Goal: Communication & Community: Ask a question

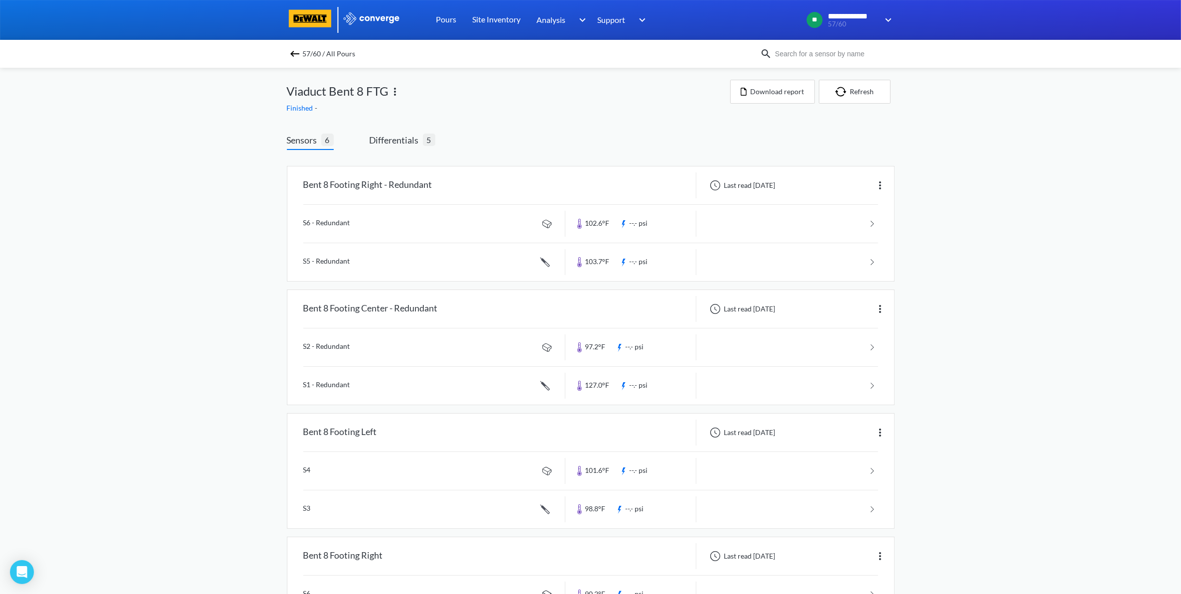
click at [317, 53] on span "57/60 / All Pours" at bounding box center [329, 54] width 53 height 14
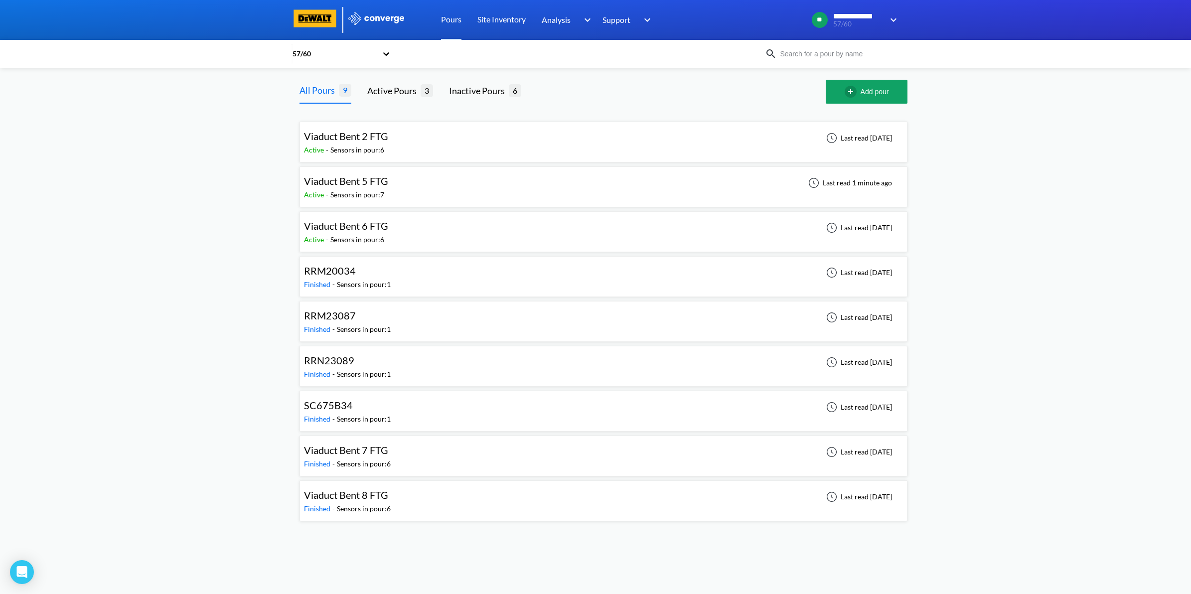
click at [434, 184] on div "Viaduct Bent 5 FTG Active - Sensors in pour: 7 Last read 1 minute ago" at bounding box center [603, 187] width 599 height 32
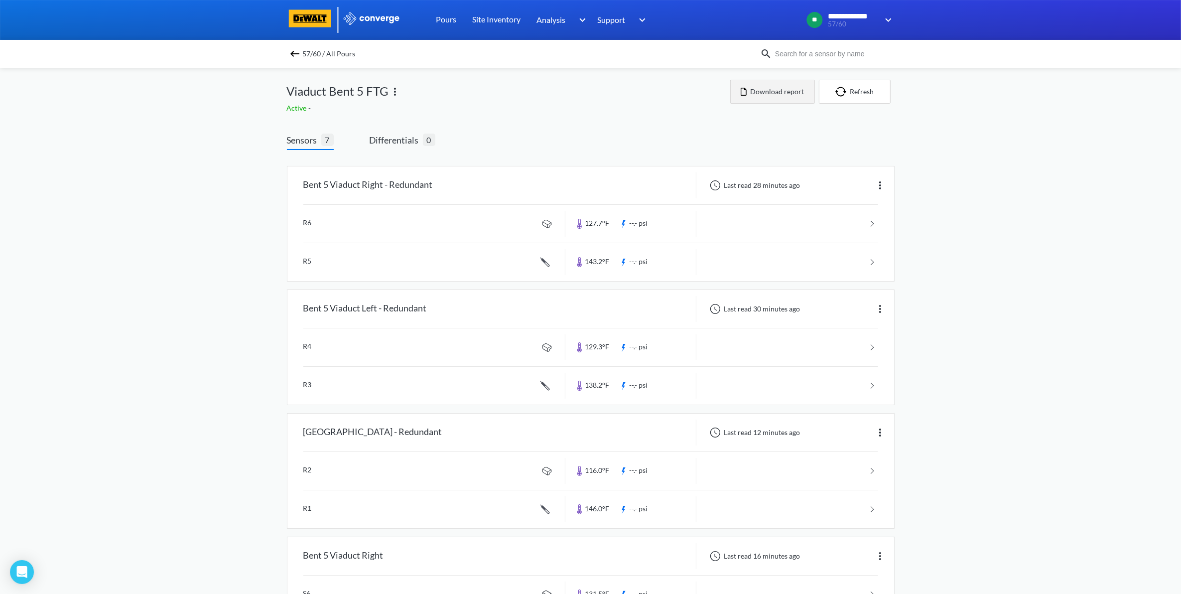
drag, startPoint x: 757, startPoint y: 99, endPoint x: 763, endPoint y: 96, distance: 6.0
click at [757, 99] on button "Download report" at bounding box center [772, 92] width 85 height 24
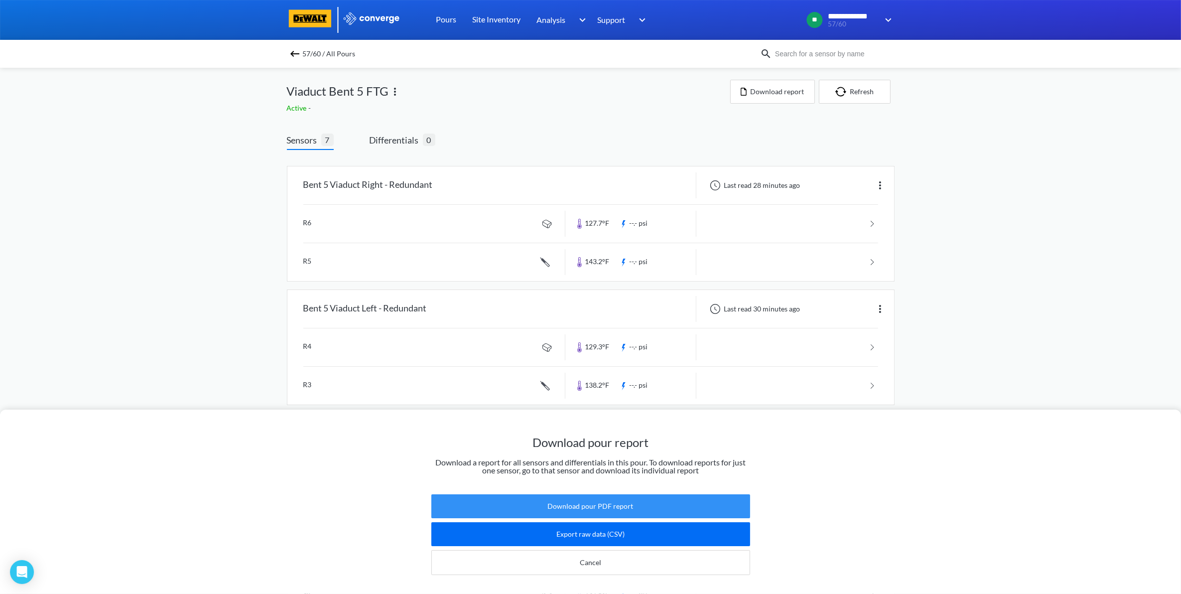
click at [612, 501] on button "Download pour PDF report" at bounding box center [590, 506] width 319 height 24
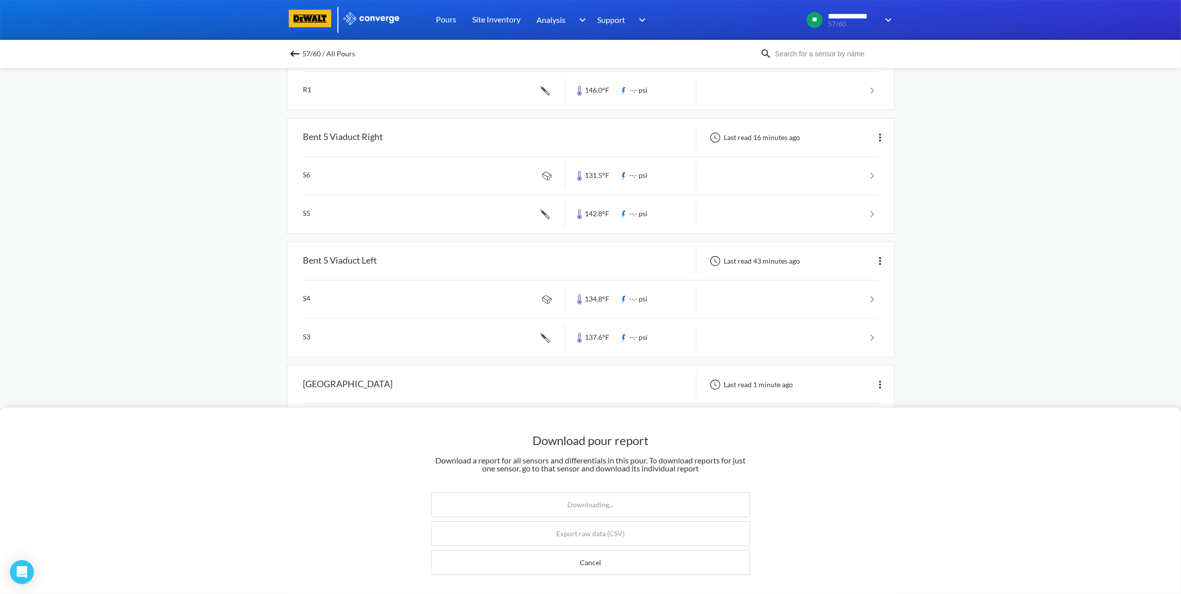
scroll to position [436, 0]
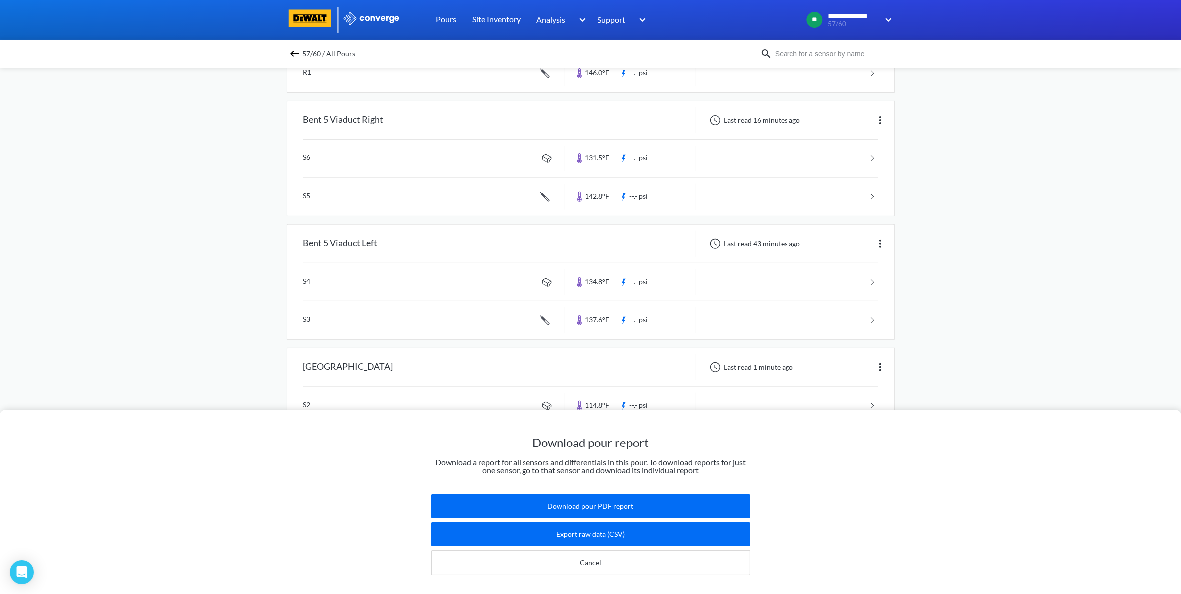
click at [893, 457] on div "Download pour report Download a report for all sensors and differentials in thi…" at bounding box center [590, 501] width 1181 height 184
drag, startPoint x: 893, startPoint y: 457, endPoint x: 1014, endPoint y: 309, distance: 191.2
click at [1014, 309] on div "Download pour report Download a report for all sensors and differentials in thi…" at bounding box center [590, 297] width 1181 height 594
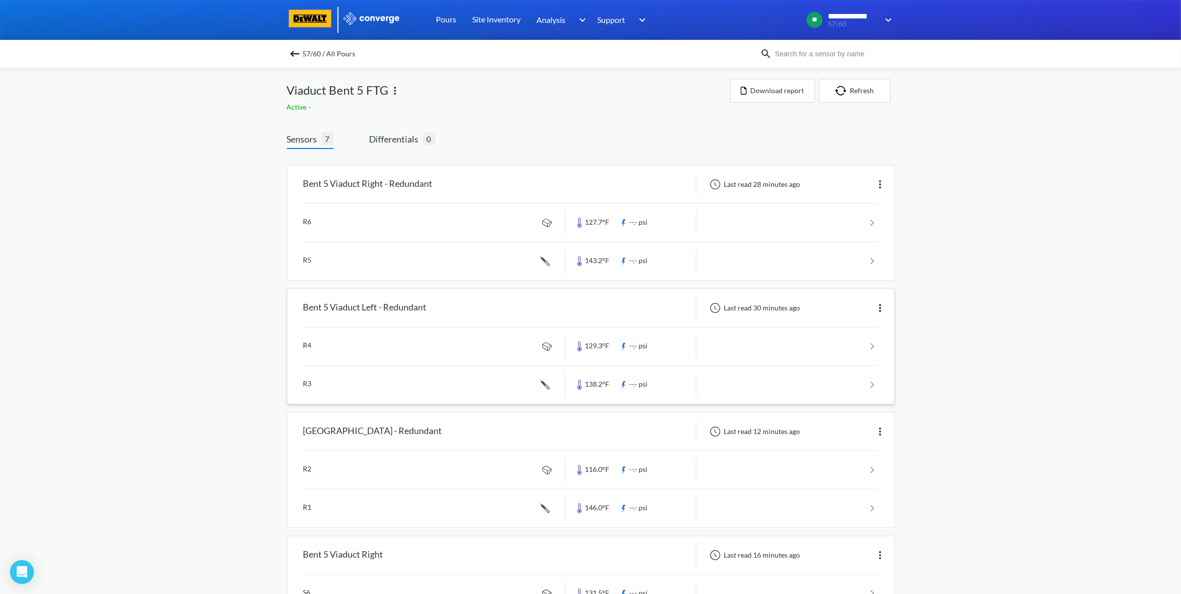
scroll to position [0, 0]
click at [346, 175] on div "Bent 5 Viaduct Right - Redundant" at bounding box center [368, 185] width 130 height 26
click at [346, 177] on div "Bent 5 Viaduct Right - Redundant" at bounding box center [368, 185] width 130 height 26
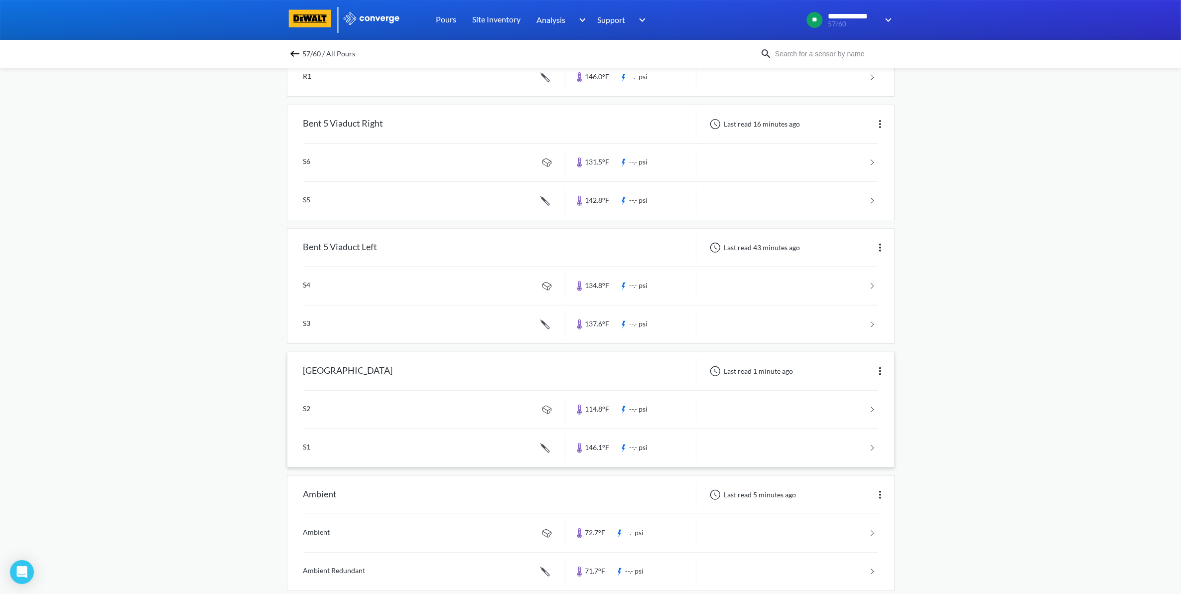
scroll to position [451, 0]
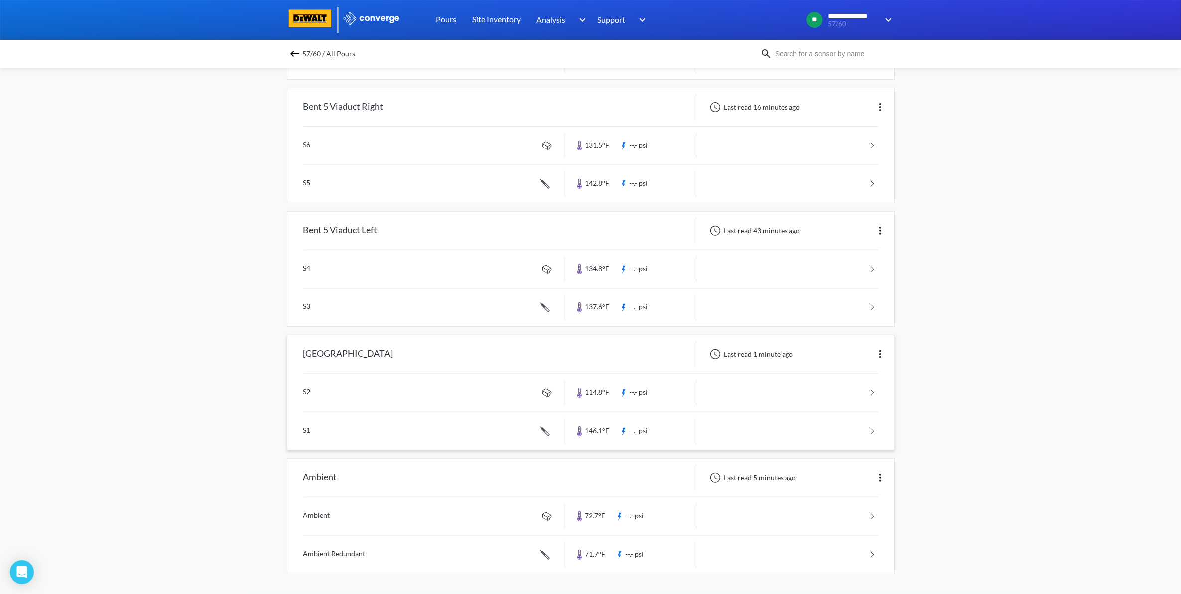
click at [845, 422] on link at bounding box center [590, 431] width 575 height 38
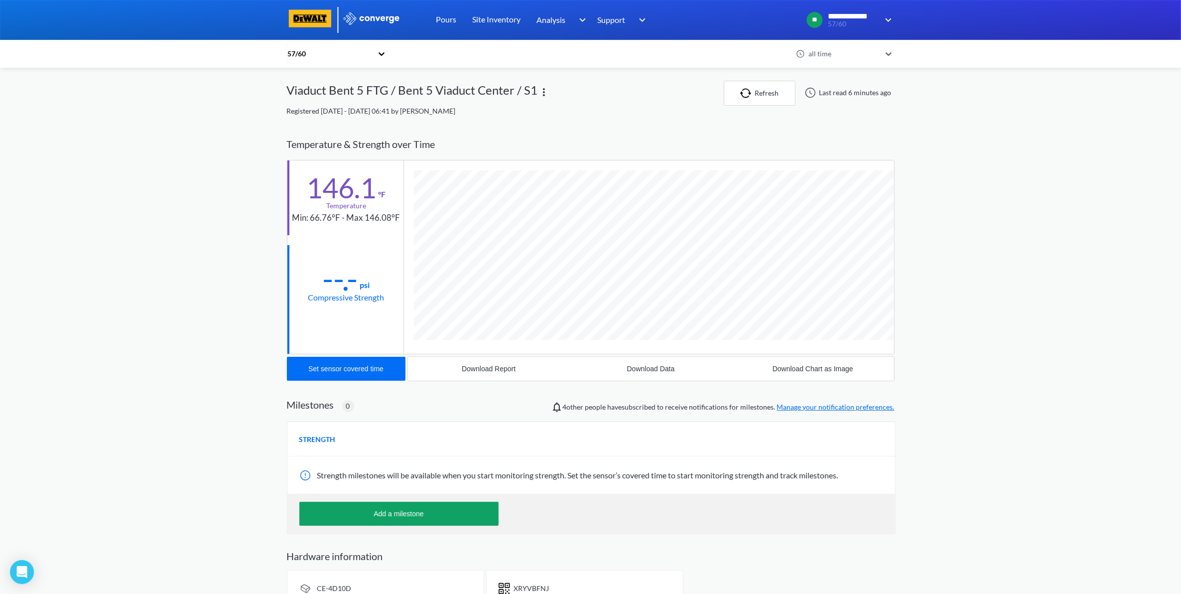
scroll to position [545, 608]
click at [884, 60] on div "all time" at bounding box center [844, 53] width 79 height 23
click at [995, 128] on div "**********" at bounding box center [590, 316] width 1181 height 633
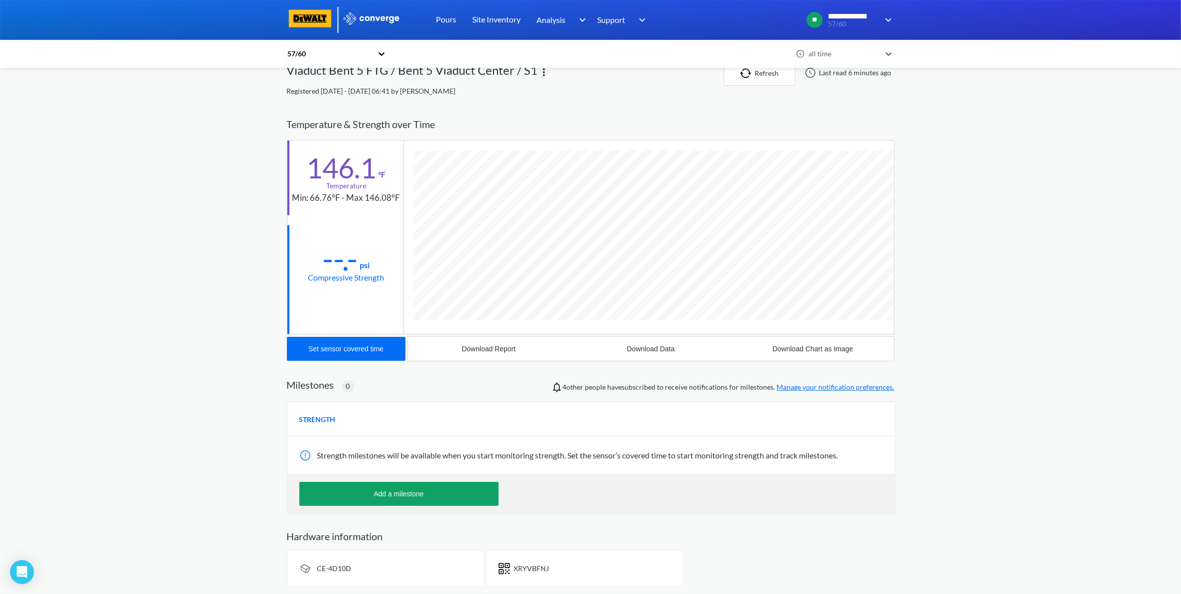
scroll to position [39, 0]
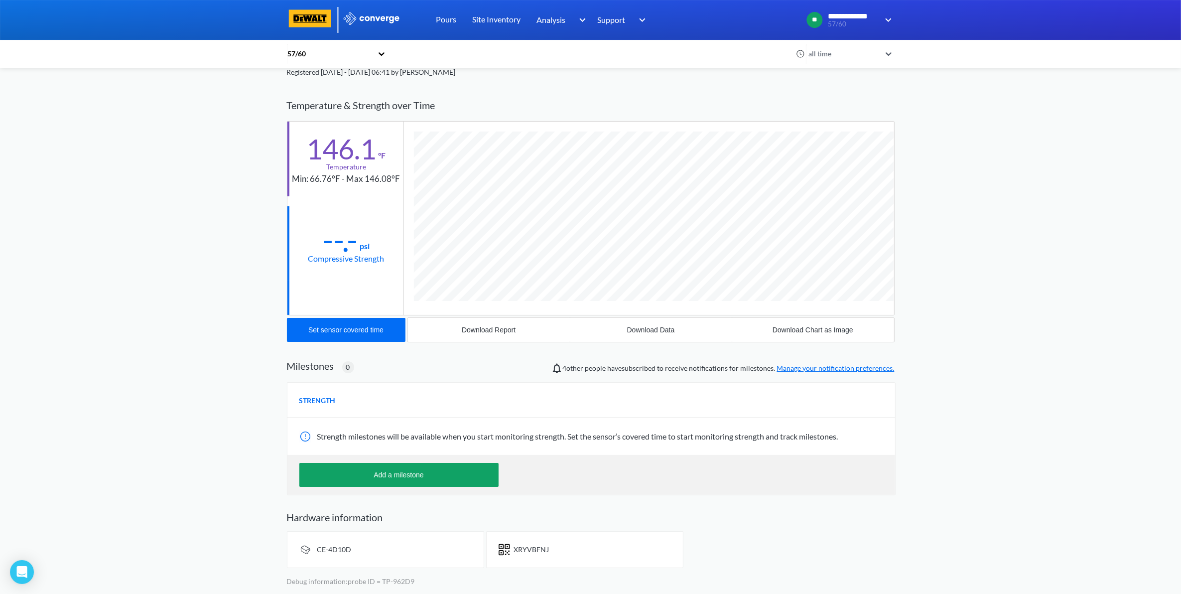
click at [857, 367] on link "Manage your notification preferences." at bounding box center [836, 368] width 118 height 8
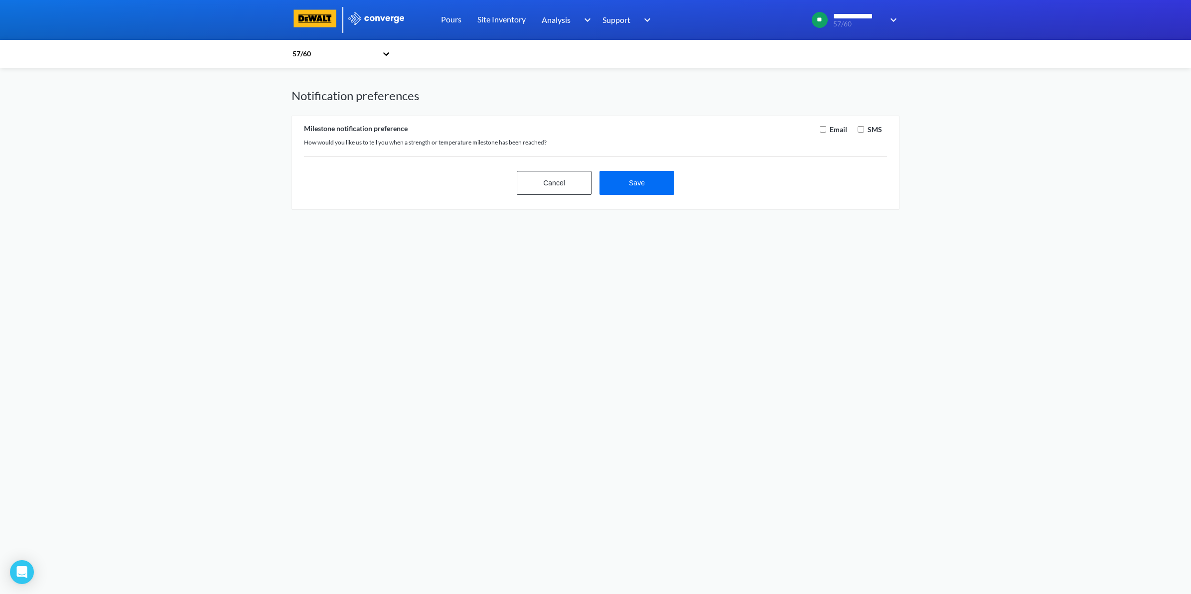
click at [833, 131] on label "Email" at bounding box center [836, 129] width 19 height 11
click at [819, 130] on input "checkbox" at bounding box center [822, 129] width 6 height 6
checkbox input "true"
click at [633, 182] on button "Save" at bounding box center [636, 183] width 75 height 24
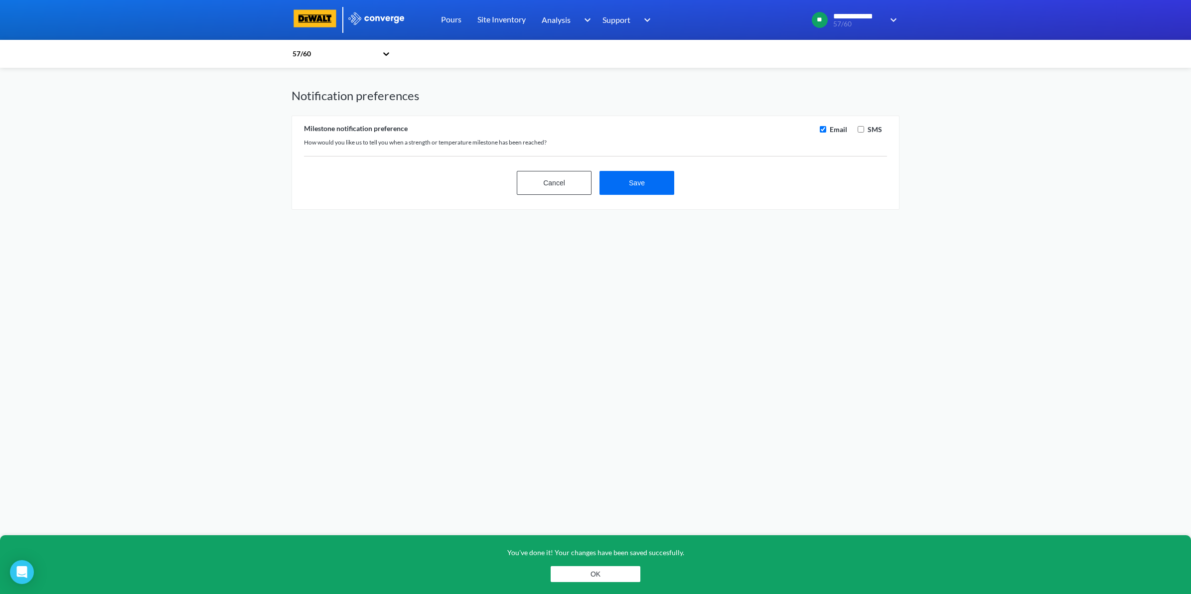
click at [541, 571] on div "You've done it! Your changes have been saved succesfully. OK" at bounding box center [595, 564] width 1191 height 59
click at [577, 569] on button "OK" at bounding box center [595, 574] width 90 height 16
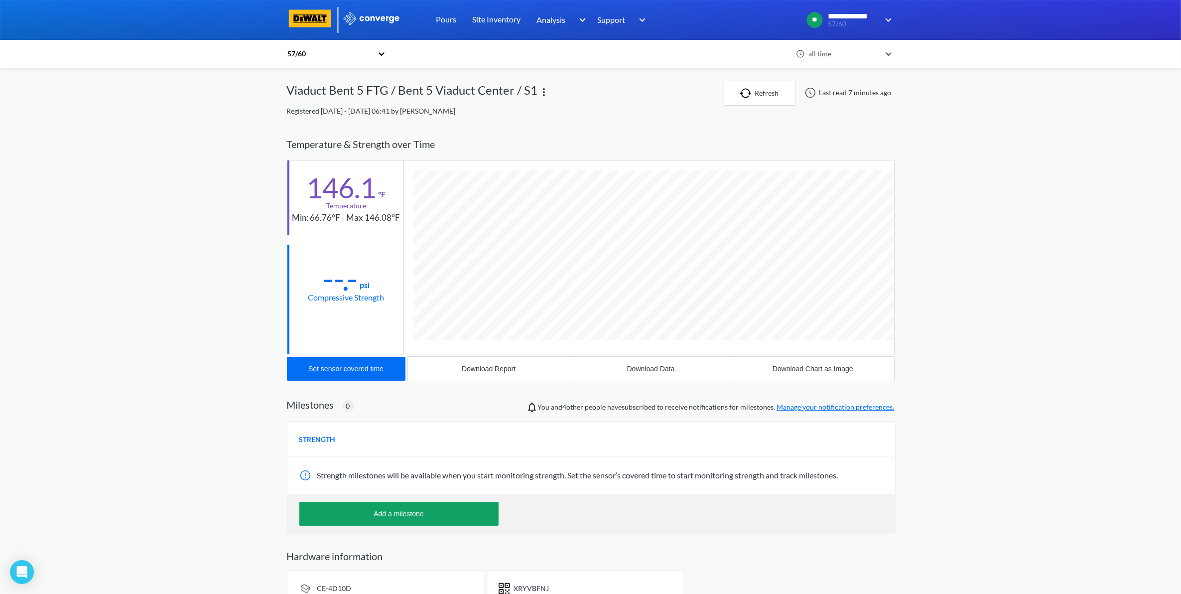
scroll to position [545, 608]
click at [414, 506] on button "Add a milestone" at bounding box center [398, 514] width 199 height 24
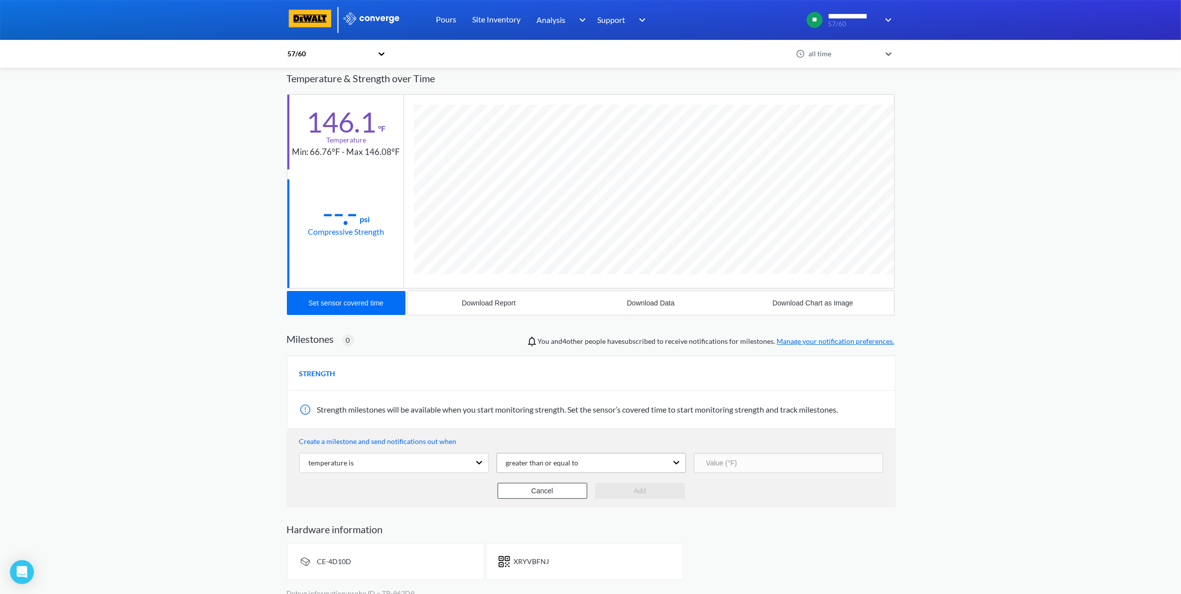
scroll to position [78, 0]
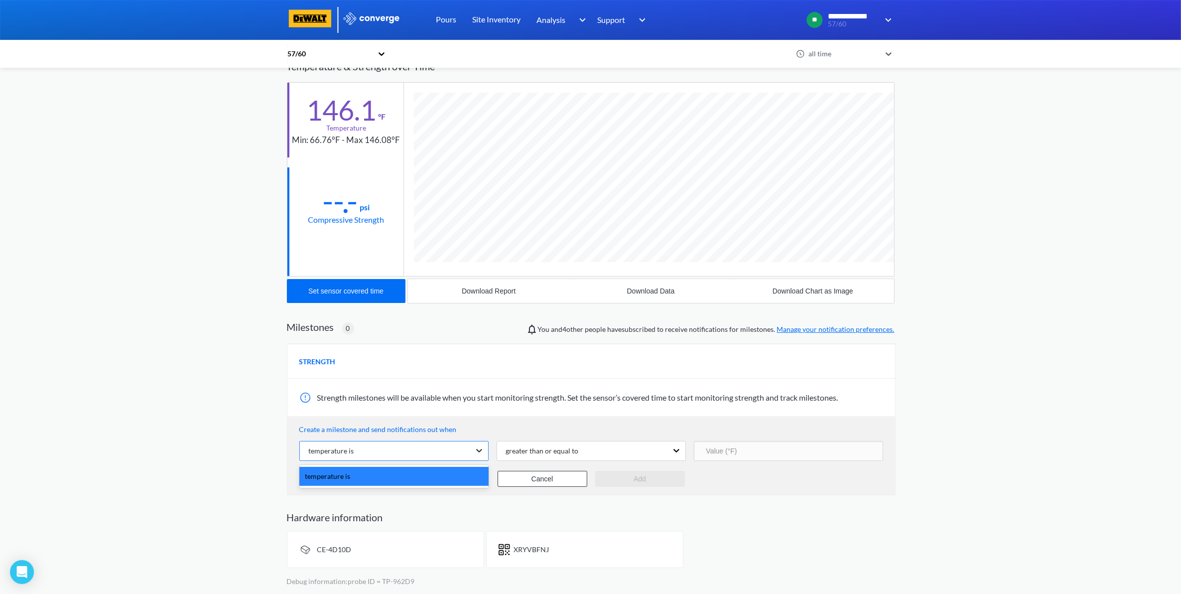
click at [476, 448] on icon at bounding box center [479, 450] width 10 height 10
click at [626, 454] on div "greater than or equal to" at bounding box center [582, 450] width 170 height 19
click at [624, 454] on div "greater than or equal to" at bounding box center [582, 450] width 170 height 19
click at [549, 477] on button "Cancel" at bounding box center [543, 479] width 90 height 16
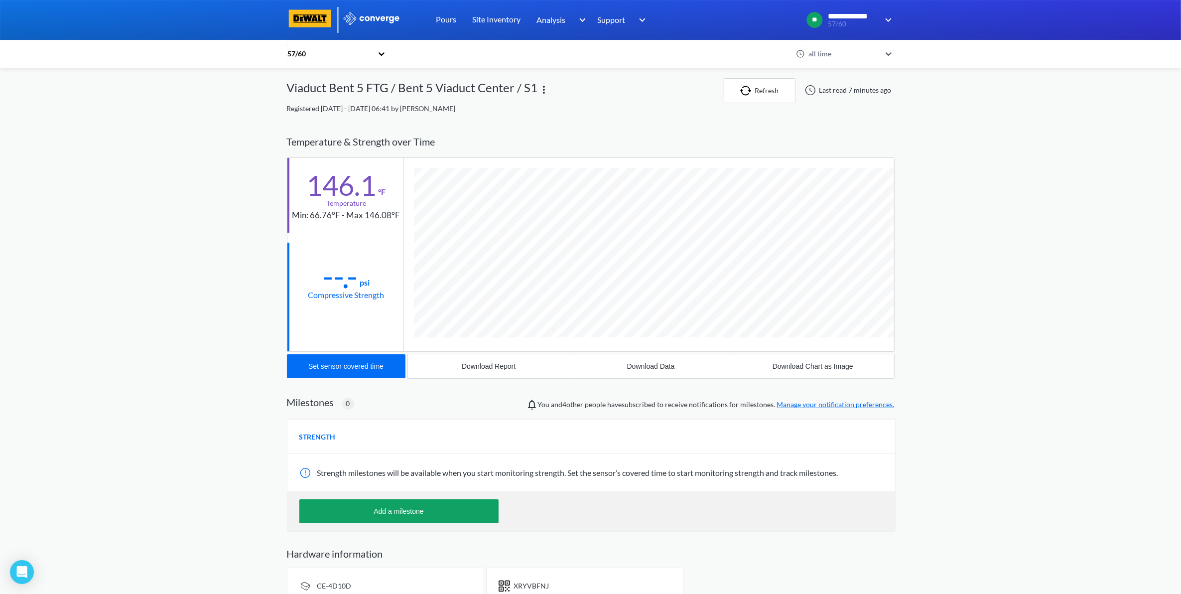
scroll to position [0, 0]
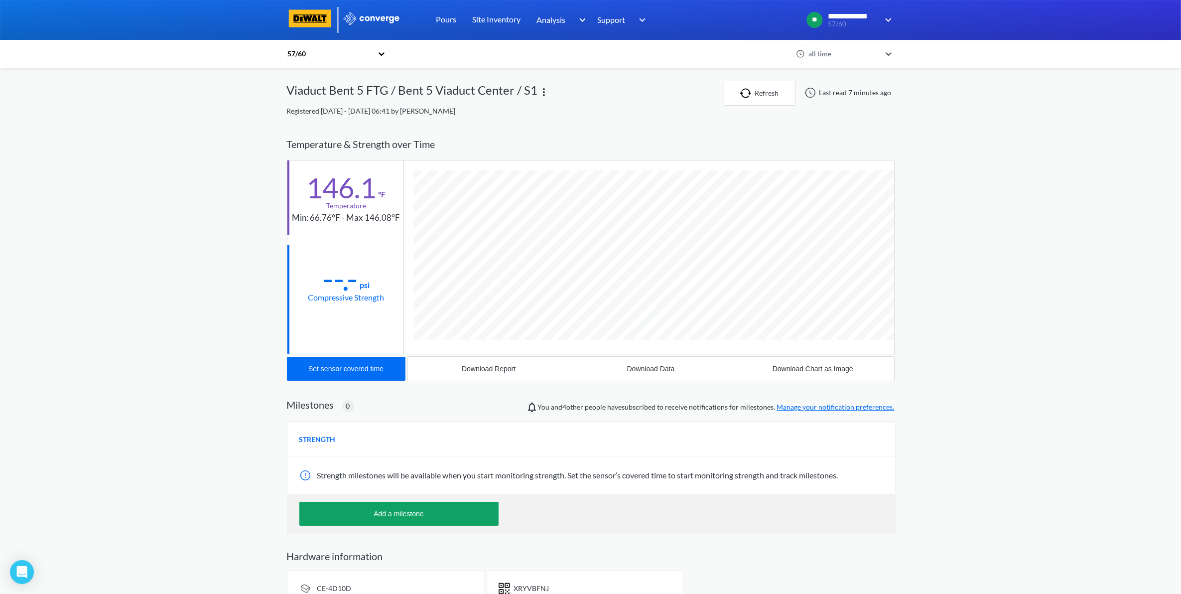
click at [881, 534] on div "Add a milestone" at bounding box center [591, 514] width 608 height 40
click at [489, 21] on link "Site Inventory" at bounding box center [497, 20] width 48 height 40
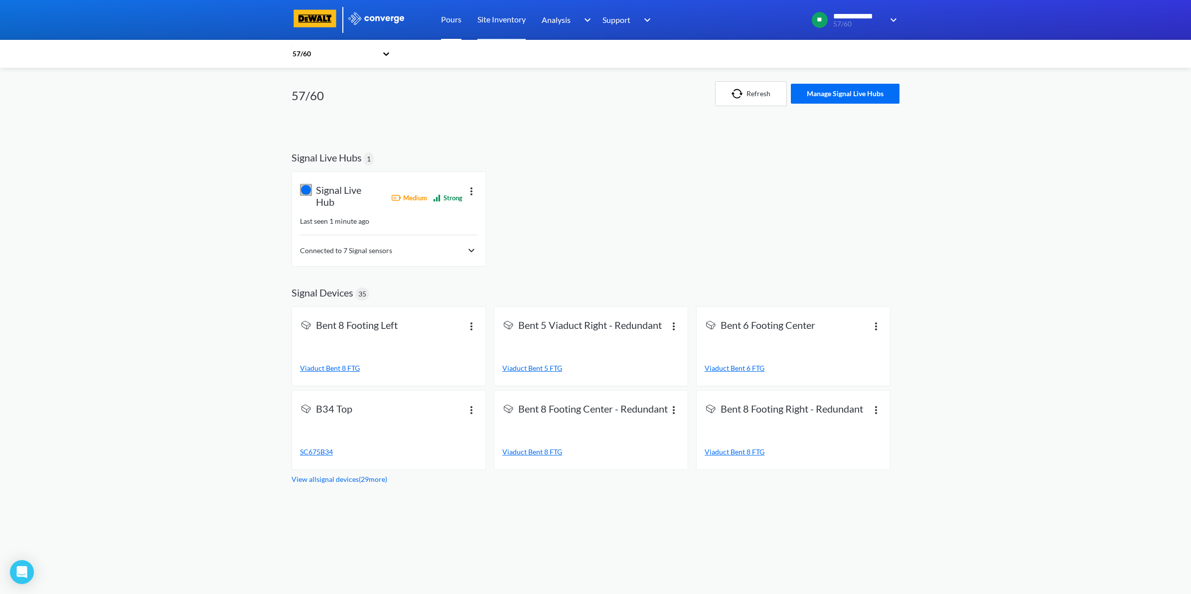
click at [461, 18] on link "Pours" at bounding box center [451, 20] width 20 height 40
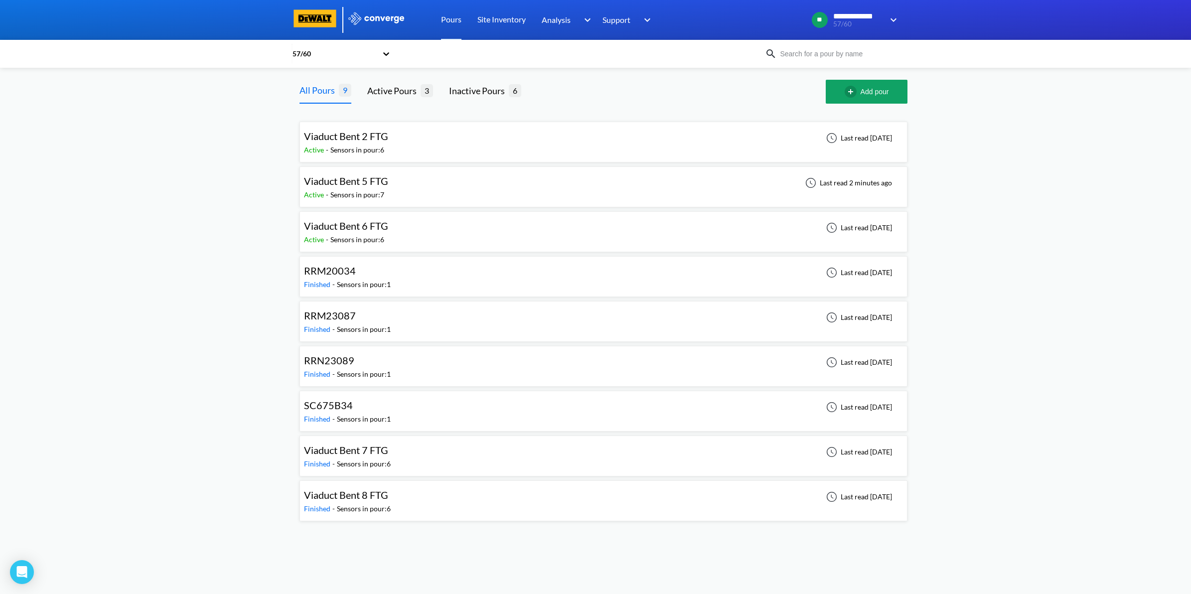
click at [435, 182] on div "Viaduct Bent 5 FTG Active - Sensors in pour: 7 Last read 2 minutes ago" at bounding box center [603, 187] width 599 height 32
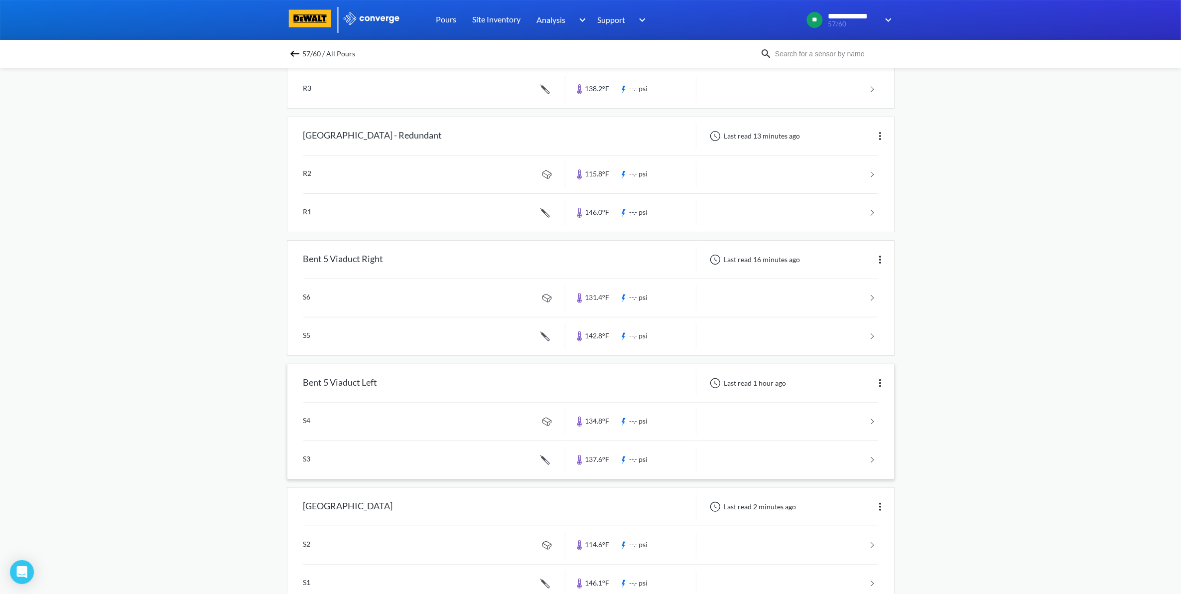
scroll to position [451, 0]
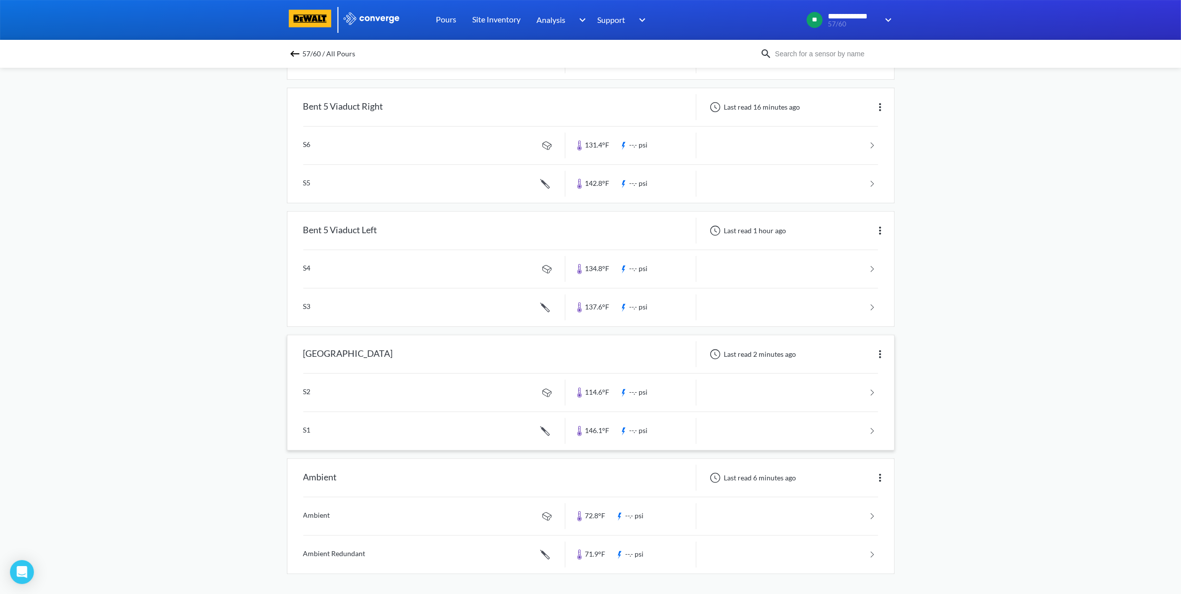
click at [864, 401] on link at bounding box center [590, 393] width 575 height 38
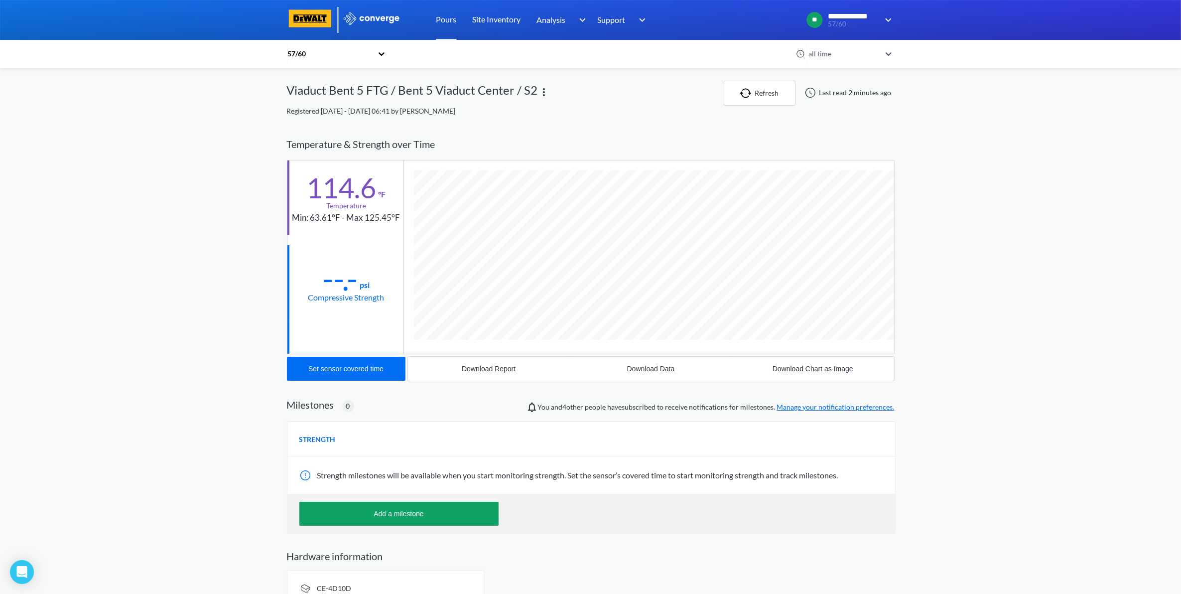
scroll to position [527, 608]
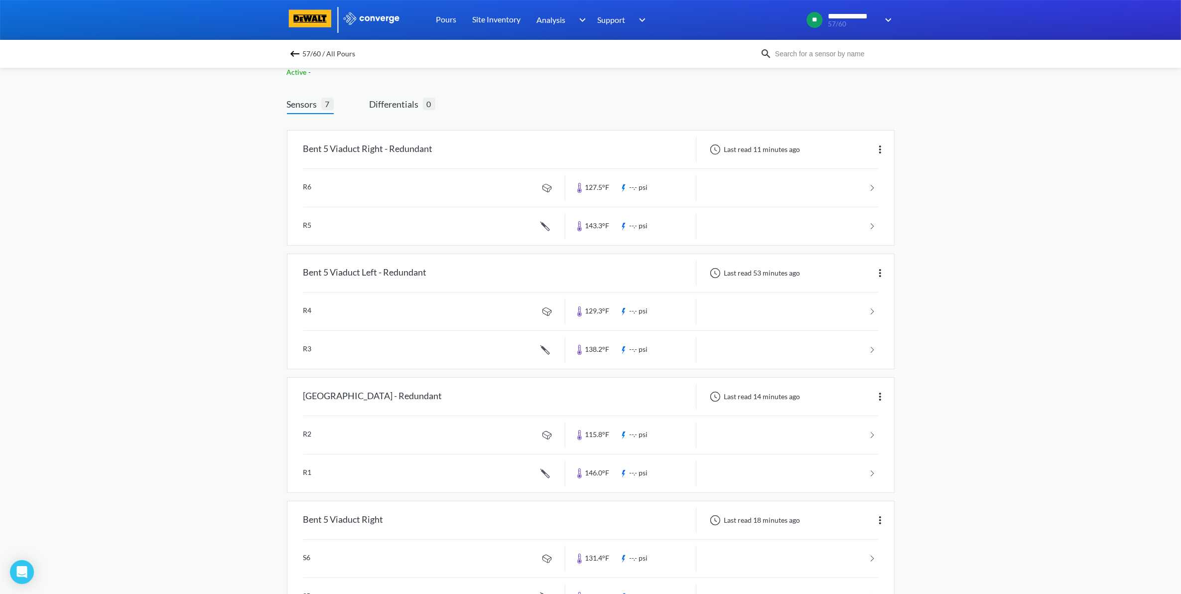
scroll to position [451, 0]
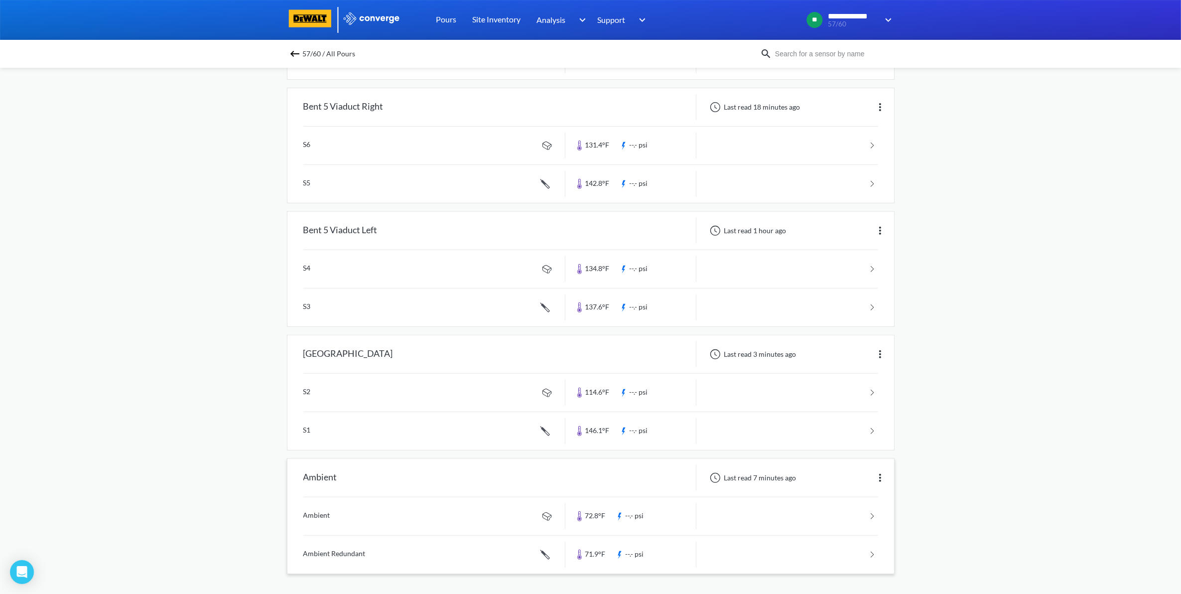
click at [812, 515] on link at bounding box center [590, 516] width 575 height 38
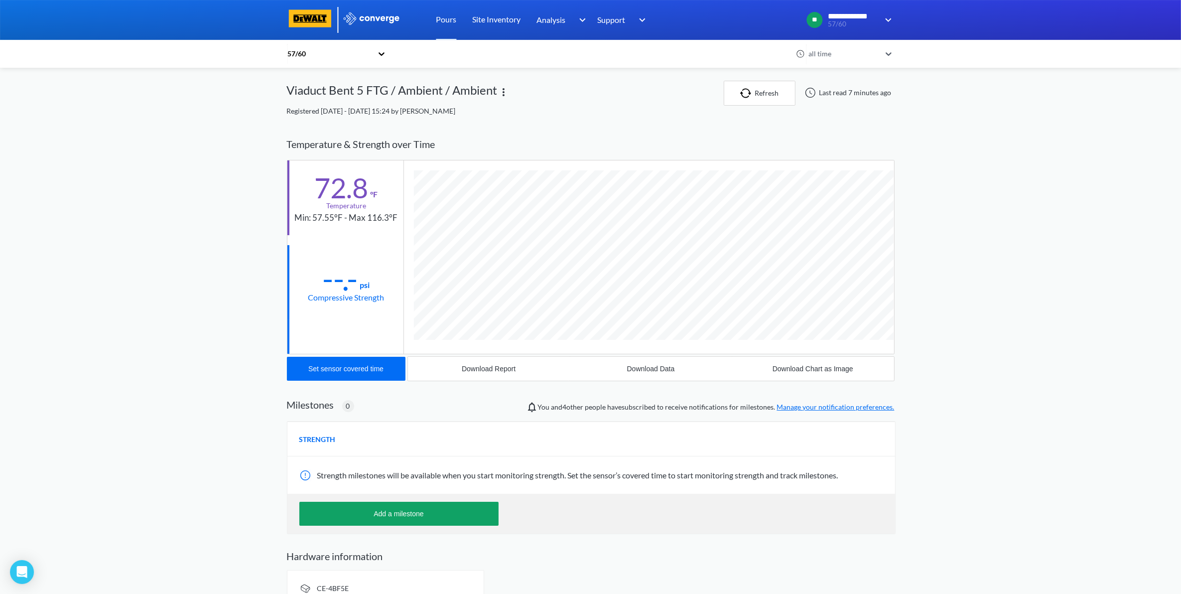
scroll to position [527, 608]
click at [642, 365] on button "Download Data" at bounding box center [651, 369] width 162 height 24
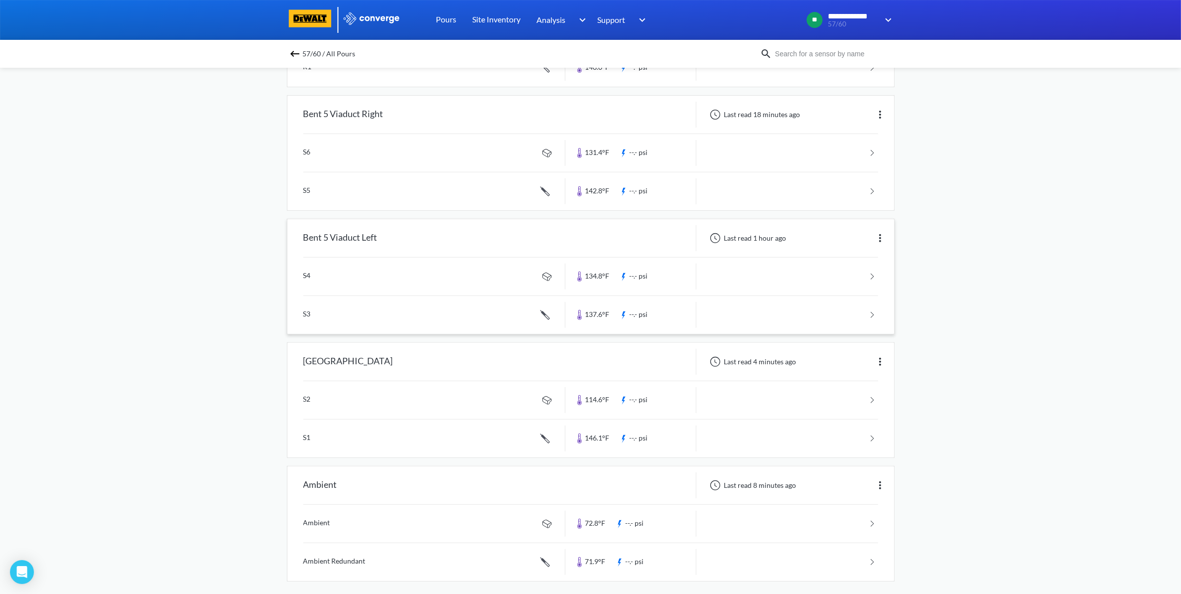
scroll to position [451, 0]
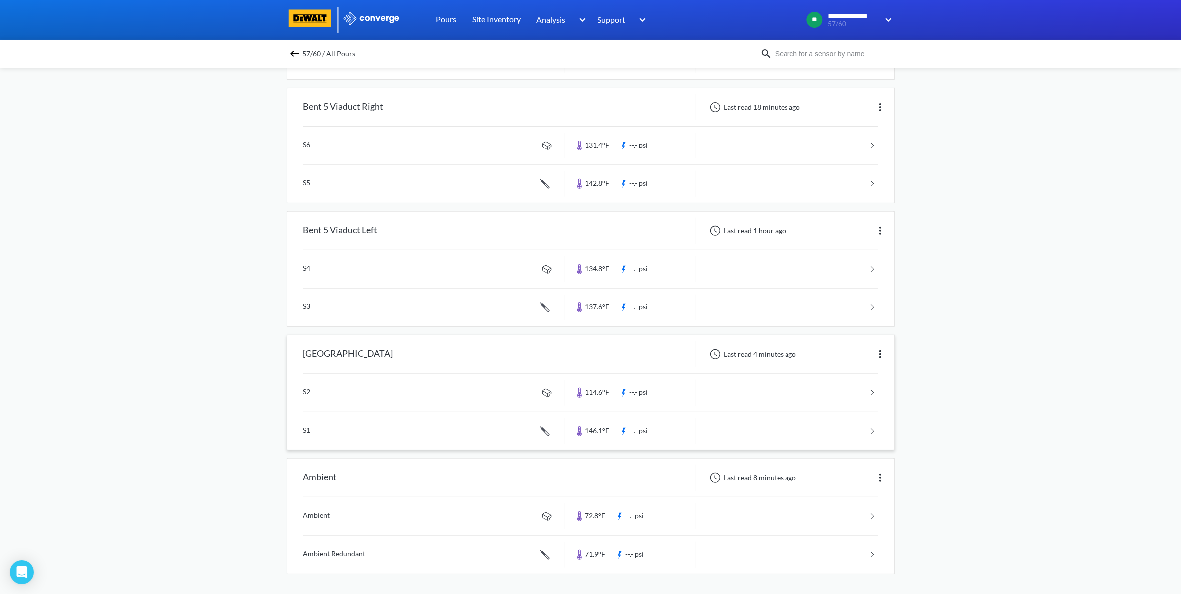
click at [793, 433] on link at bounding box center [590, 431] width 575 height 38
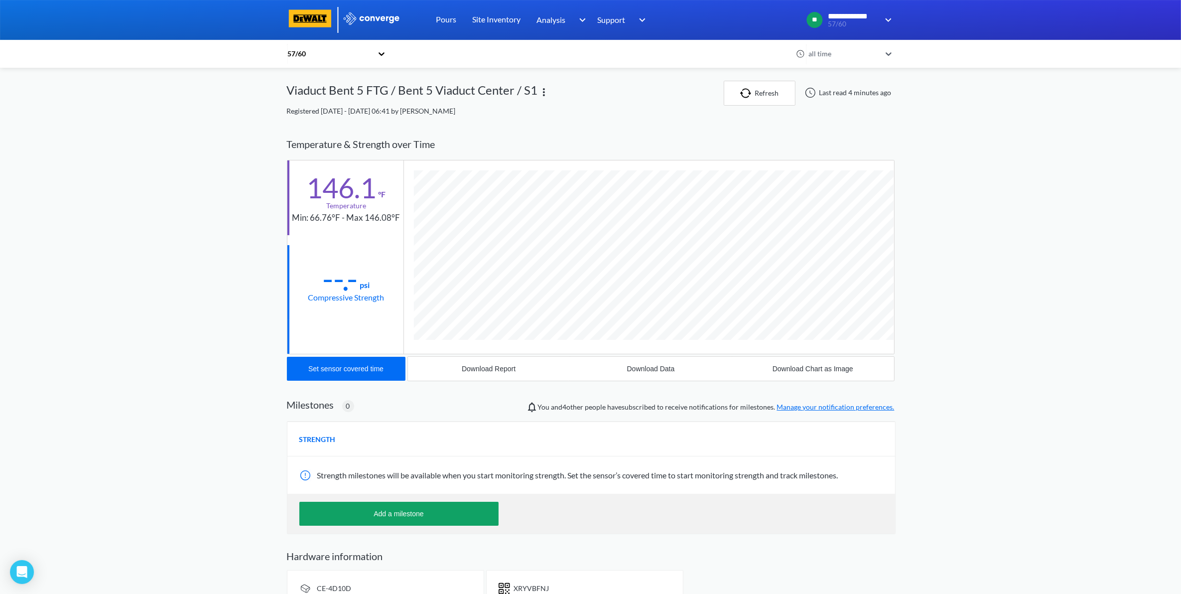
scroll to position [545, 608]
click at [644, 372] on button "Download Data" at bounding box center [651, 369] width 162 height 24
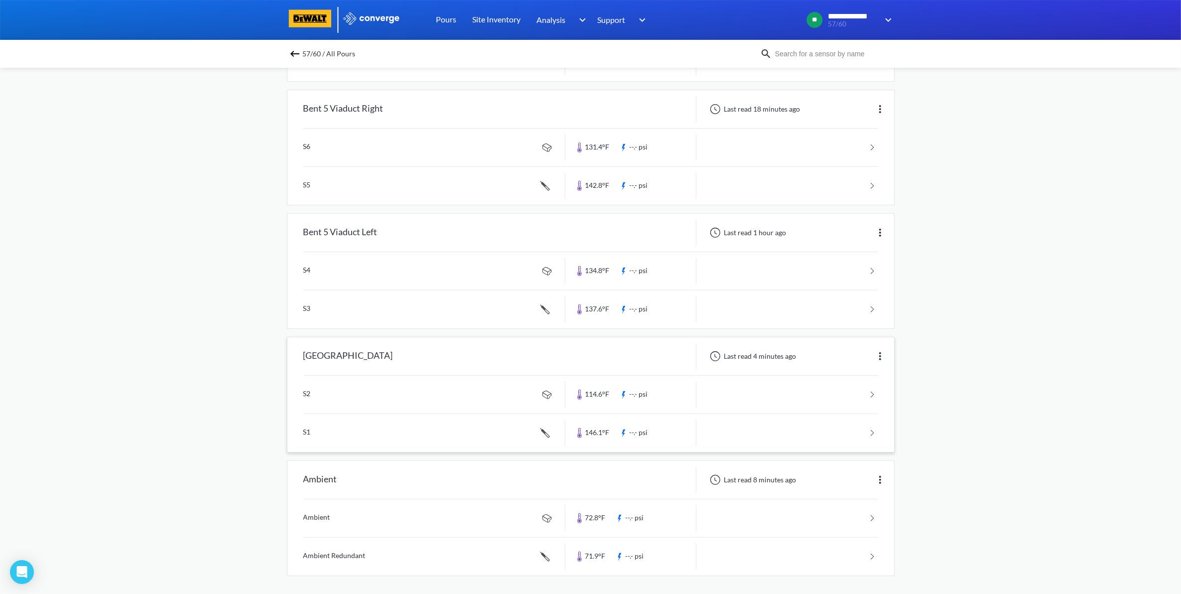
scroll to position [451, 0]
click at [766, 395] on link at bounding box center [590, 393] width 575 height 38
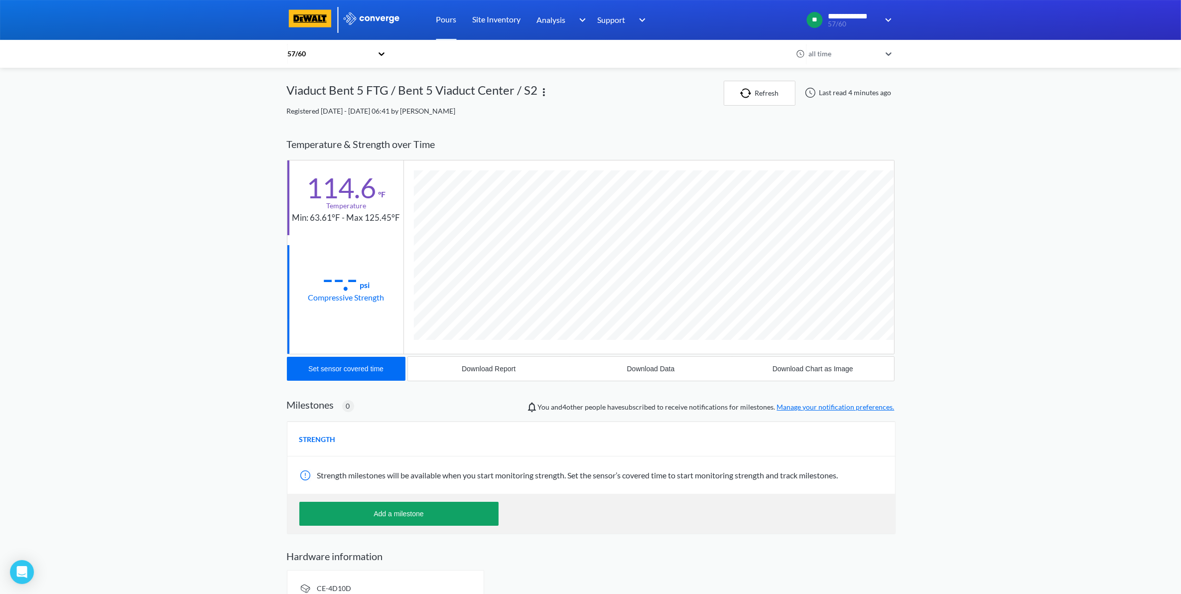
scroll to position [527, 608]
click at [621, 359] on button "Download Data" at bounding box center [651, 369] width 162 height 24
drag, startPoint x: 765, startPoint y: 395, endPoint x: 183, endPoint y: 155, distance: 629.9
click at [183, 155] on div "**********" at bounding box center [590, 307] width 1181 height 615
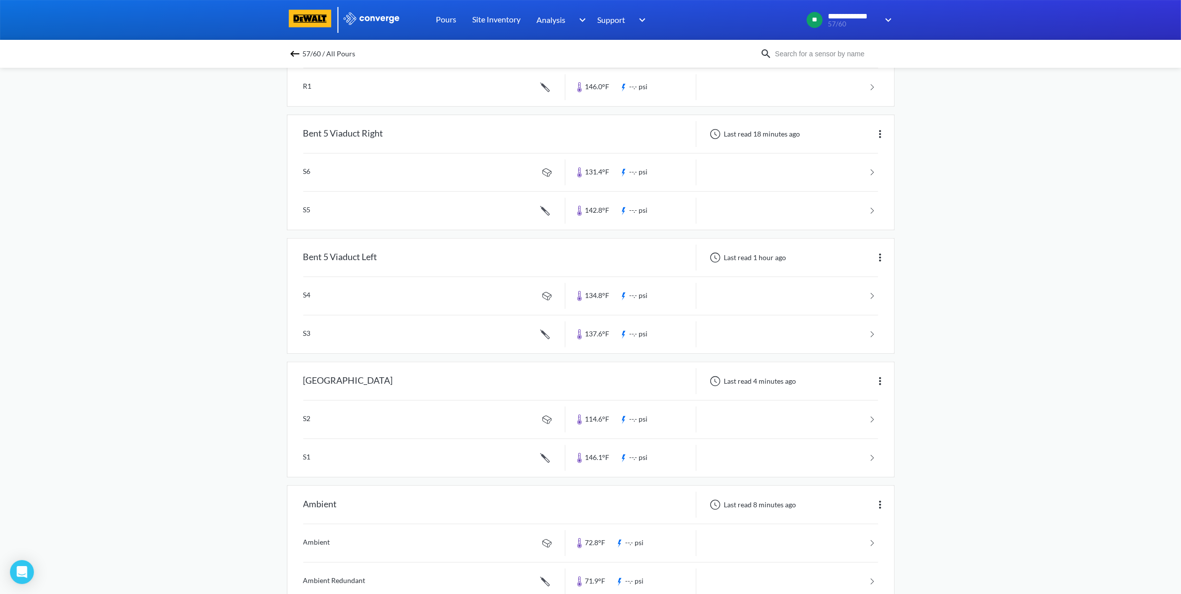
scroll to position [436, 0]
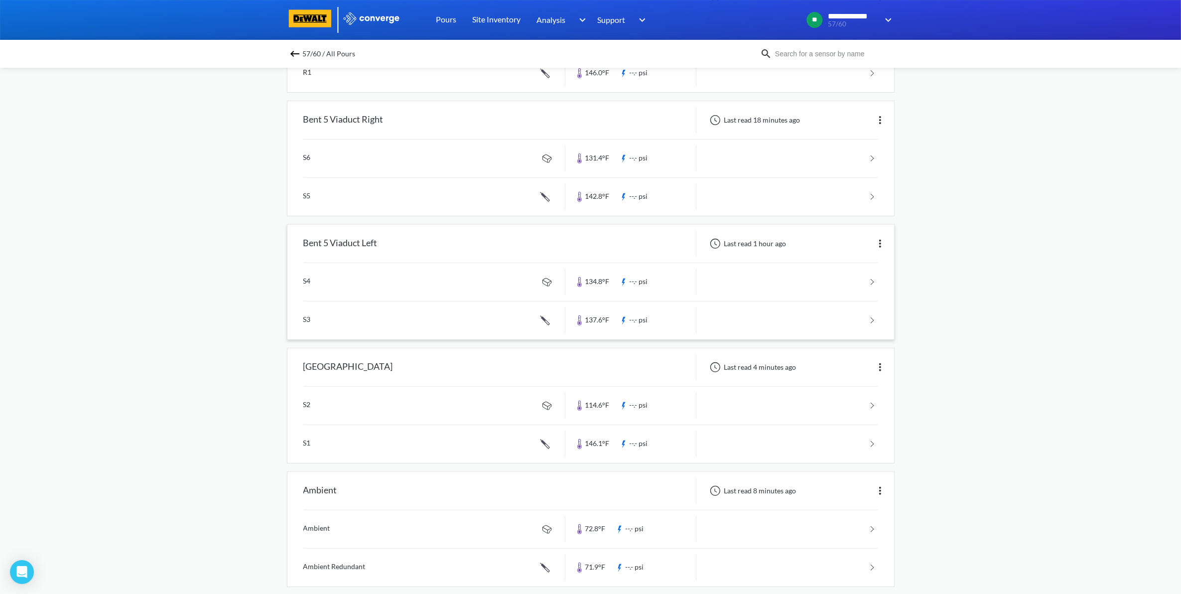
click at [806, 320] on link at bounding box center [590, 320] width 575 height 38
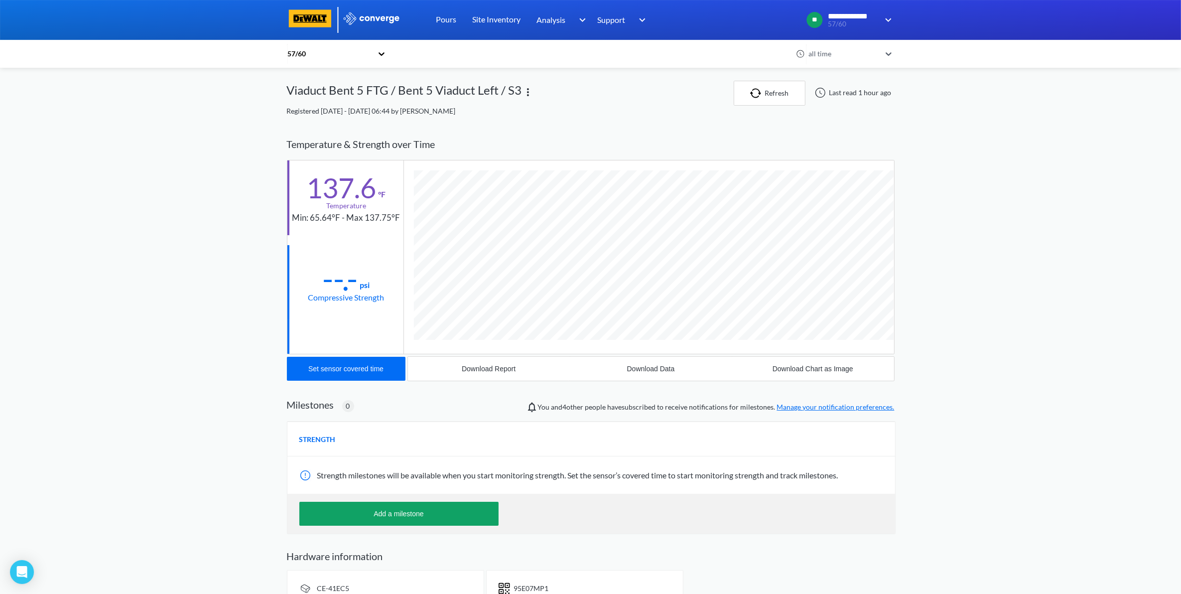
scroll to position [545, 608]
click at [649, 367] on div "Download Data" at bounding box center [651, 369] width 48 height 8
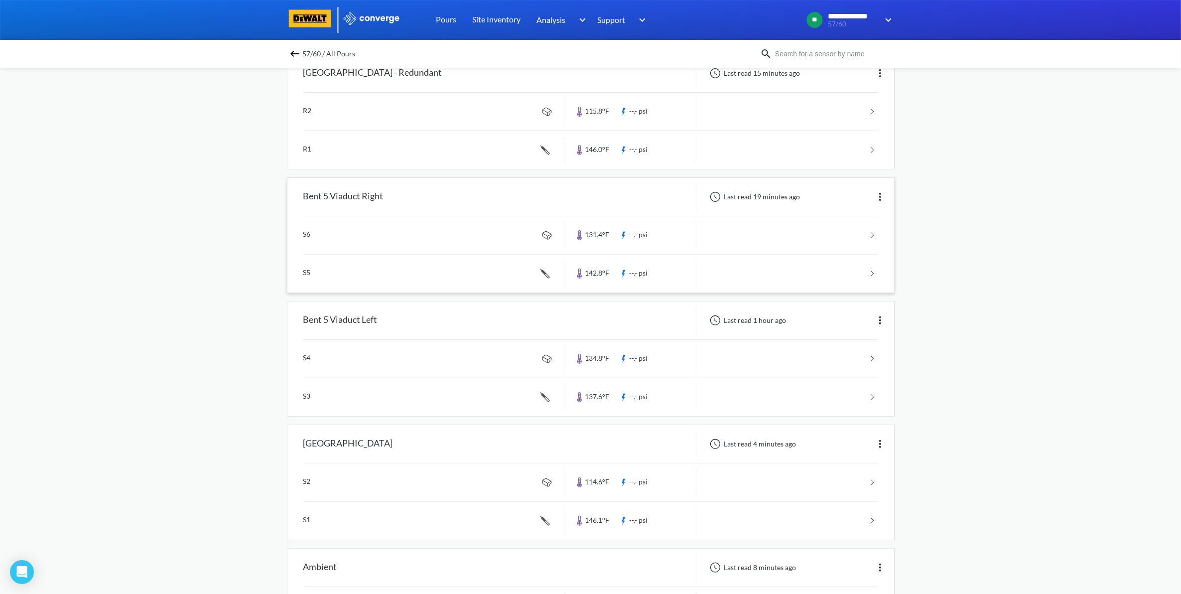
scroll to position [374, 0]
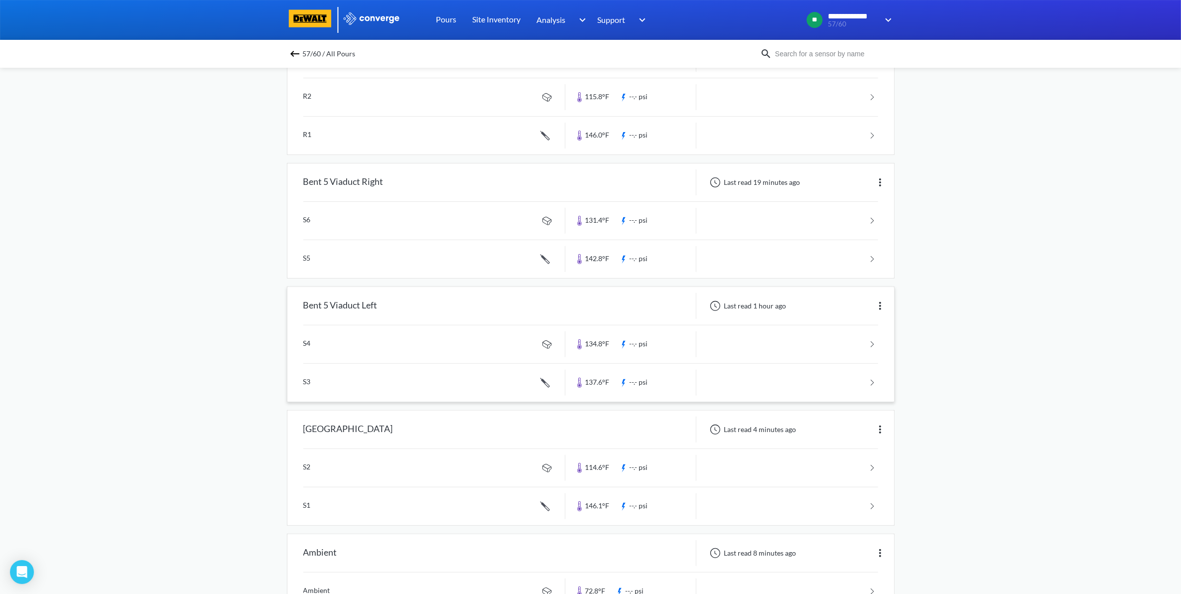
click at [837, 345] on link at bounding box center [590, 344] width 575 height 38
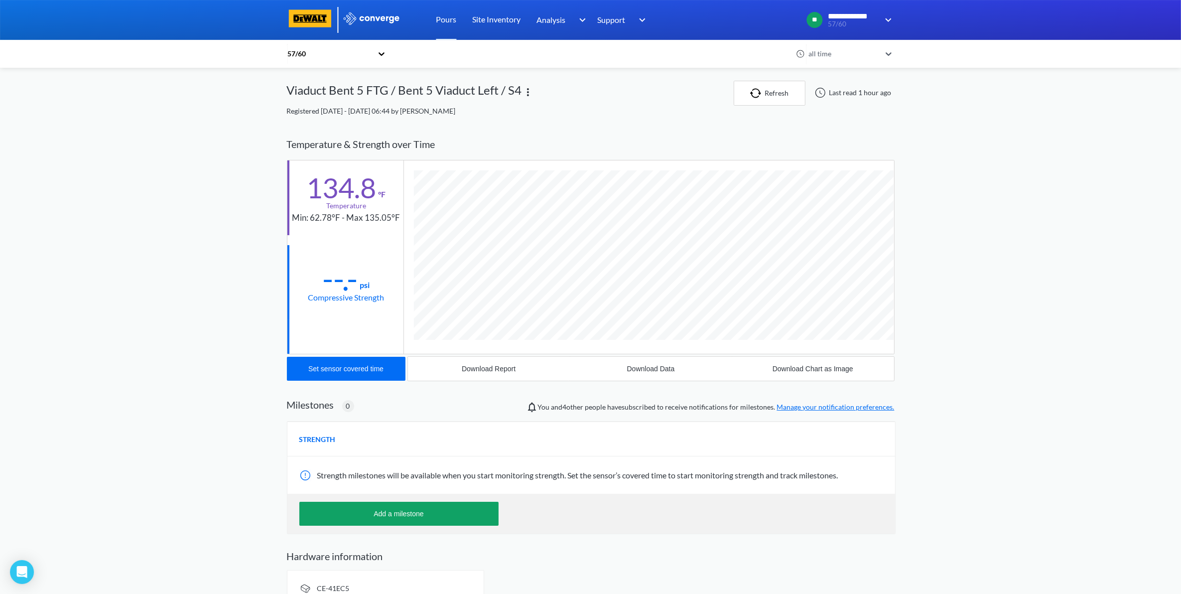
scroll to position [527, 608]
click at [668, 362] on button "Download Data" at bounding box center [651, 369] width 162 height 24
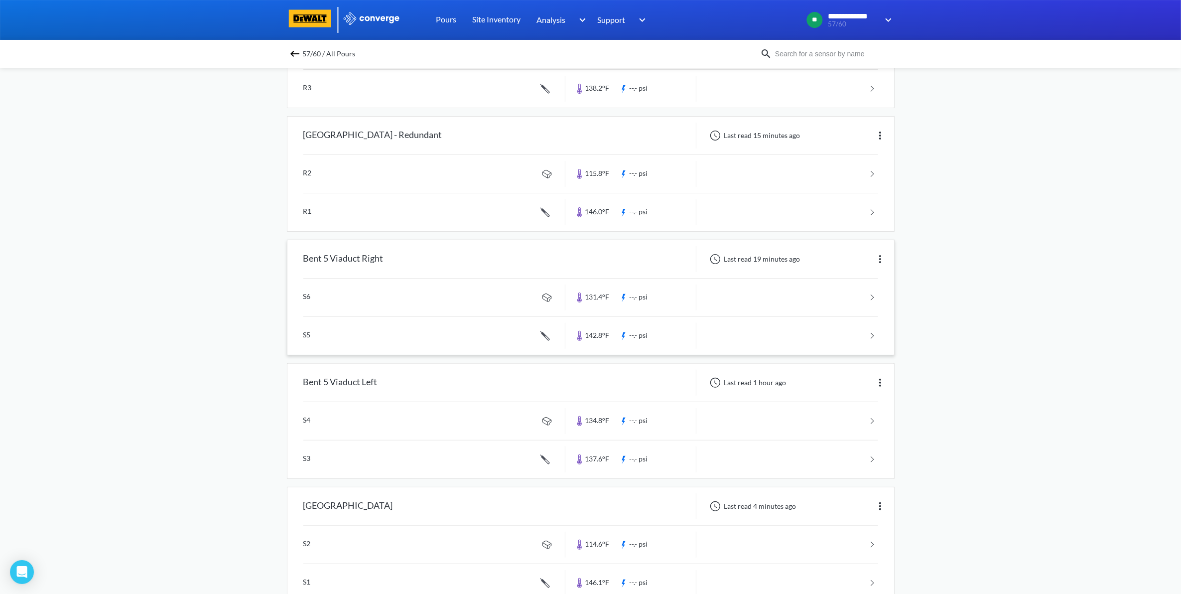
scroll to position [311, 0]
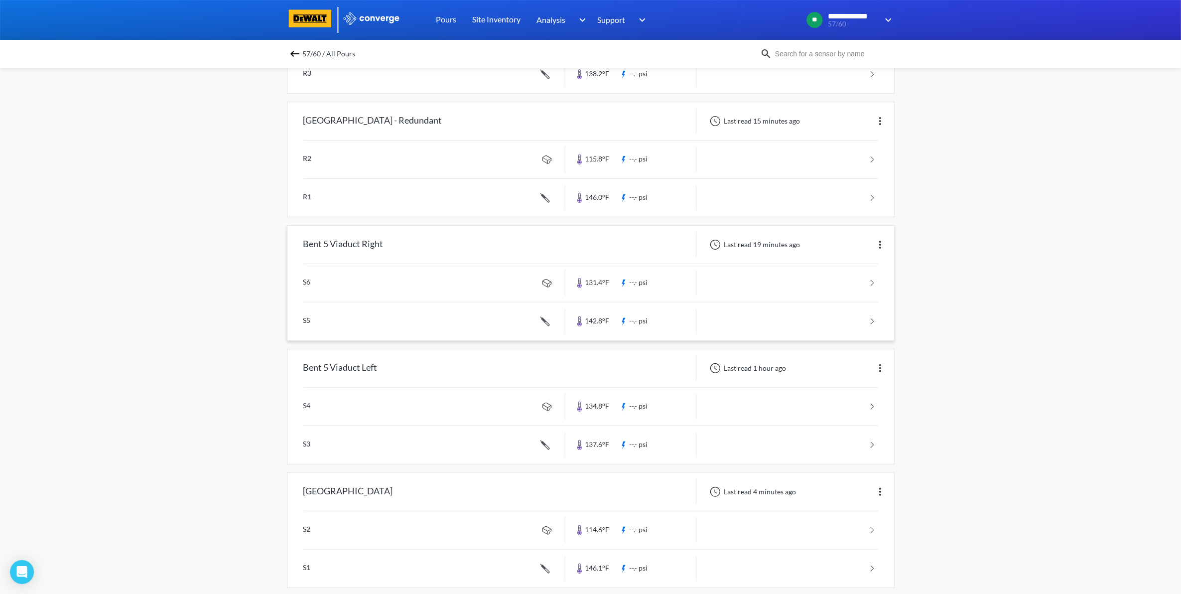
click at [860, 329] on link at bounding box center [590, 321] width 575 height 38
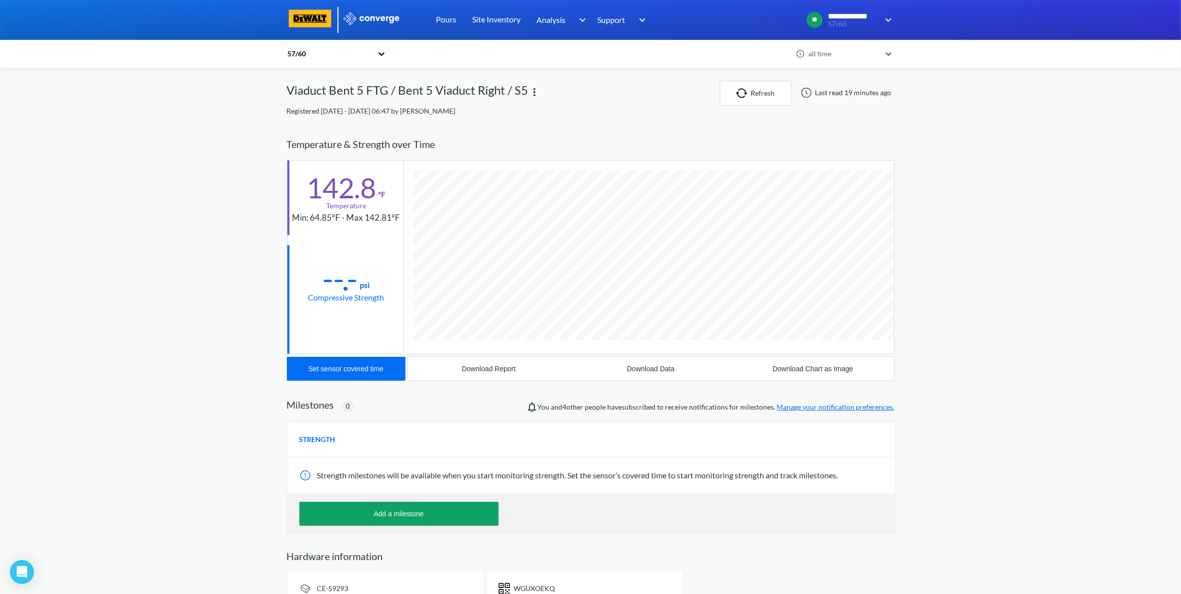
scroll to position [545, 608]
click at [668, 377] on button "Download Data" at bounding box center [651, 369] width 162 height 24
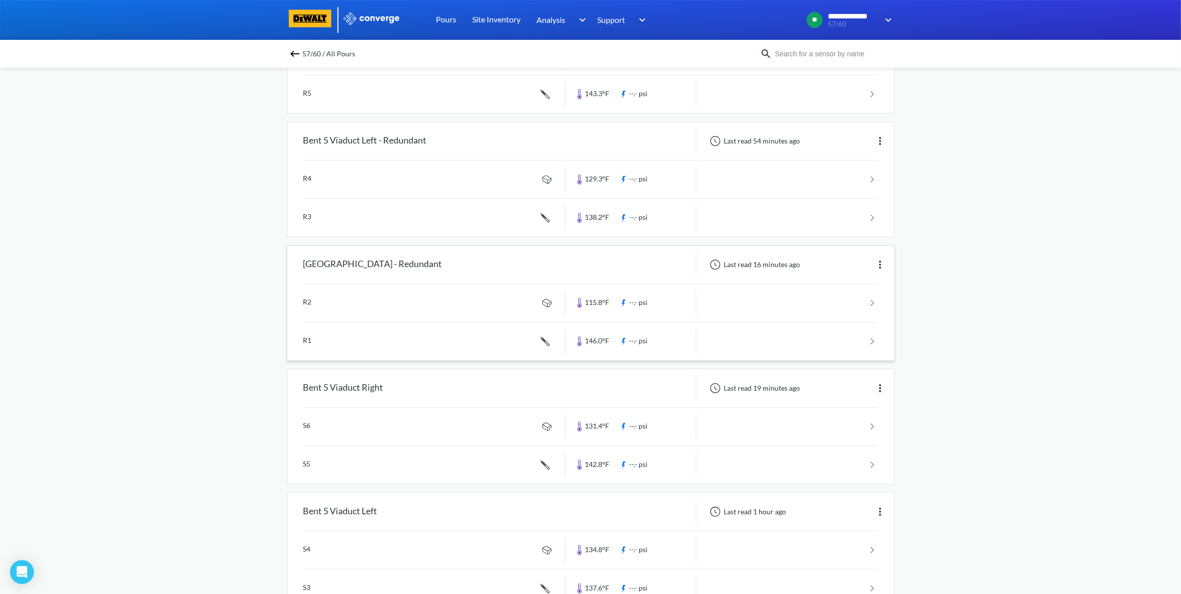
scroll to position [187, 0]
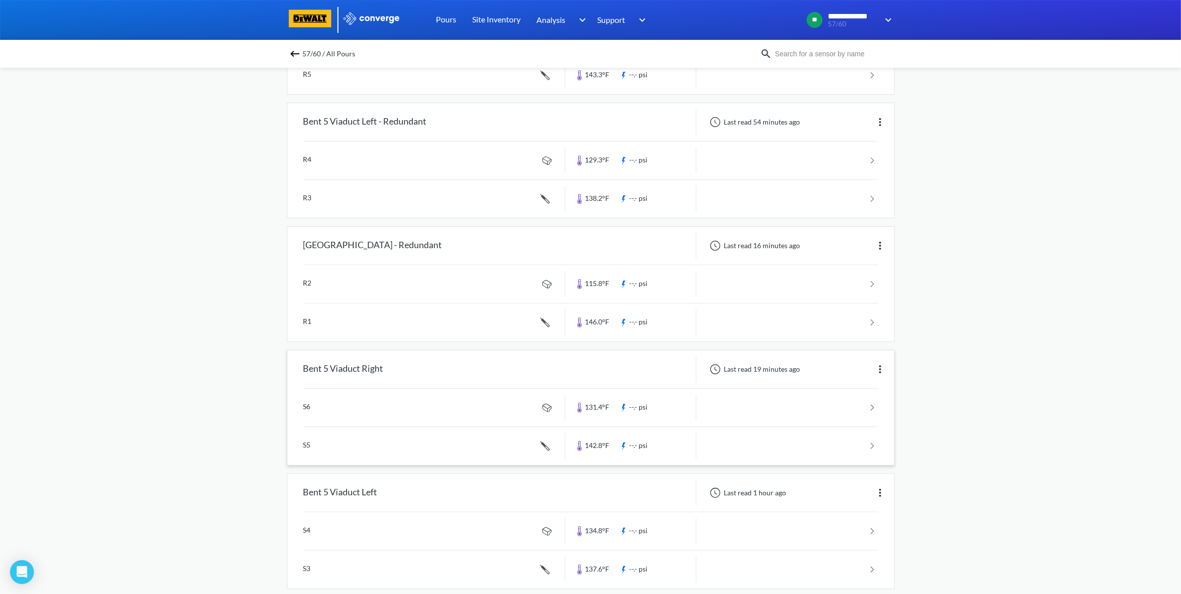
click at [813, 404] on link at bounding box center [590, 408] width 575 height 38
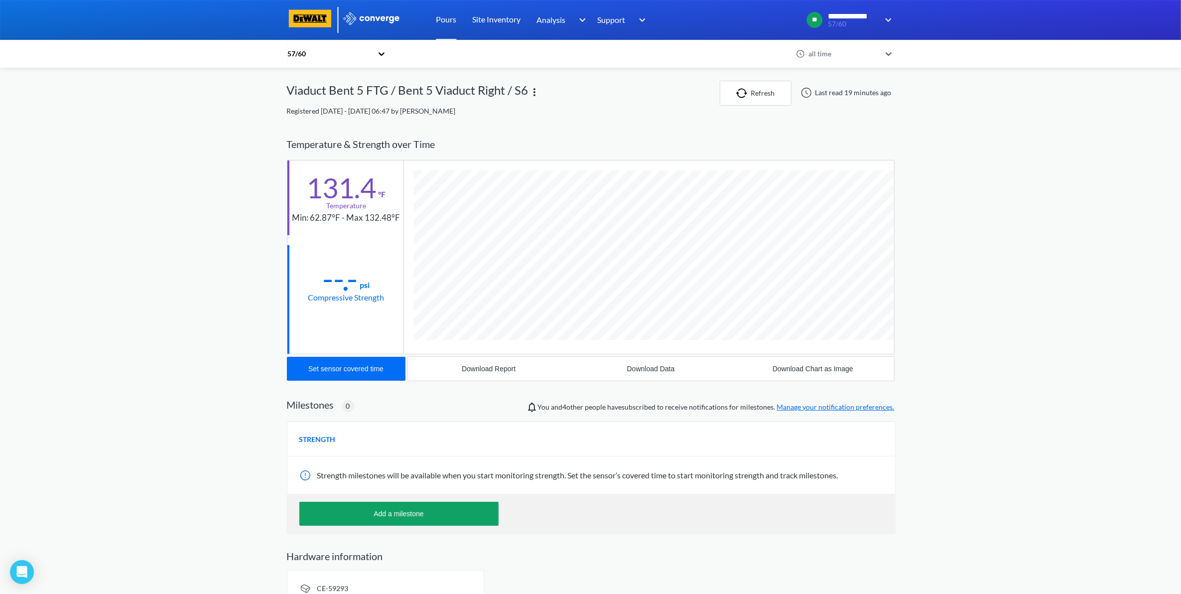
scroll to position [527, 608]
click at [648, 372] on div "Download Data" at bounding box center [651, 369] width 48 height 8
click at [1172, 65] on div "57/60 all time" at bounding box center [590, 54] width 1181 height 28
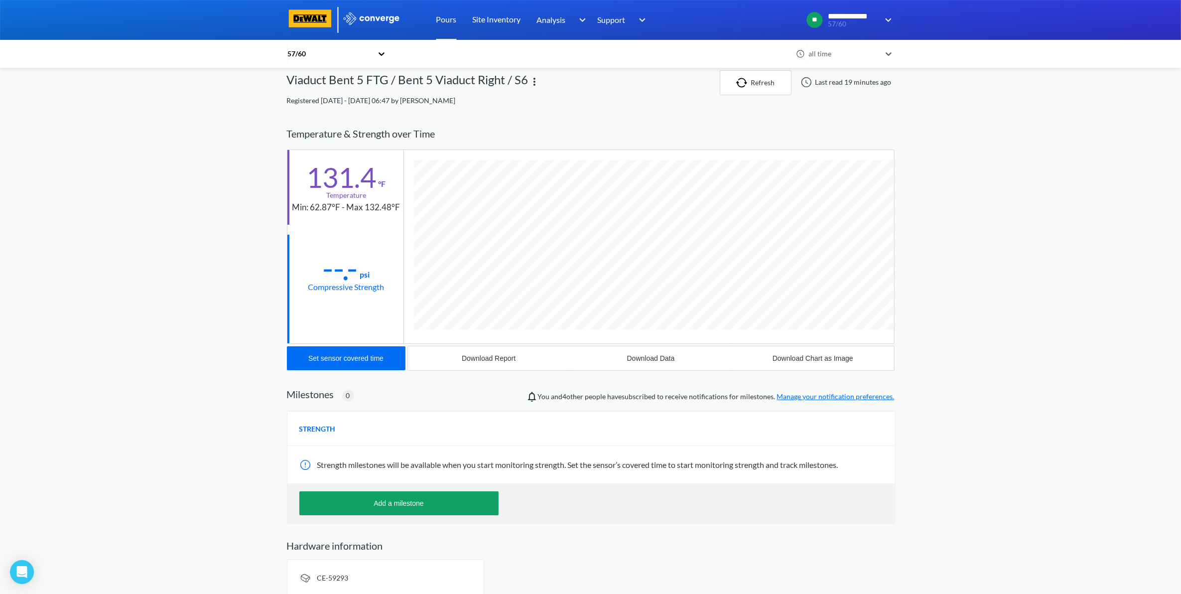
scroll to position [0, 0]
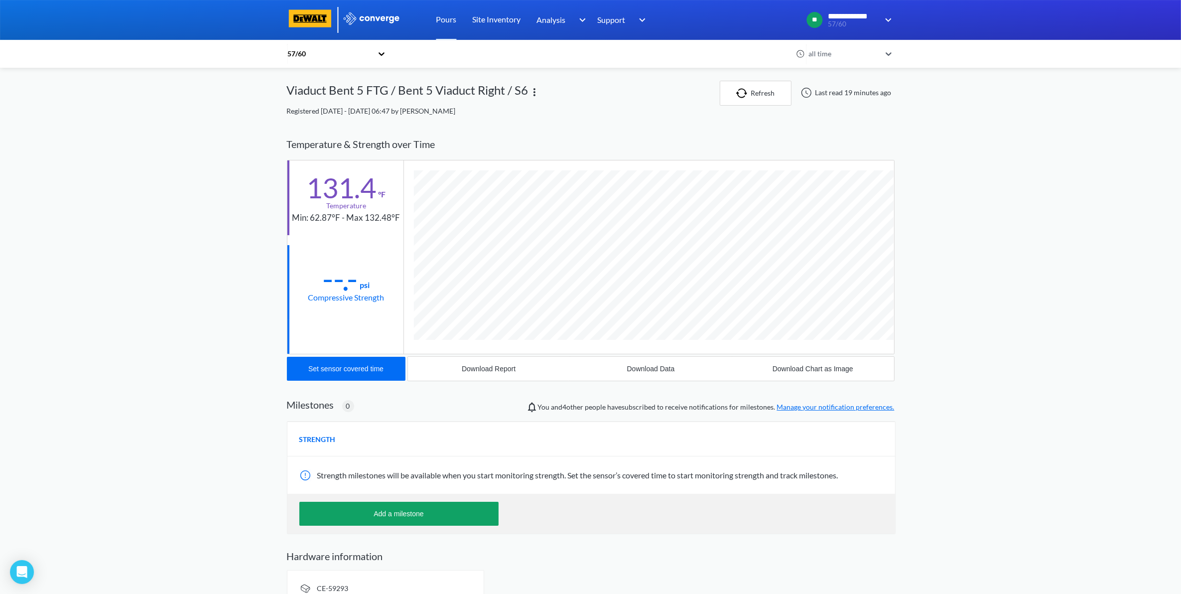
click at [843, 51] on div "all time" at bounding box center [843, 53] width 75 height 11
click at [565, 107] on div "Registered [DATE] - [DATE] 06:47 by [PERSON_NAME]" at bounding box center [591, 111] width 608 height 11
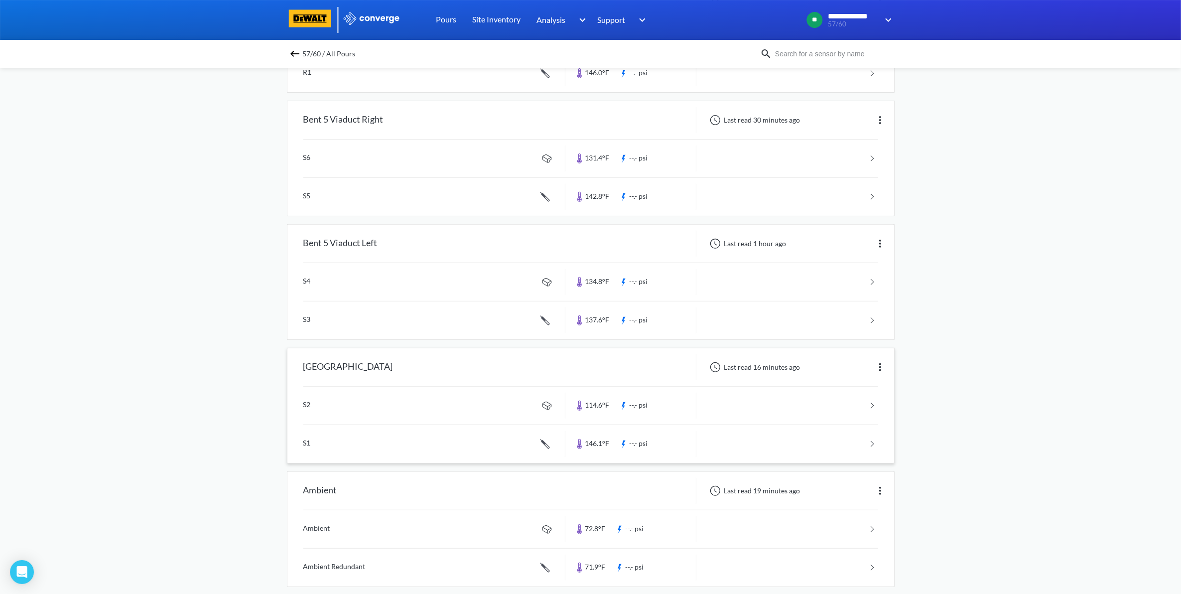
scroll to position [451, 0]
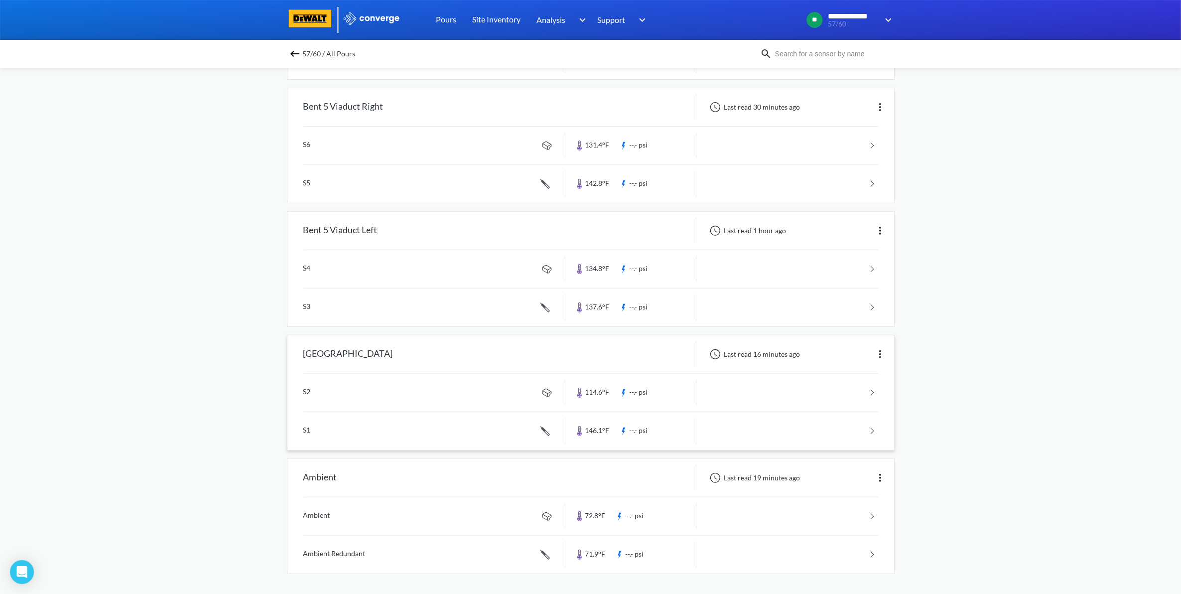
click at [625, 366] on div "[GEOGRAPHIC_DATA] Last read 16 minutes ago" at bounding box center [590, 354] width 607 height 38
click at [842, 392] on link at bounding box center [590, 393] width 575 height 38
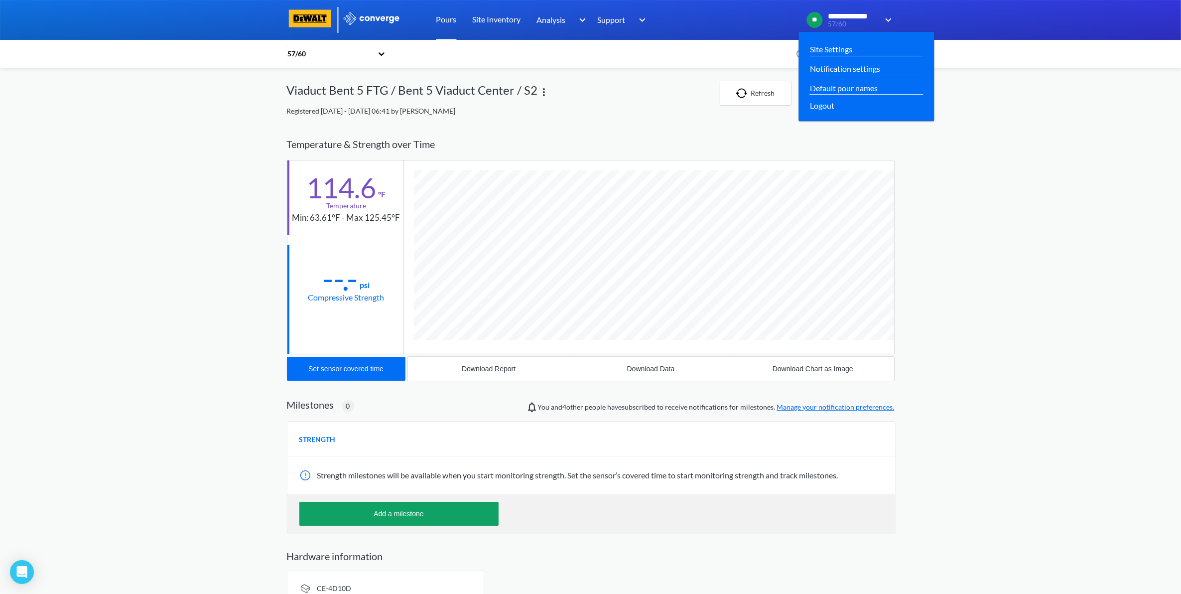
click at [868, 27] on span "57/60" at bounding box center [853, 23] width 50 height 7
click at [829, 53] on link "Site Settings" at bounding box center [831, 49] width 42 height 12
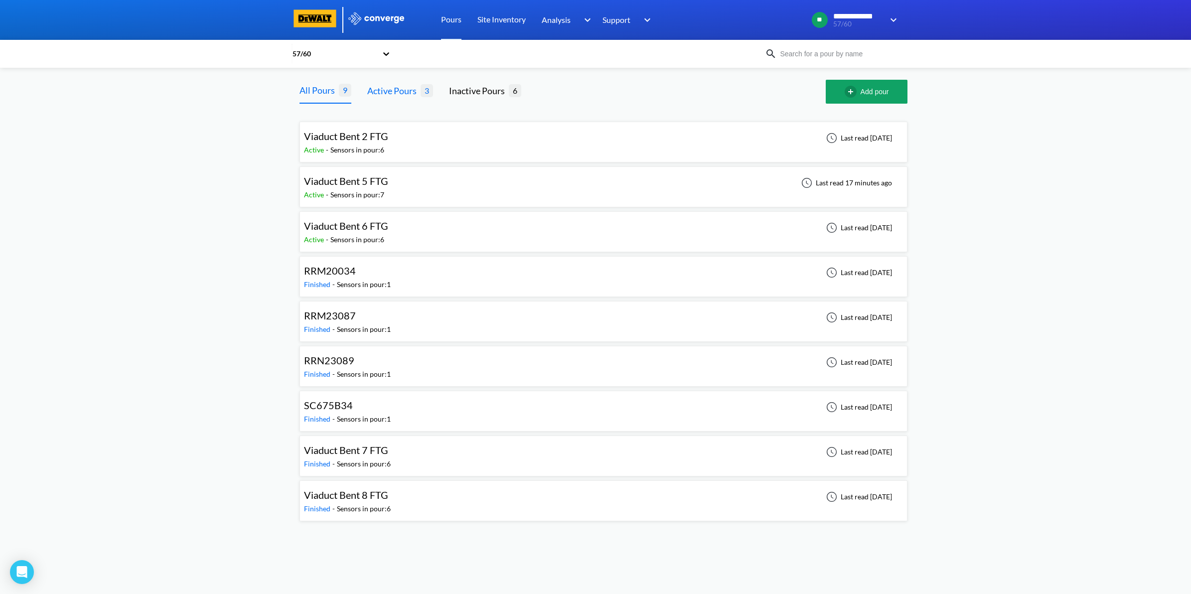
click at [426, 83] on div "Active Pours 3" at bounding box center [400, 92] width 66 height 24
click at [377, 194] on div "Sensors in pour: 7" at bounding box center [357, 194] width 54 height 11
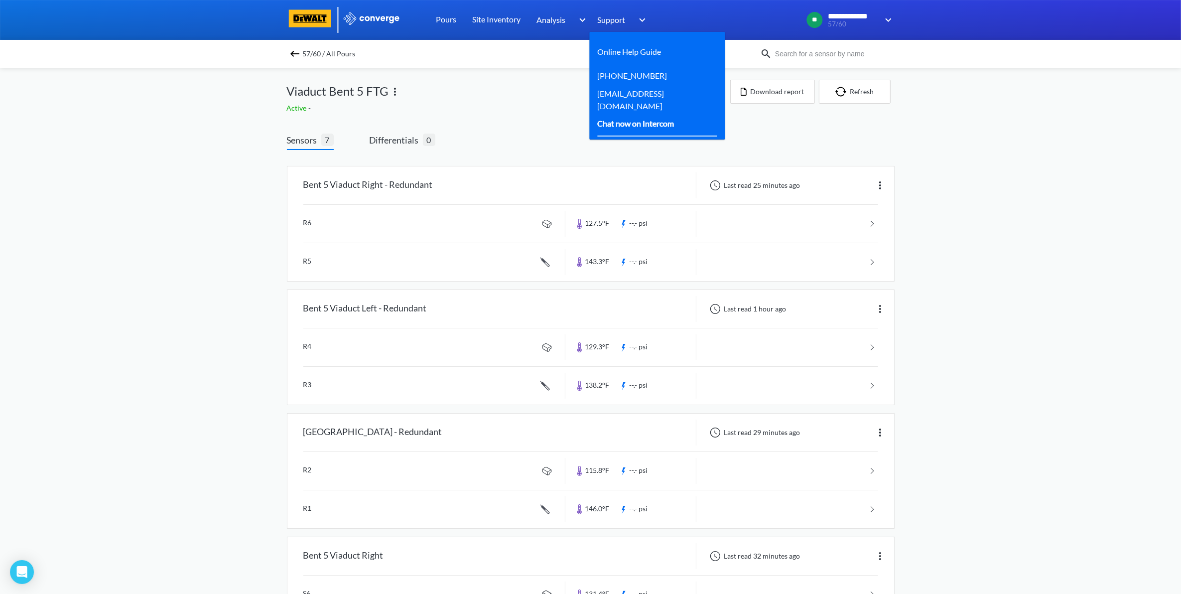
click at [626, 131] on div "Chat now on Intercom" at bounding box center [658, 124] width 120 height 25
click at [681, 119] on div "Chat now on Intercom" at bounding box center [658, 124] width 120 height 25
click at [675, 119] on div "Chat now on Intercom" at bounding box center [636, 123] width 77 height 12
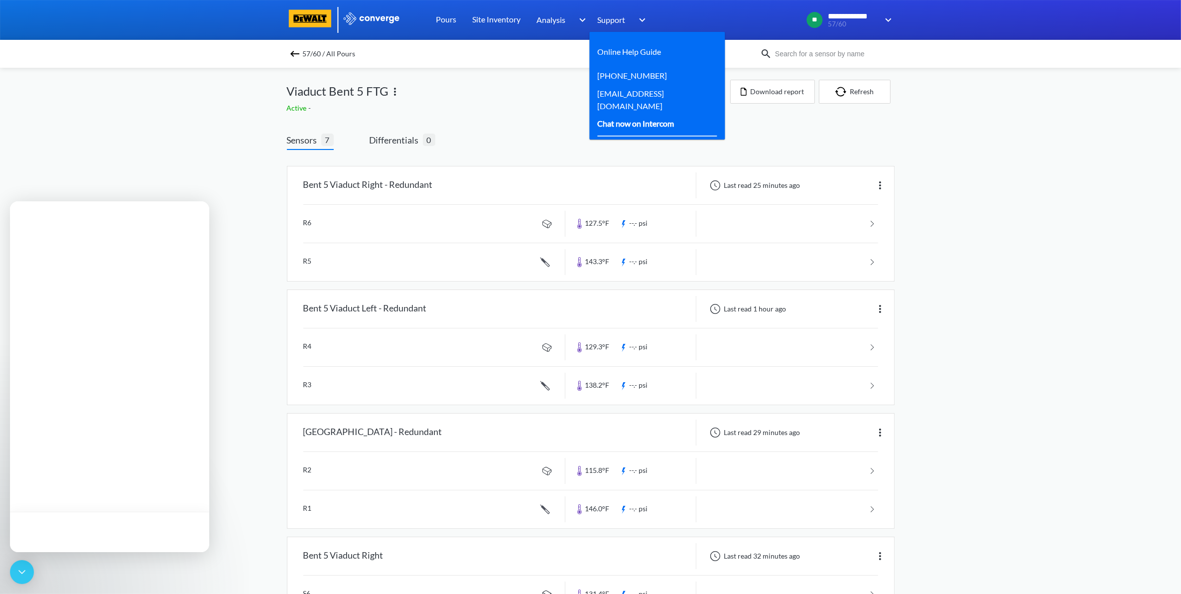
click at [675, 119] on div "Chat now on Intercom" at bounding box center [636, 123] width 77 height 12
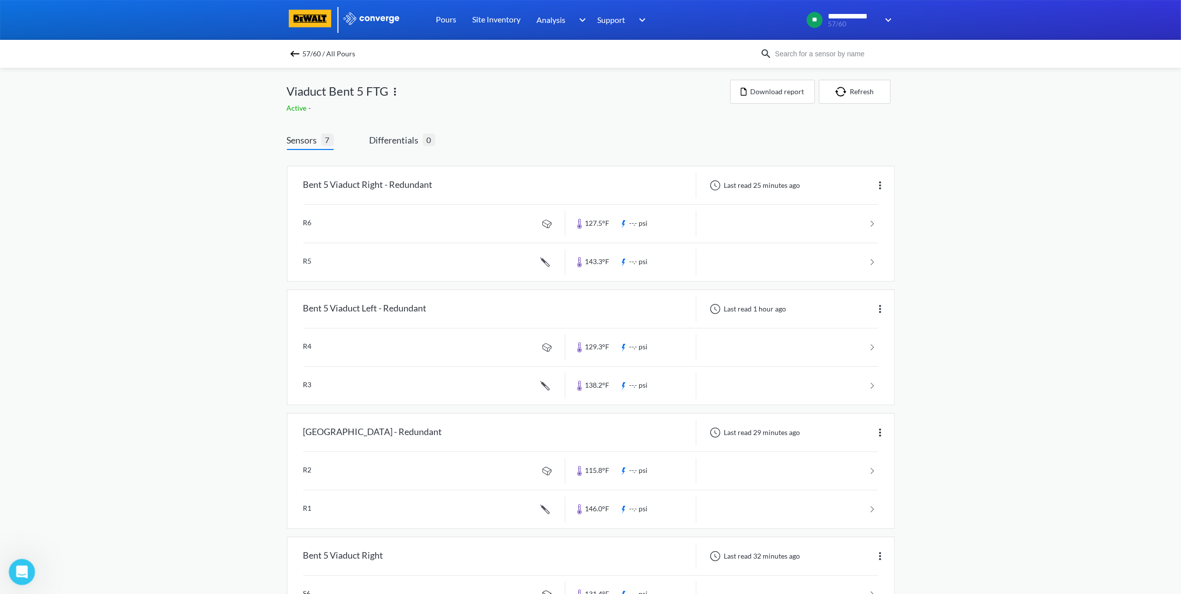
click at [19, 568] on icon "Open Intercom Messenger" at bounding box center [20, 570] width 16 height 16
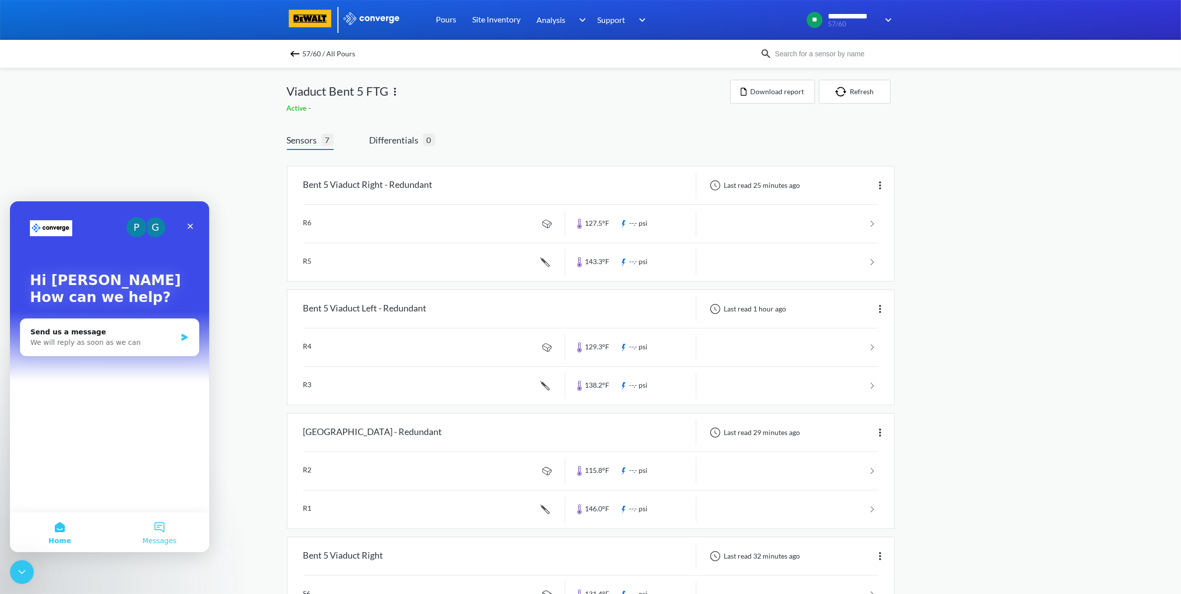
click at [165, 533] on button "Messages" at bounding box center [160, 532] width 100 height 40
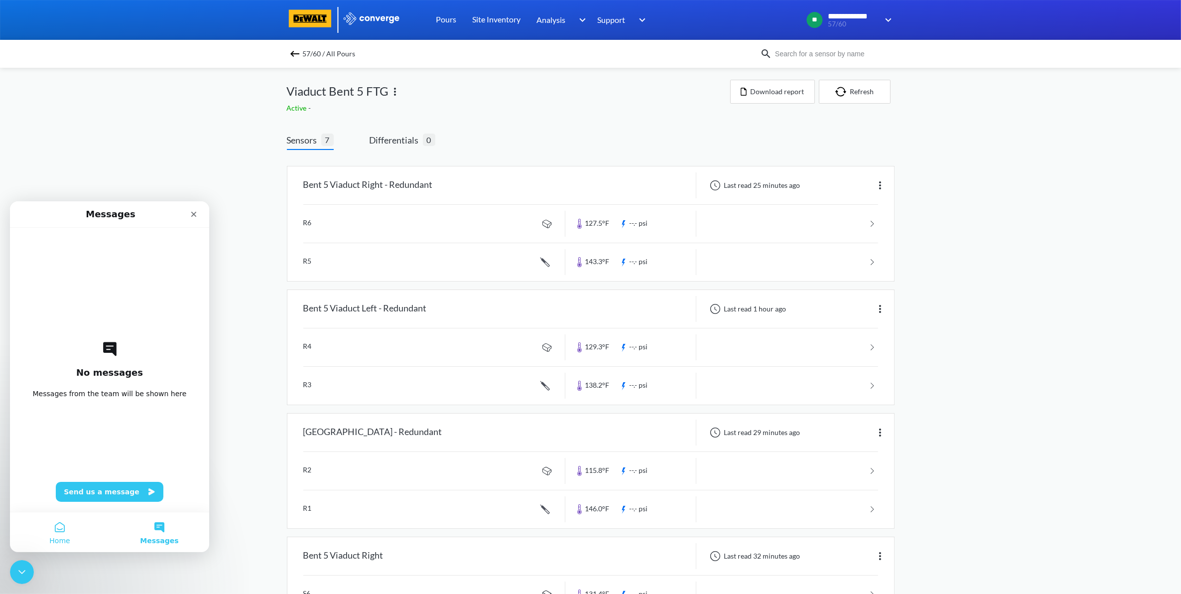
click at [45, 541] on button "Home" at bounding box center [60, 532] width 100 height 40
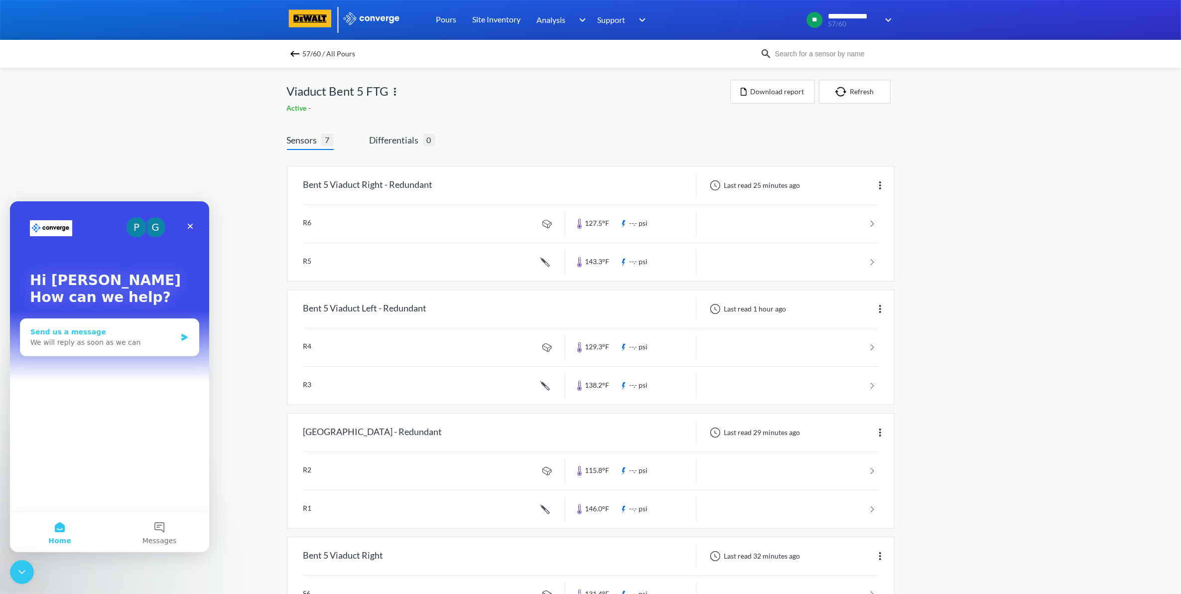
click at [178, 329] on div "Send us a message We will reply as soon as we can" at bounding box center [109, 336] width 178 height 37
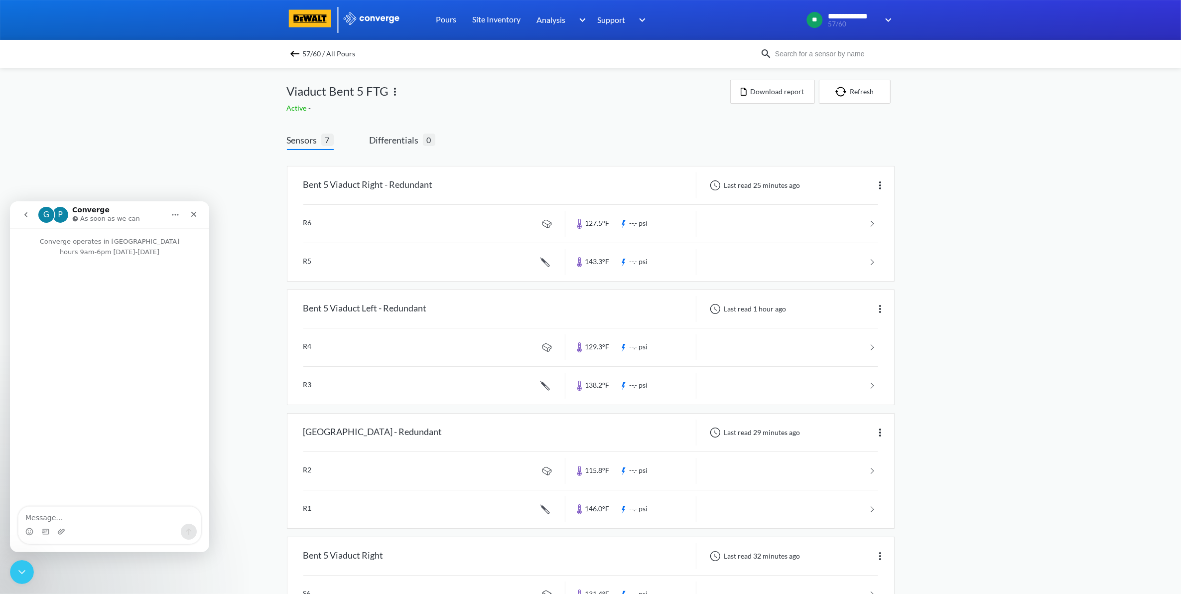
click at [45, 213] on div "G" at bounding box center [46, 214] width 16 height 16
click at [33, 214] on button "go back" at bounding box center [25, 214] width 19 height 19
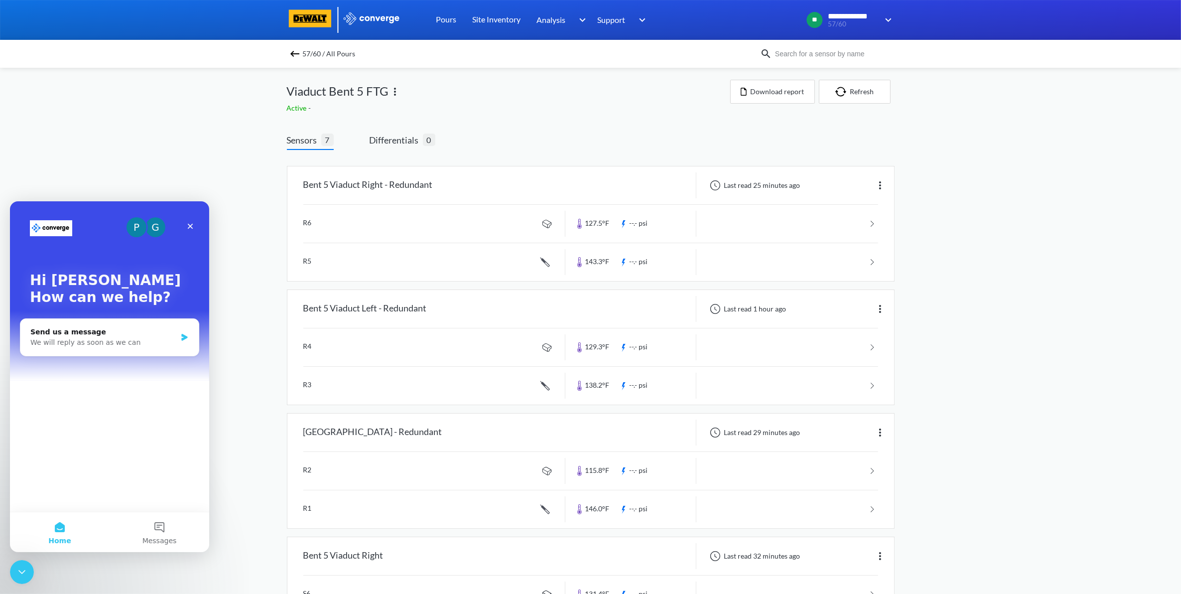
click at [153, 227] on div "G" at bounding box center [155, 227] width 20 height 20
click at [157, 226] on div "G" at bounding box center [155, 227] width 20 height 20
click at [136, 226] on div "P" at bounding box center [137, 227] width 20 height 20
click at [170, 537] on span "Messages" at bounding box center [159, 540] width 34 height 7
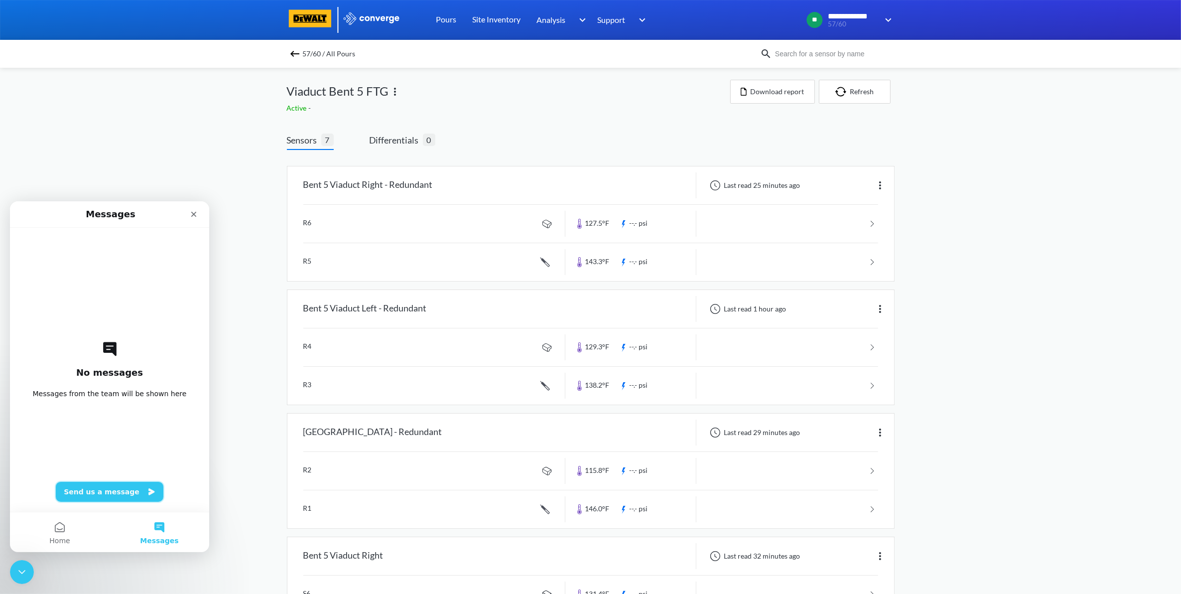
click at [124, 495] on button "Send us a message" at bounding box center [110, 491] width 108 height 20
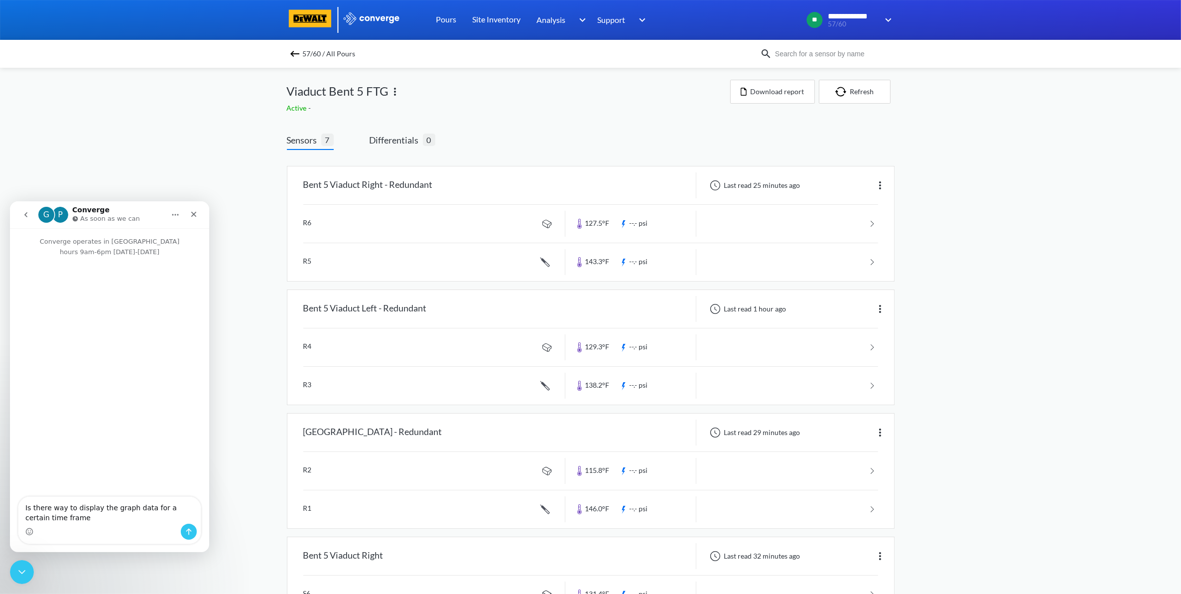
type textarea "Is there way to display the graph data for a certain time frame?"
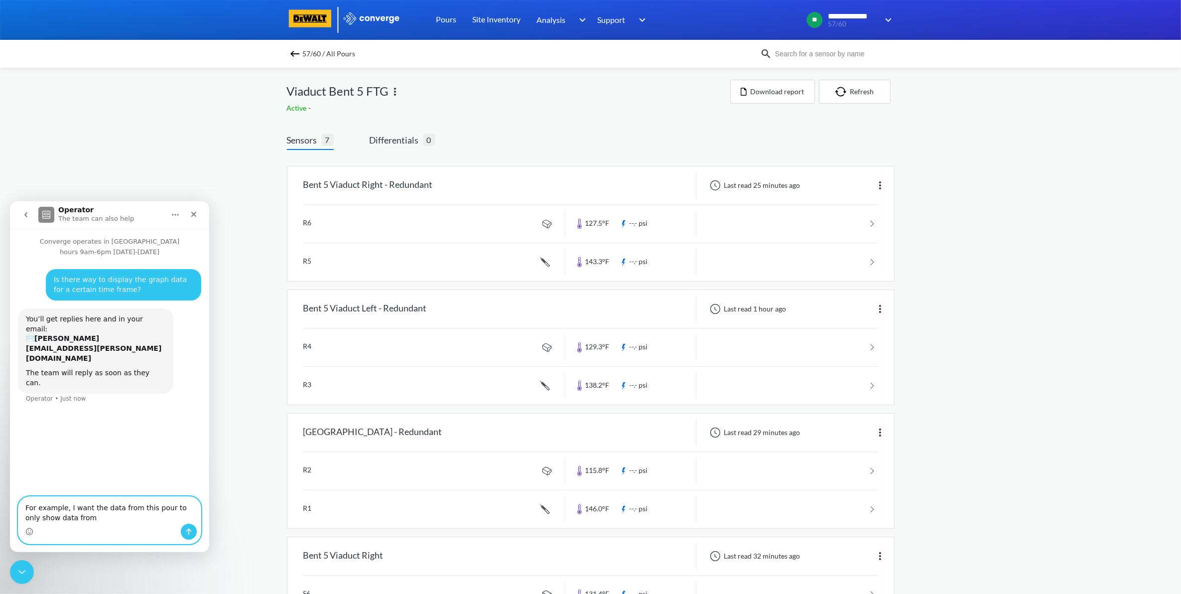
click at [78, 522] on textarea "For example, I want the data from this pour to only show data from" at bounding box center [109, 509] width 182 height 27
type textarea "For example, I want the data from this pour to only show data from 08/19-08/20"
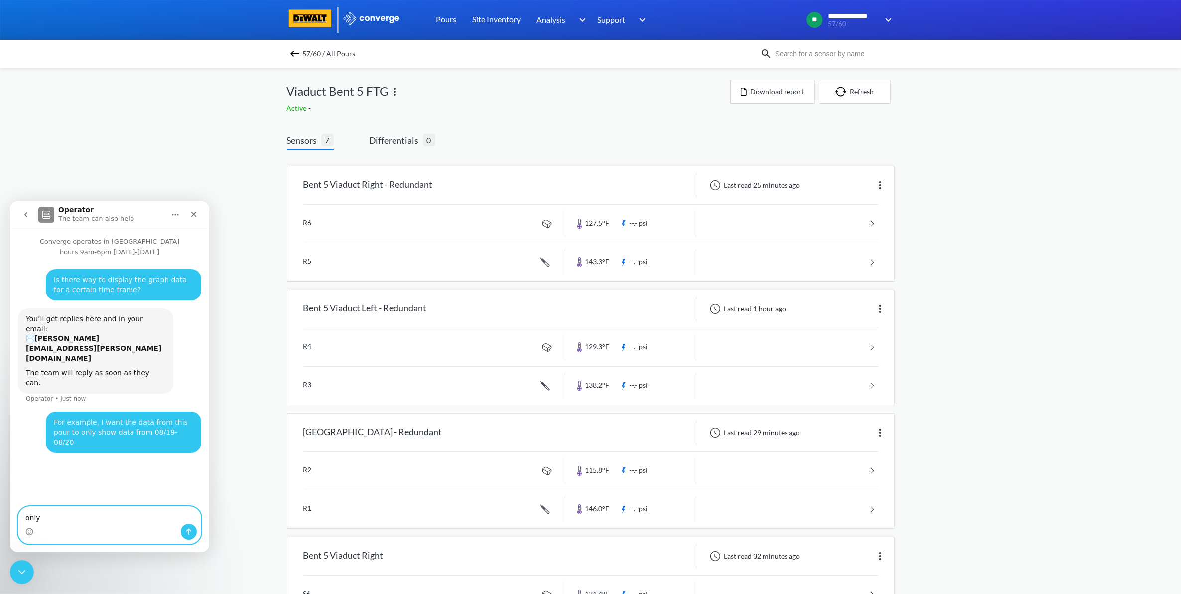
type textarea "only"
type textarea "and to exclude the data from today"
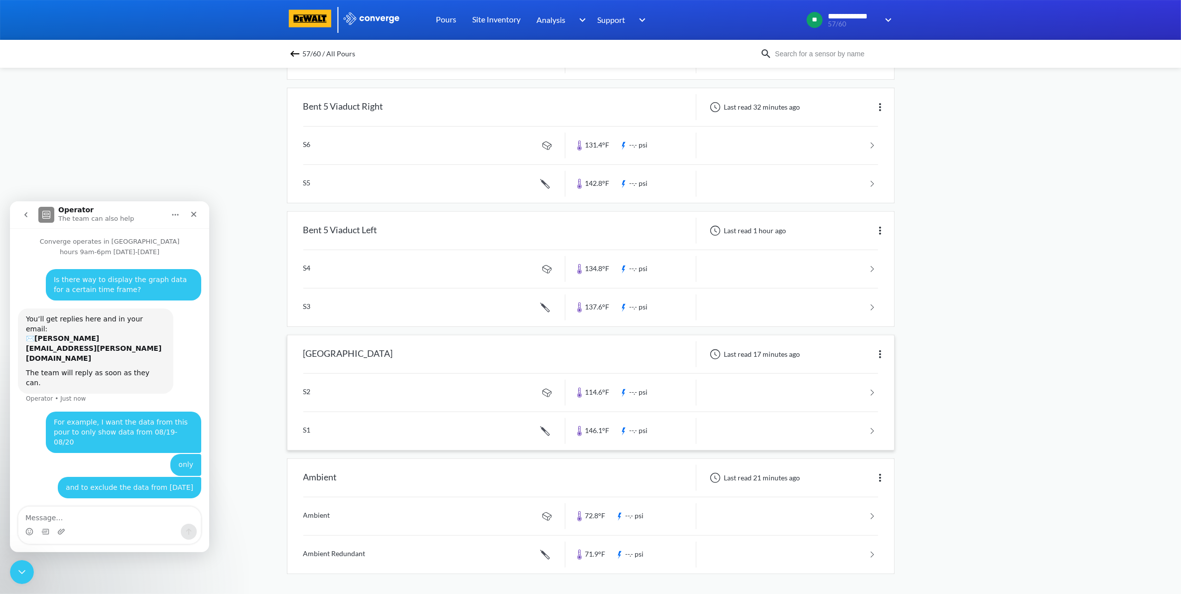
scroll to position [451, 0]
click at [362, 355] on div "[GEOGRAPHIC_DATA]" at bounding box center [348, 354] width 90 height 26
click at [841, 431] on link at bounding box center [590, 431] width 575 height 38
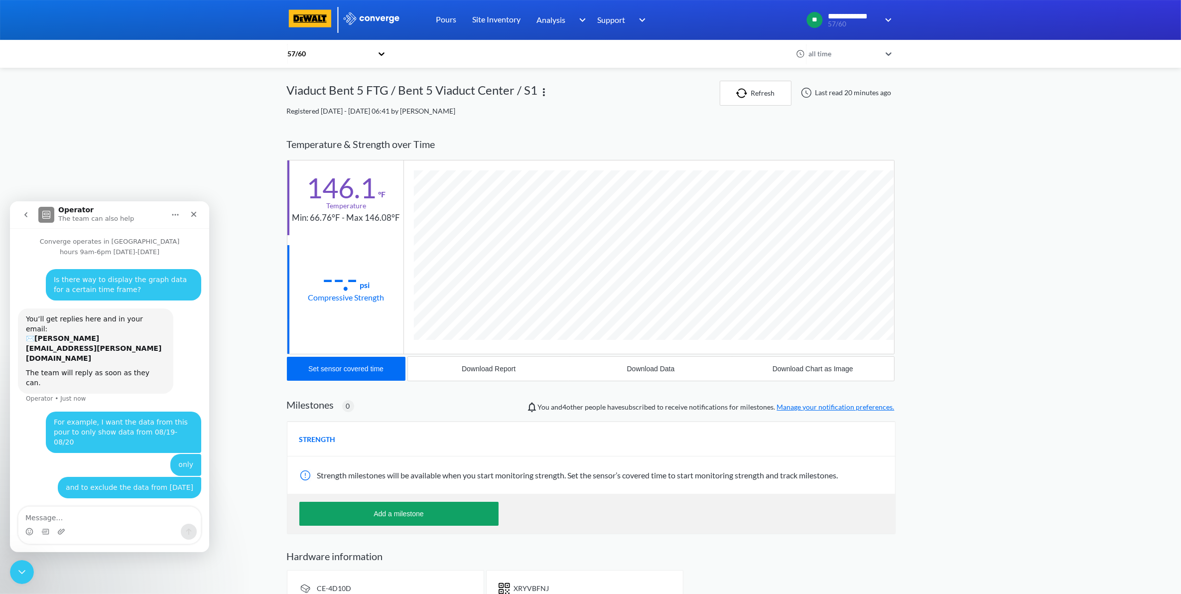
scroll to position [545, 608]
click at [865, 53] on div "all time" at bounding box center [843, 53] width 75 height 11
click at [846, 157] on div "1 week" at bounding box center [850, 156] width 90 height 19
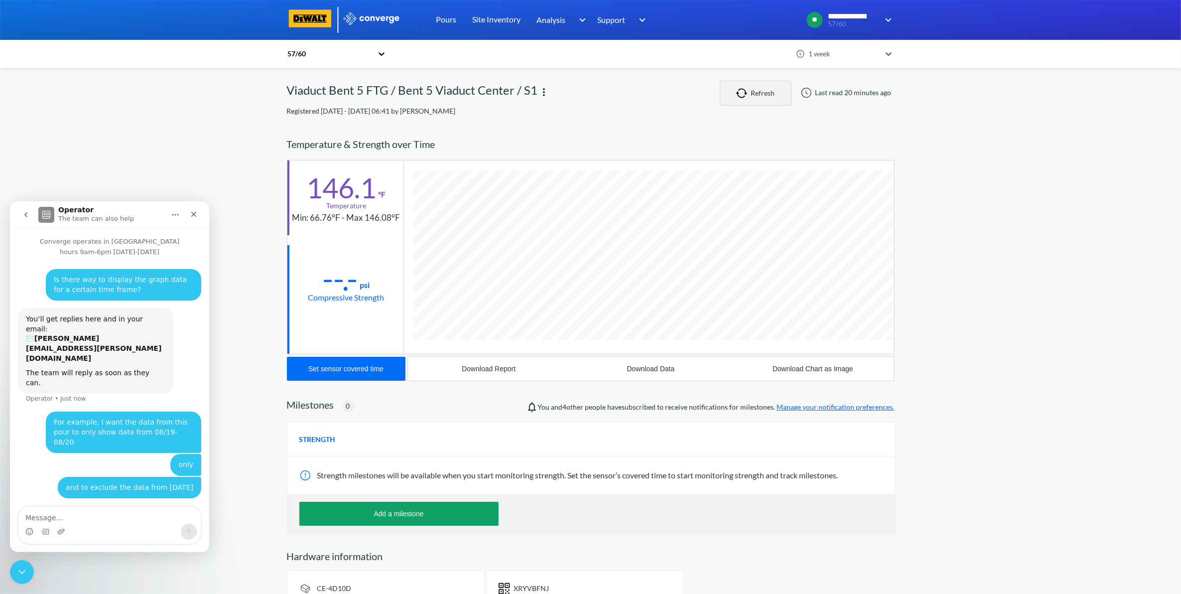
click at [763, 96] on button "Refresh" at bounding box center [756, 93] width 72 height 25
click at [846, 53] on div "1 week" at bounding box center [843, 53] width 75 height 11
click at [843, 138] on div "36 hours" at bounding box center [850, 137] width 90 height 19
click at [833, 55] on div "36 hours" at bounding box center [843, 53] width 75 height 11
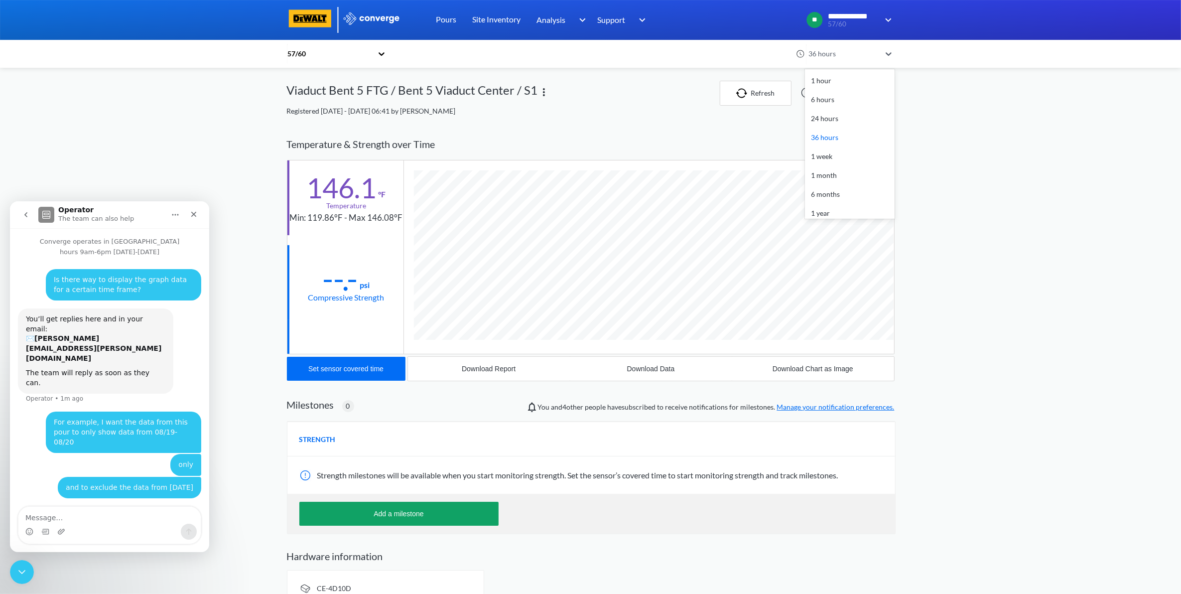
click at [845, 151] on div "1 week" at bounding box center [850, 156] width 90 height 19
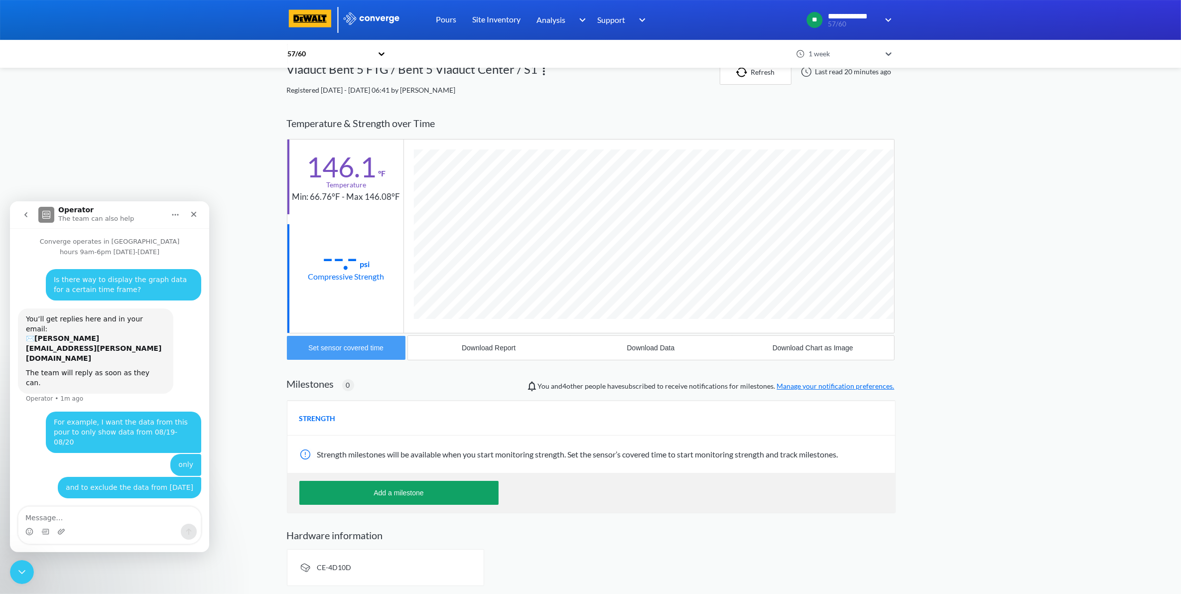
click at [360, 354] on button "Set sensor covered time" at bounding box center [346, 348] width 119 height 24
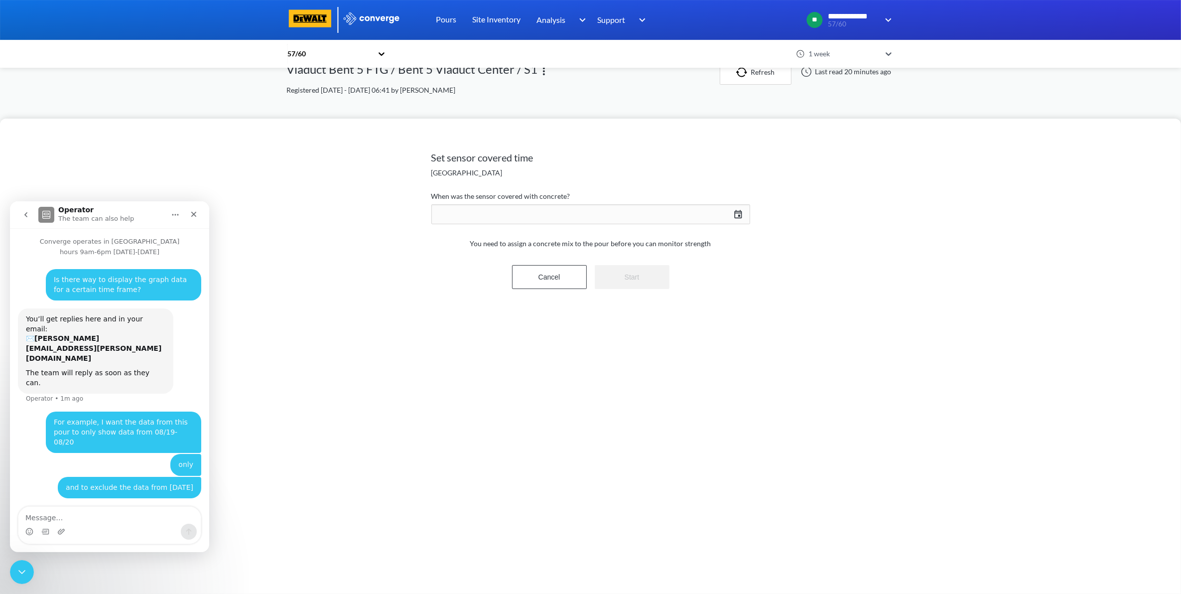
click at [735, 212] on div "08/21/2025 Press the down arrow key to interact with the calendar and select a …" at bounding box center [590, 214] width 319 height 24
click at [654, 324] on td "18" at bounding box center [651, 324] width 16 height 15
click at [672, 394] on input "06" at bounding box center [664, 393] width 28 height 20
type input "18"
click at [704, 386] on input "25" at bounding box center [702, 393] width 28 height 20
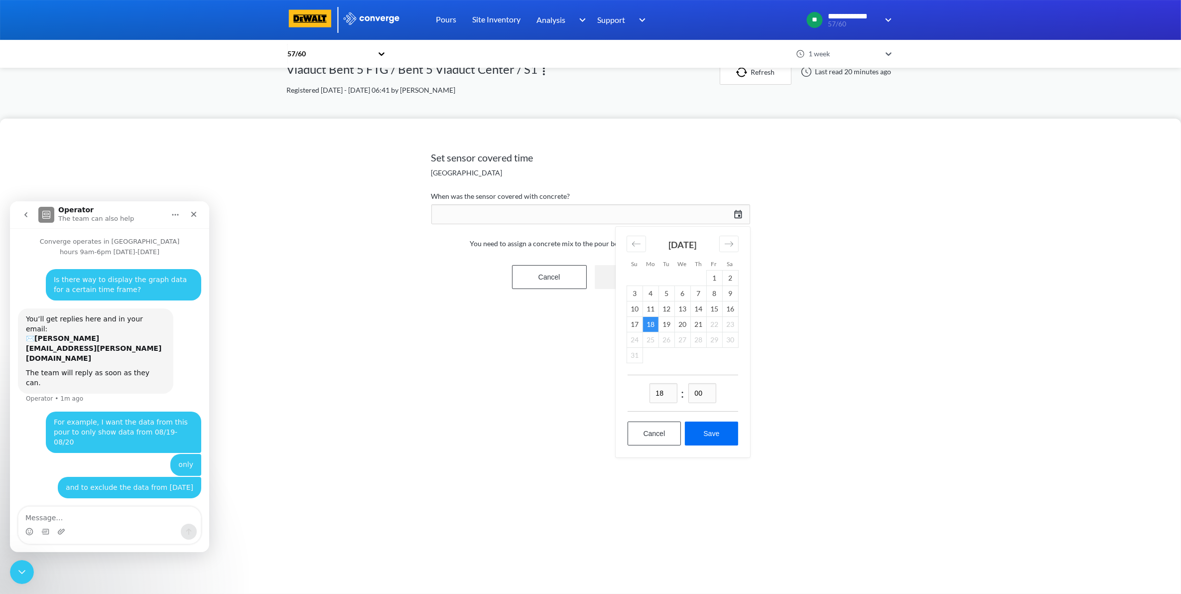
type input "00"
click at [669, 394] on input "18" at bounding box center [664, 393] width 28 height 20
type input "23"
click at [700, 429] on button "Save" at bounding box center [711, 433] width 53 height 24
click at [735, 213] on div "23:00, 18th of August 08/18/2025 Press the down arrow key to interact with the …" at bounding box center [590, 214] width 319 height 24
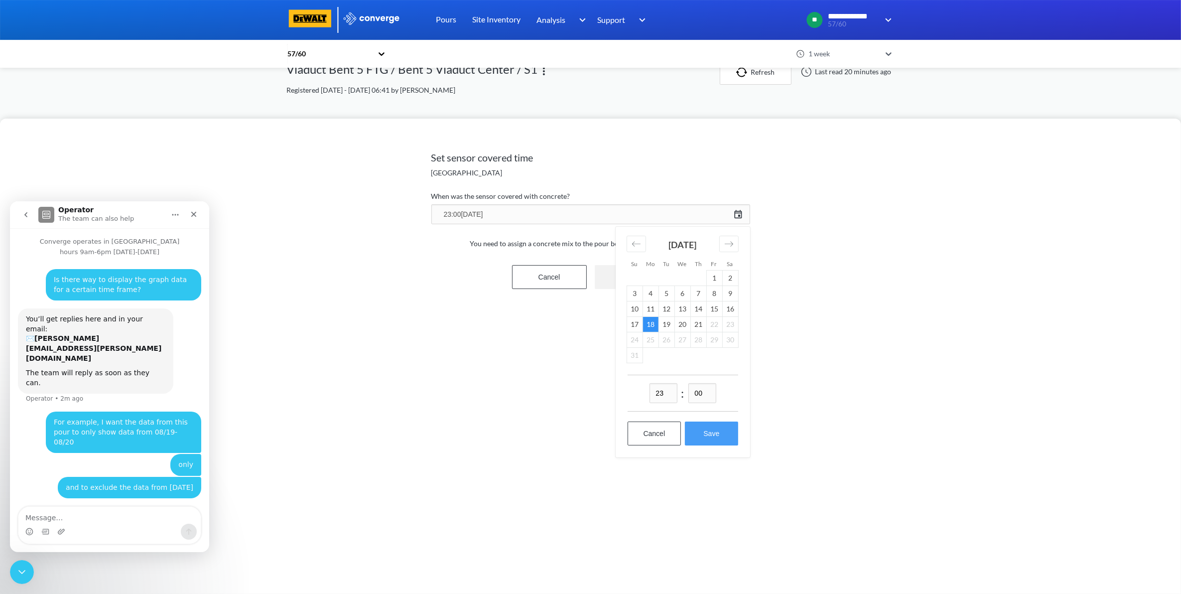
click at [708, 425] on button "Save" at bounding box center [711, 433] width 53 height 24
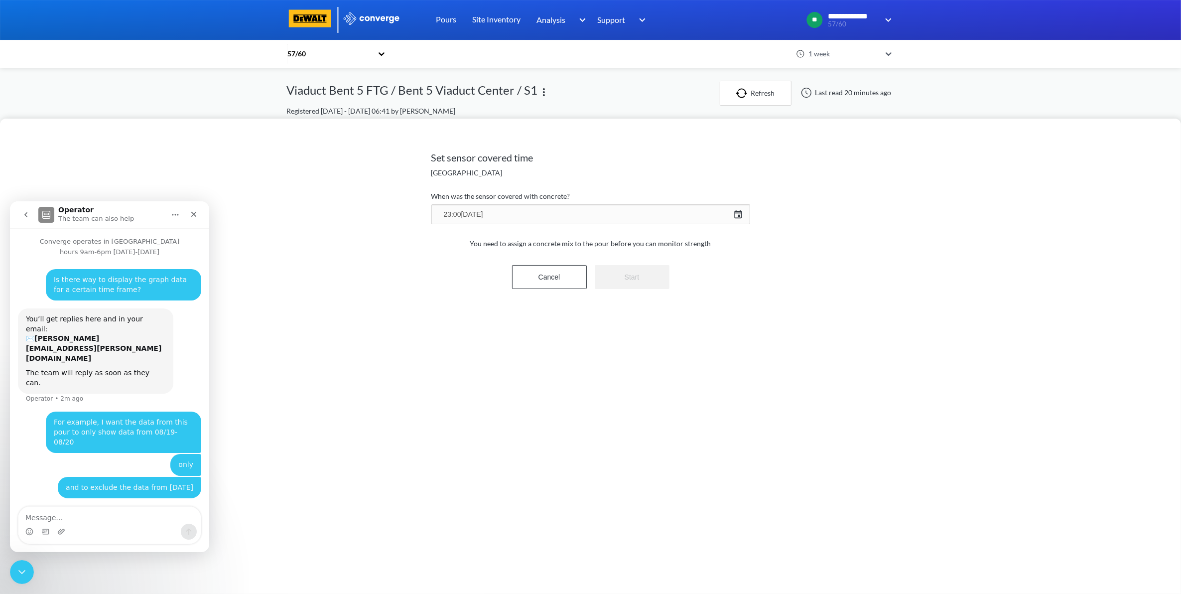
click at [536, 218] on div "23:00, 18th of August 08/18/2025 Press the down arrow key to interact with the …" at bounding box center [590, 214] width 319 height 24
click at [711, 427] on button "Save" at bounding box center [711, 433] width 53 height 24
click at [558, 218] on div "23:00, 18th of August 08/18/2025 Press the down arrow key to interact with the …" at bounding box center [590, 214] width 319 height 24
click at [667, 324] on td "19" at bounding box center [667, 324] width 16 height 15
click at [657, 325] on td "18" at bounding box center [651, 324] width 16 height 15
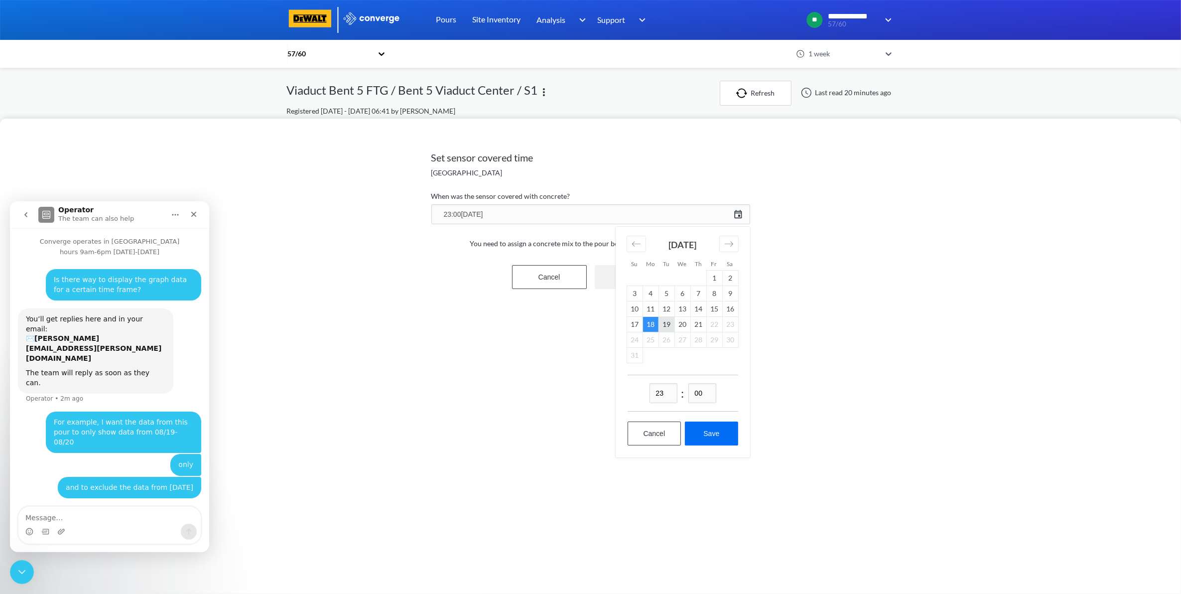
click at [672, 327] on td "19" at bounding box center [667, 324] width 16 height 15
click at [729, 438] on button "Save" at bounding box center [711, 433] width 53 height 24
type input "23:00, 19th of August"
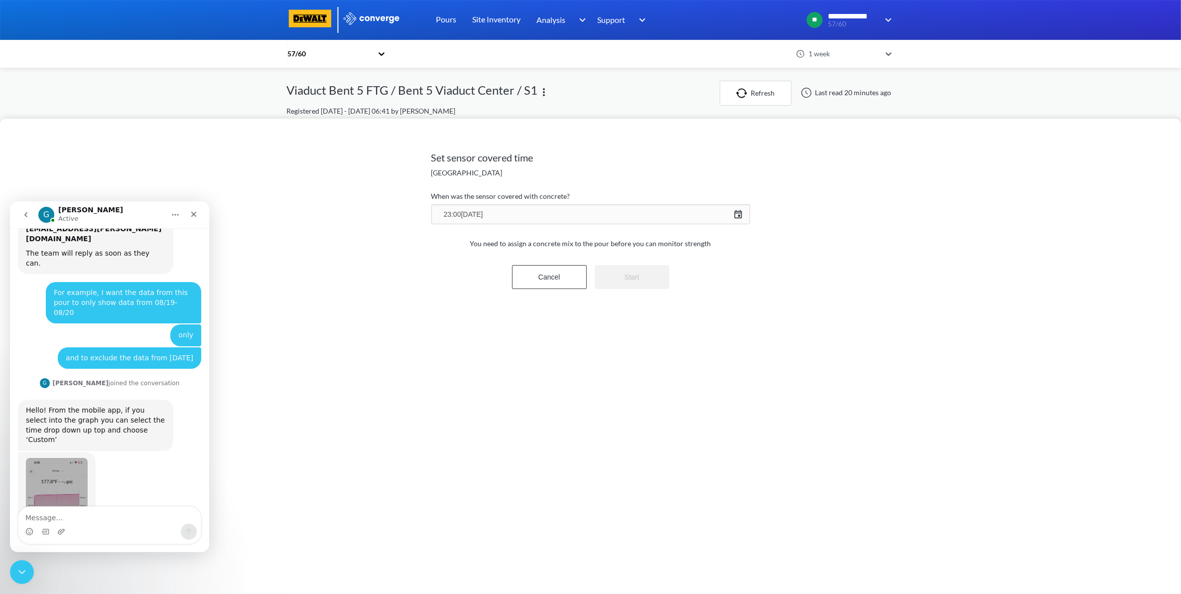
scroll to position [162, 0]
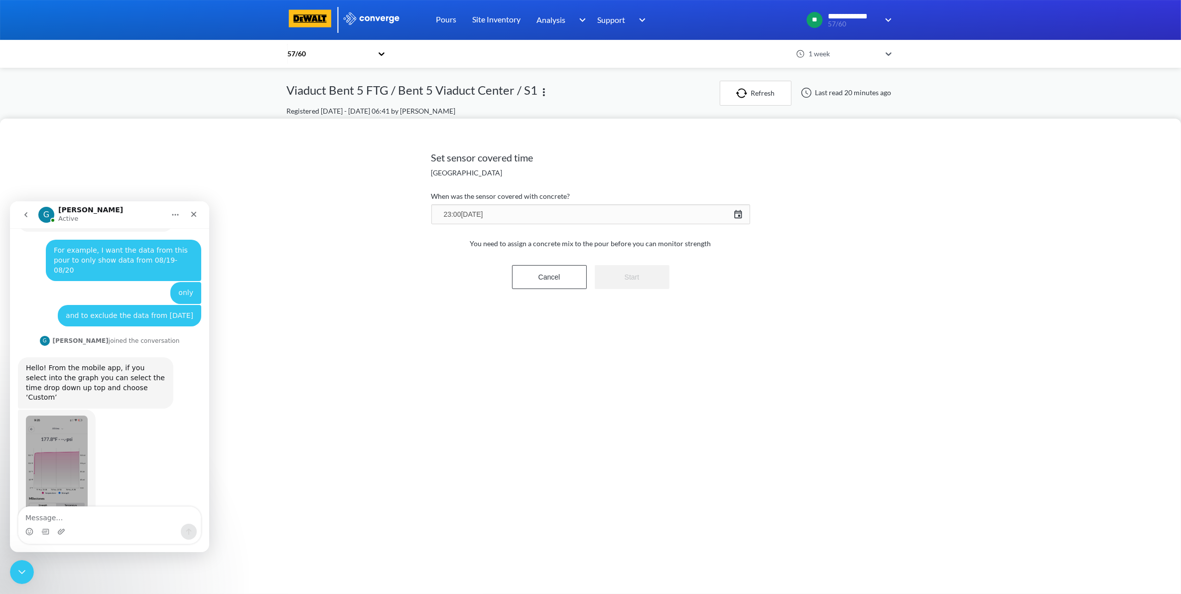
click at [53, 415] on img "Greg says…" at bounding box center [57, 482] width 62 height 134
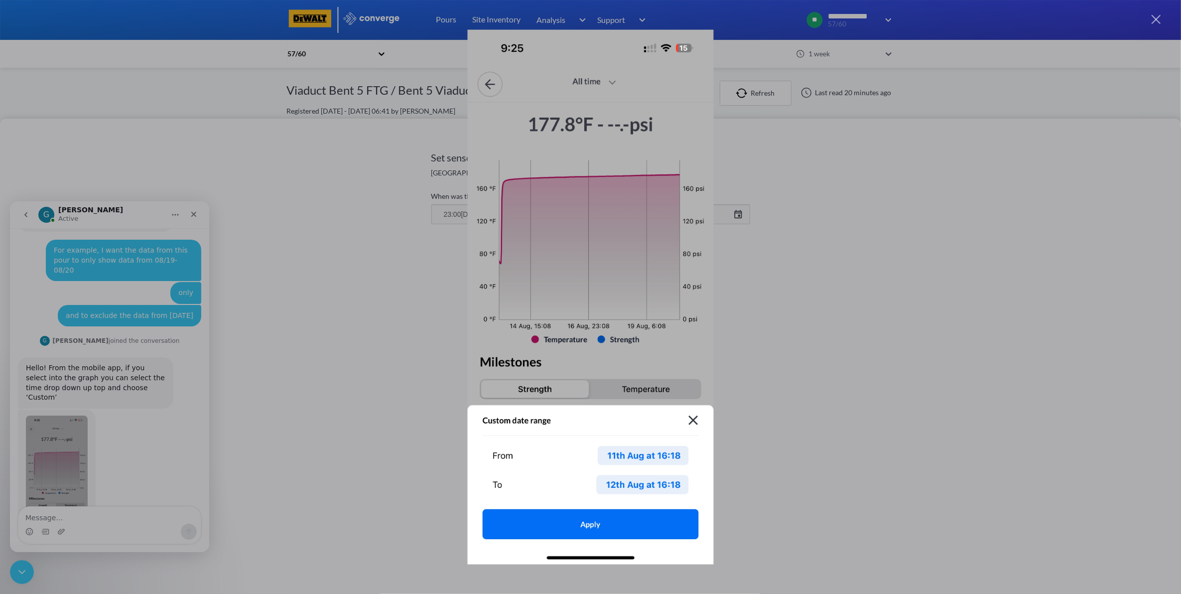
click at [108, 419] on div "Intercom messenger" at bounding box center [590, 297] width 1181 height 594
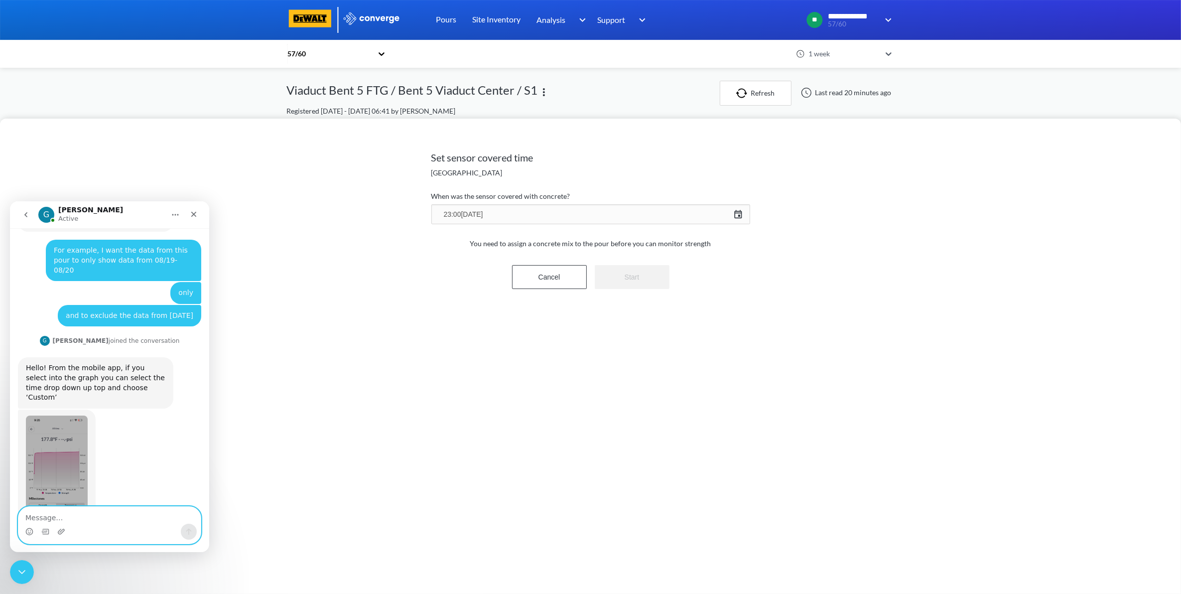
click at [116, 521] on textarea "Message…" at bounding box center [109, 514] width 182 height 17
type textarea "is this only a app feature not a desktop feature?"
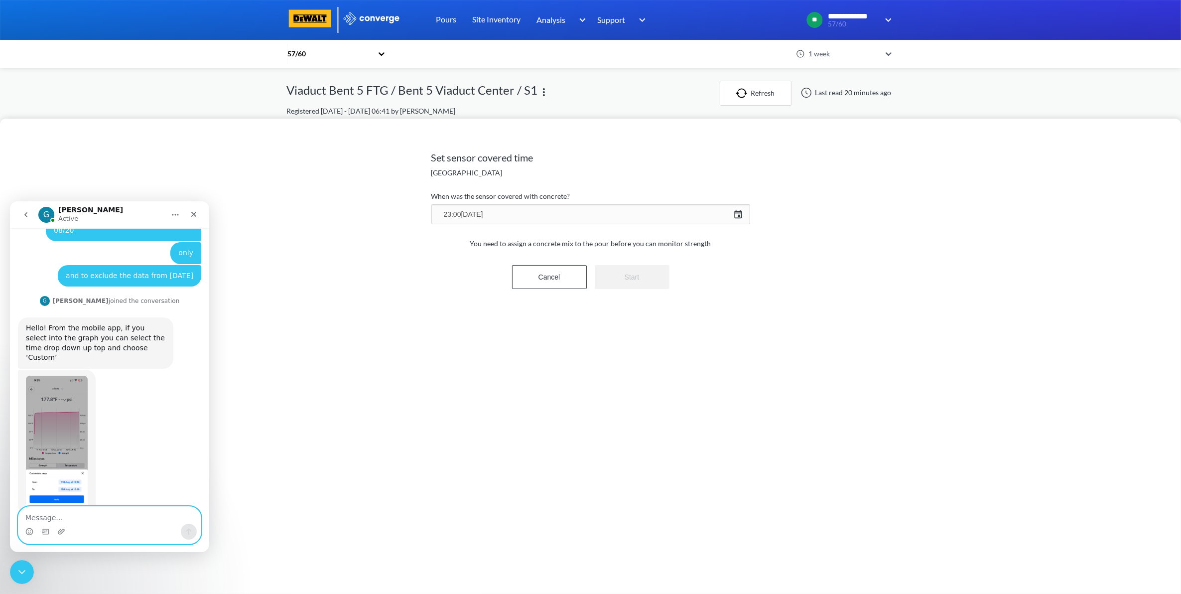
scroll to position [240, 0]
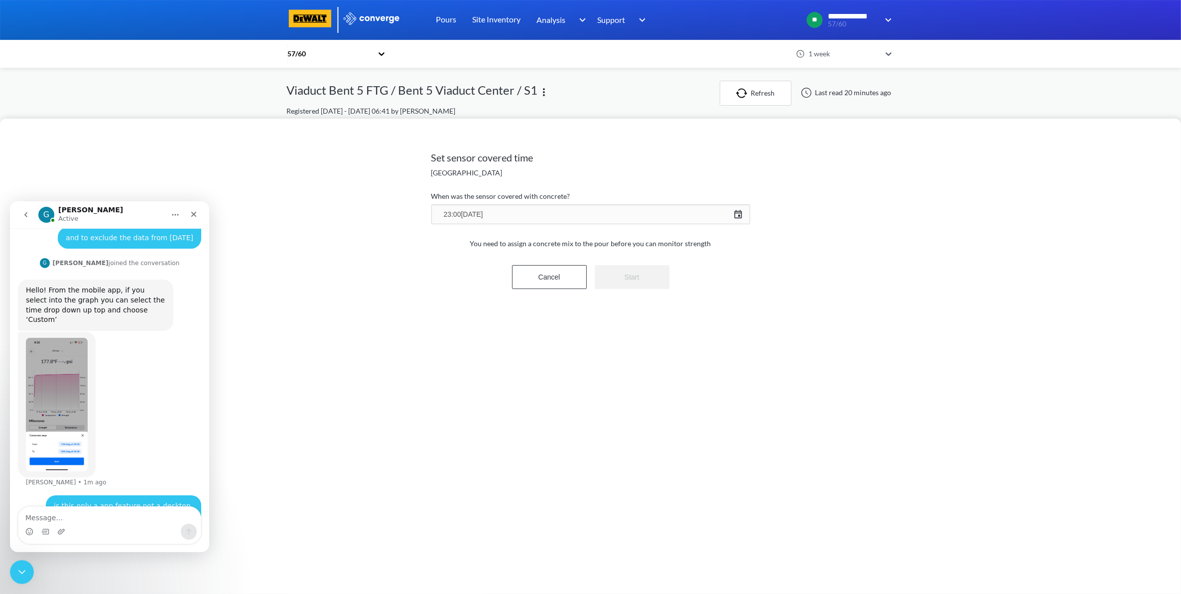
click at [641, 98] on div "Set sensor covered time Bent 5 Viaduct Center When was the sensor covered with …" at bounding box center [590, 297] width 1181 height 594
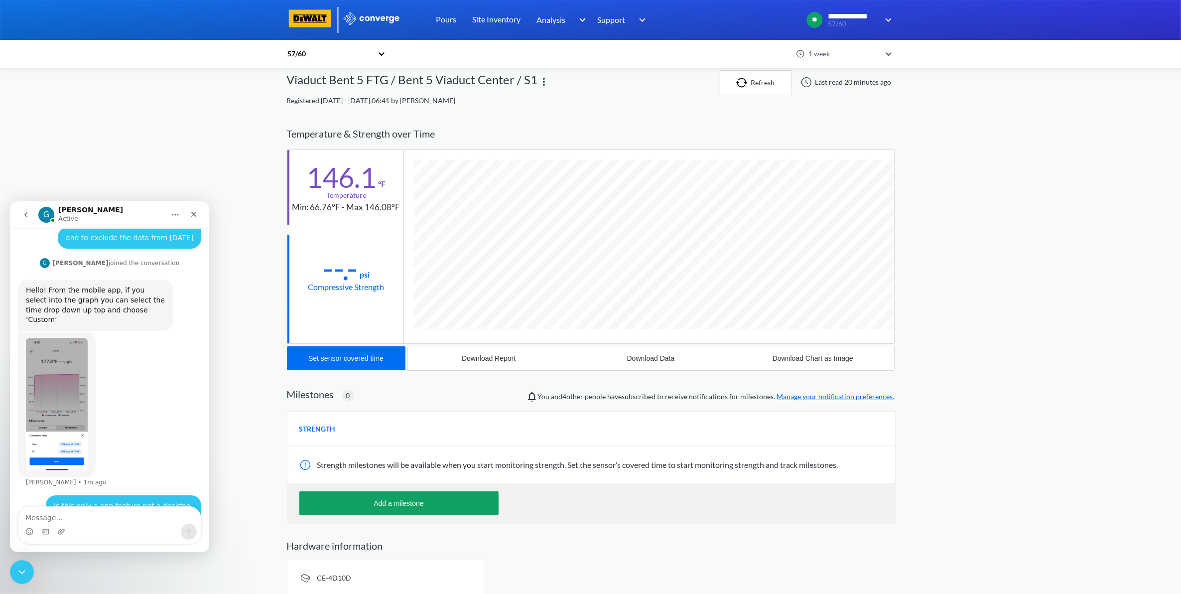
scroll to position [0, 0]
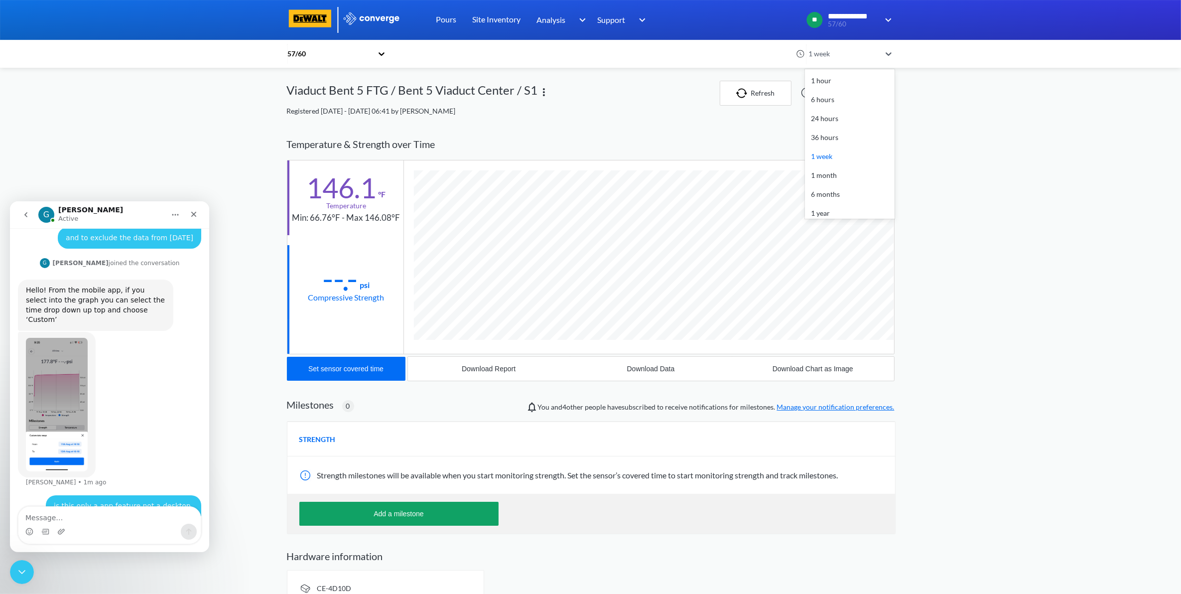
click at [862, 60] on div "1 week" at bounding box center [844, 53] width 79 height 23
click at [987, 207] on div "**********" at bounding box center [590, 307] width 1181 height 615
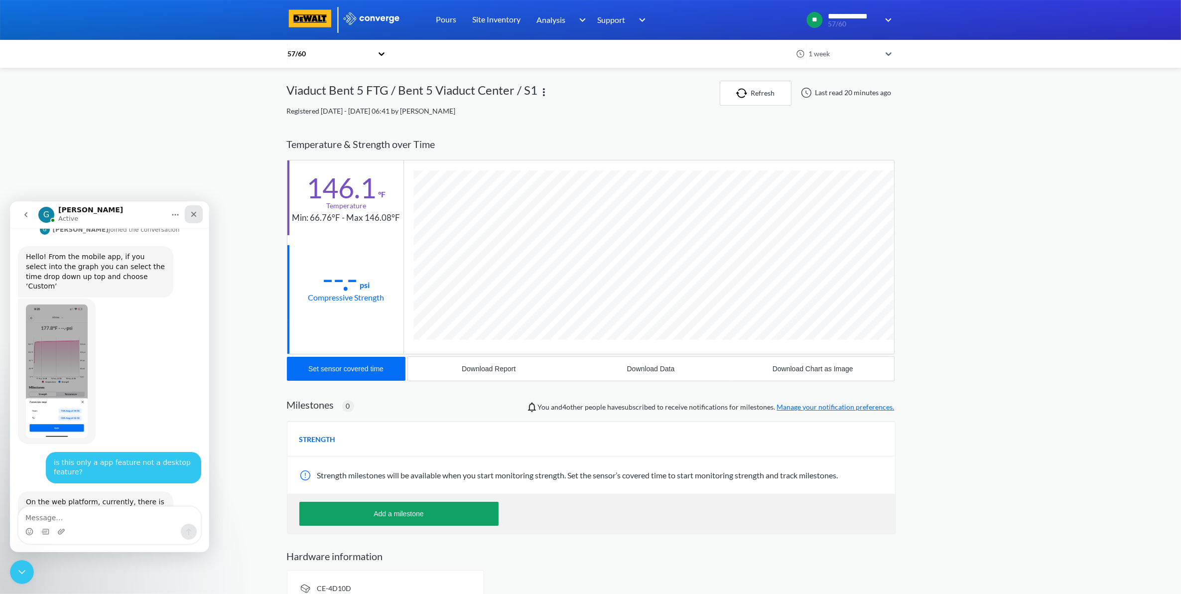
scroll to position [289, 0]
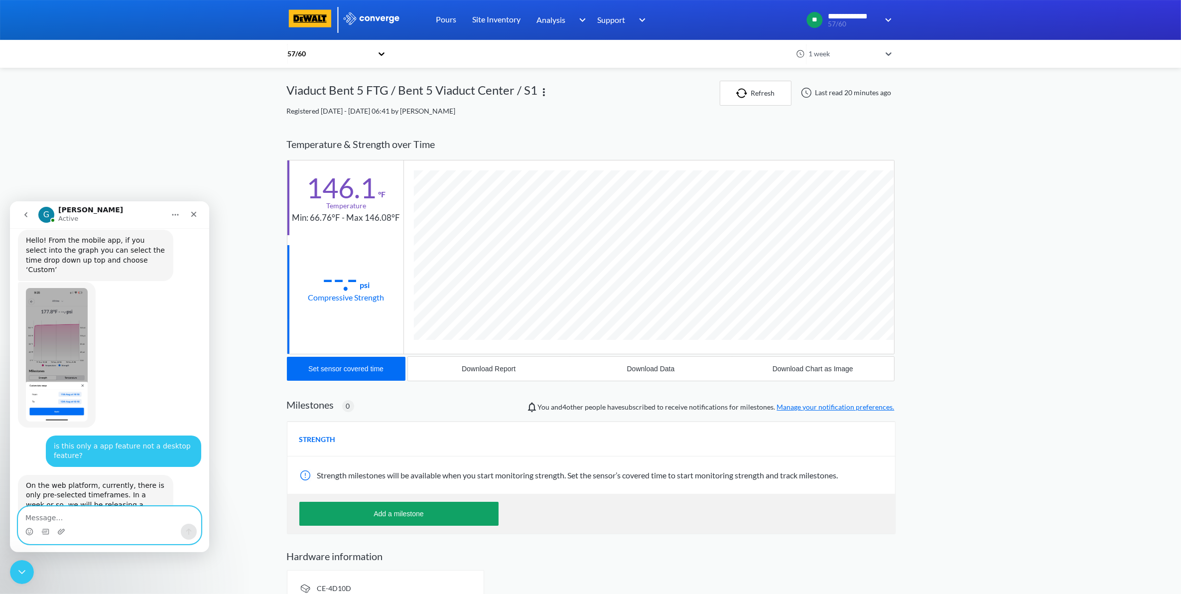
drag, startPoint x: 98, startPoint y: 520, endPoint x: 93, endPoint y: 515, distance: 7.1
click at [97, 520] on textarea "Message…" at bounding box center [109, 514] width 182 height 17
type textarea "h"
type textarea "H"
type textarea "G"
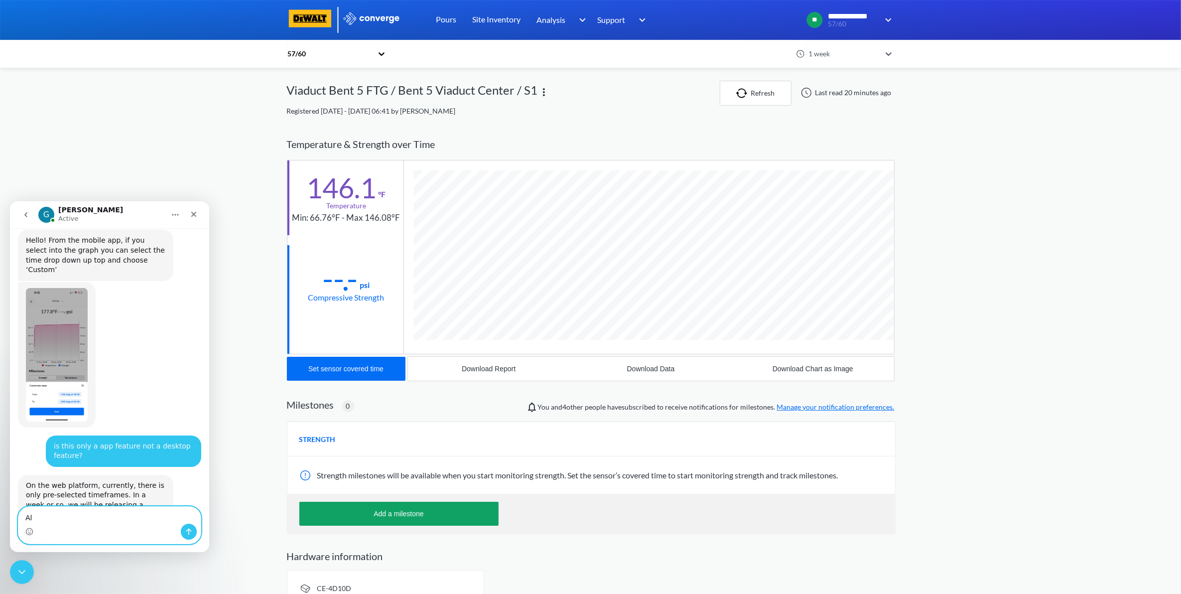
type textarea "A"
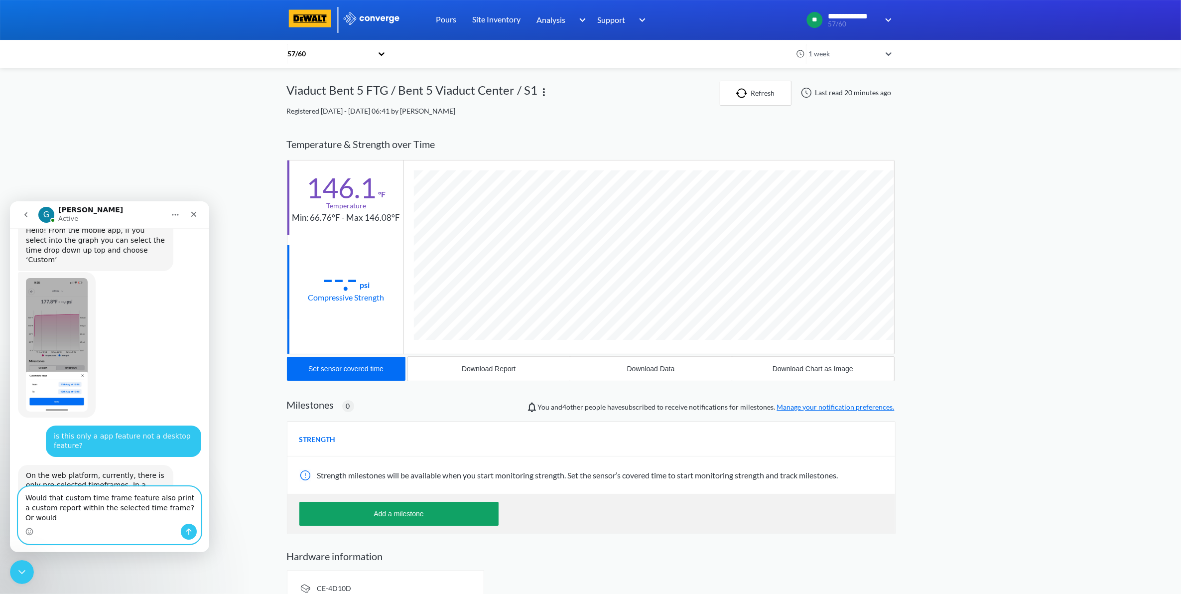
scroll to position [309, 0]
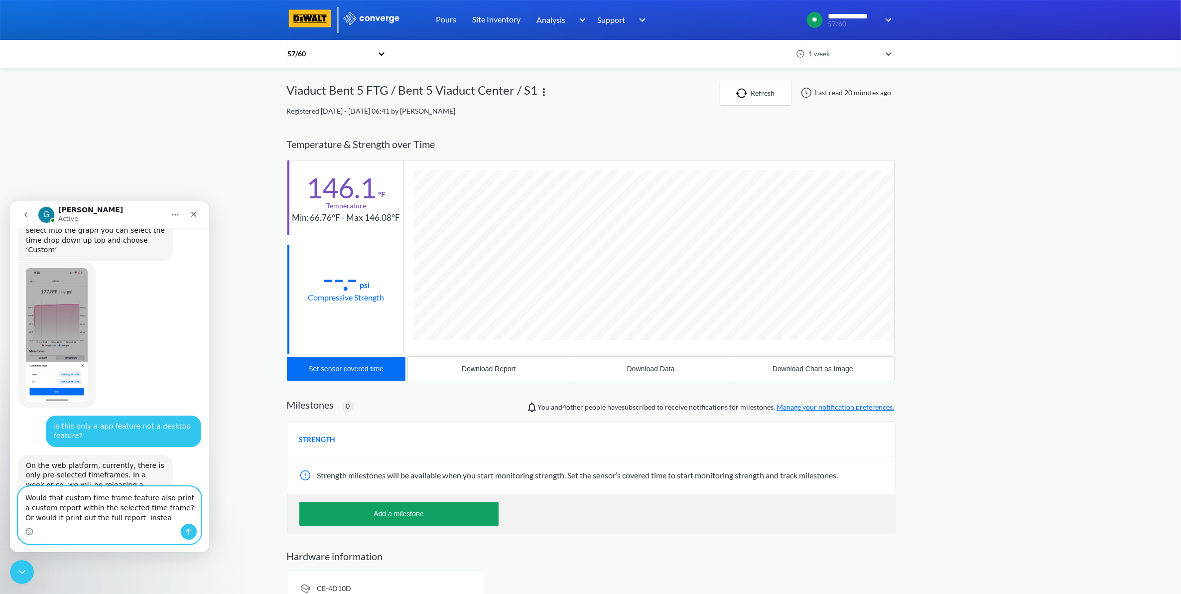
type textarea "Would that custom time frame feature also print a custom report within the sele…"
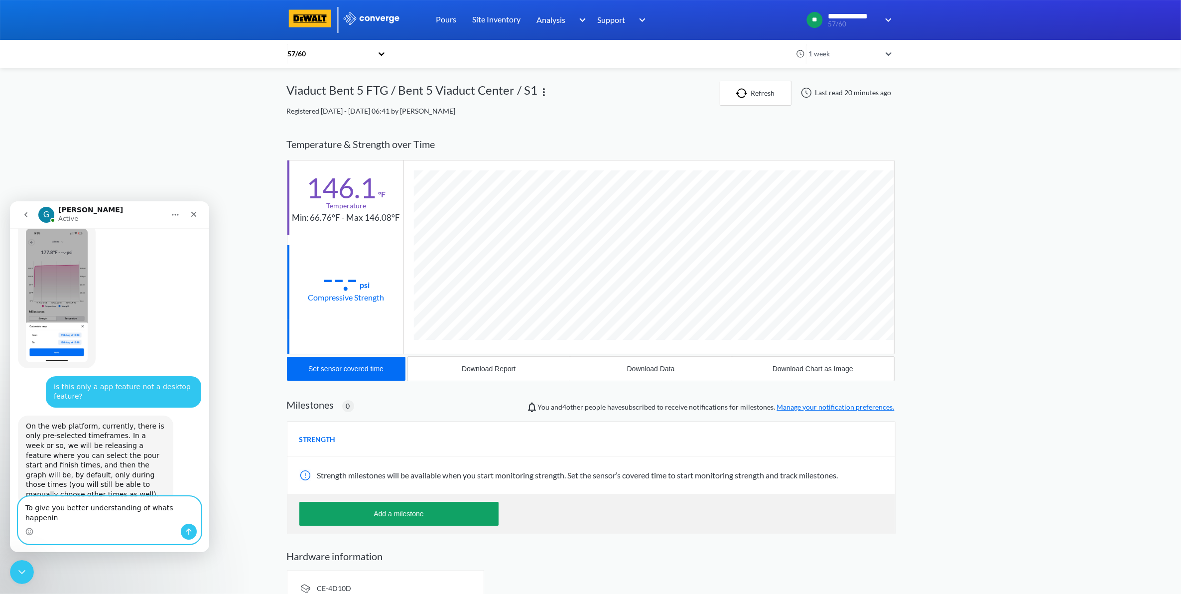
scroll to position [0, 0]
click at [195, 517] on textarea "To give you better understanding of what's happening" at bounding box center [109, 509] width 182 height 27
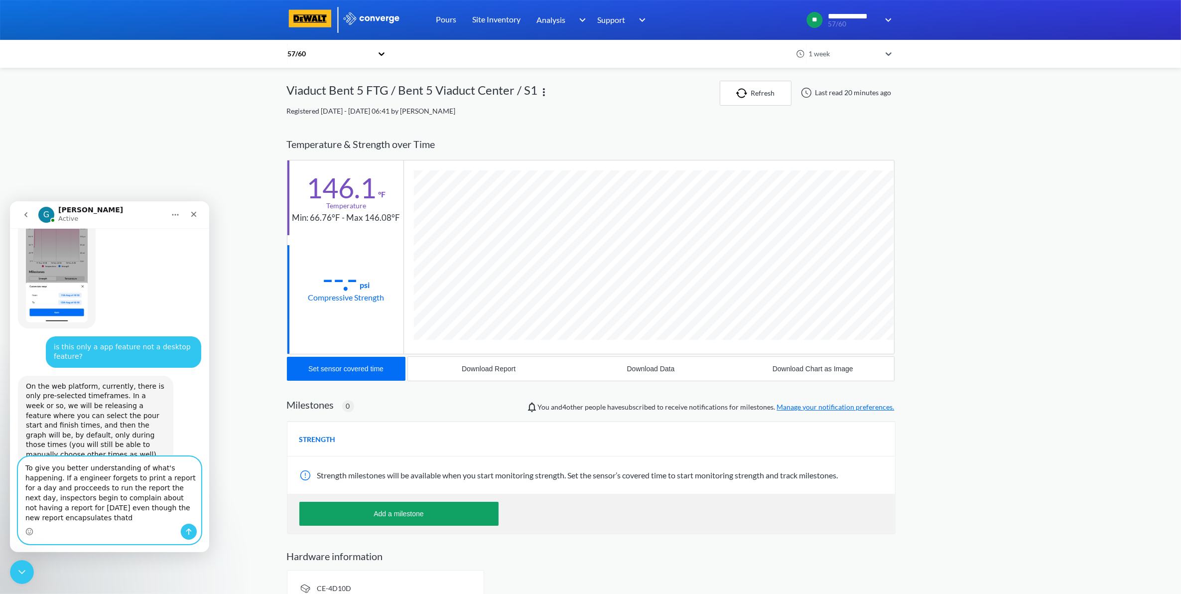
scroll to position [399, 0]
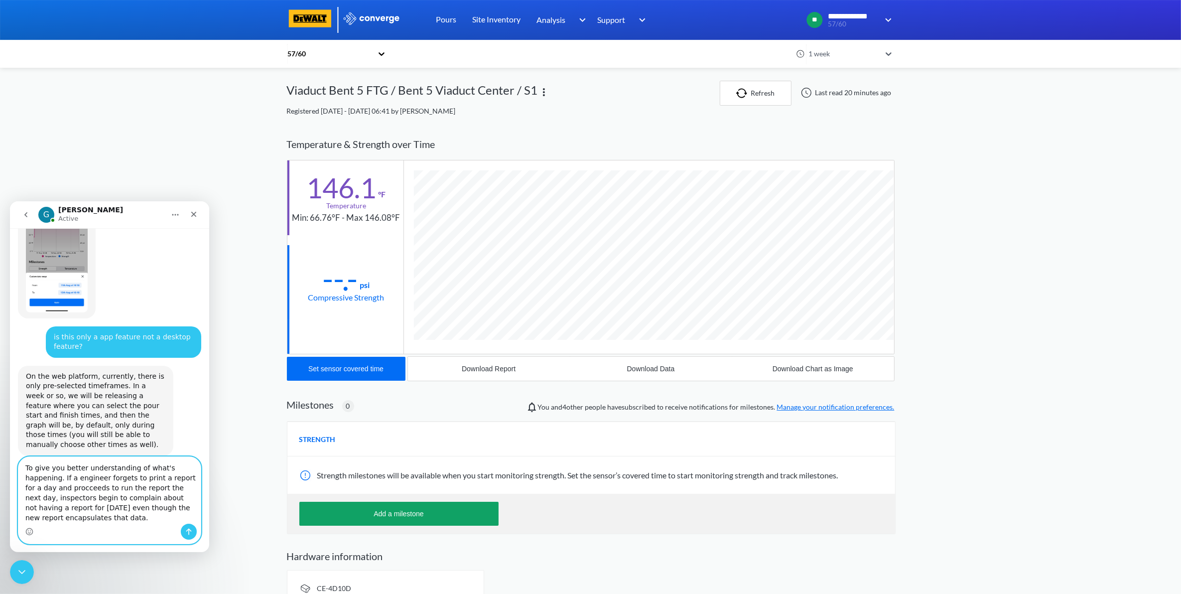
drag, startPoint x: 72, startPoint y: 522, endPoint x: -2, endPoint y: 442, distance: 109.3
click html "G Greg Active Converge operates in UK hours 9am-6pm Monday-Friday Is there way …"
paste textarea "a better understanding of the situation: if an engineer forgets to print a repo…"
type textarea "To give you a better understanding of the situation: if an engineer forgets to …"
click at [197, 530] on div "Intercom messenger" at bounding box center [109, 531] width 182 height 16
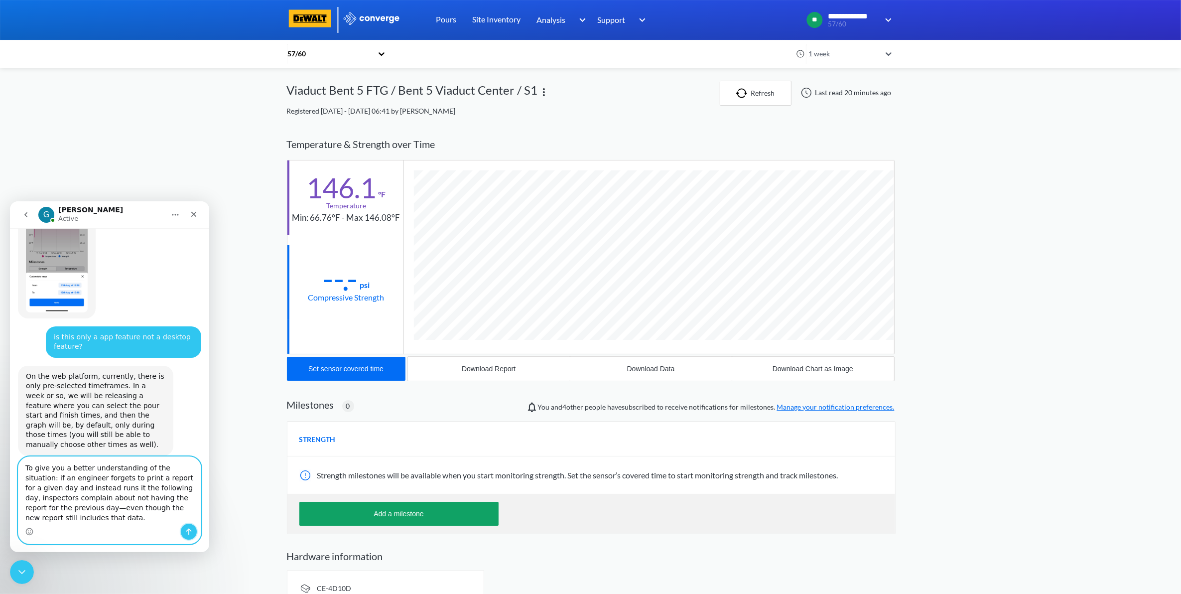
click at [194, 532] on button "Send a message…" at bounding box center [189, 531] width 16 height 16
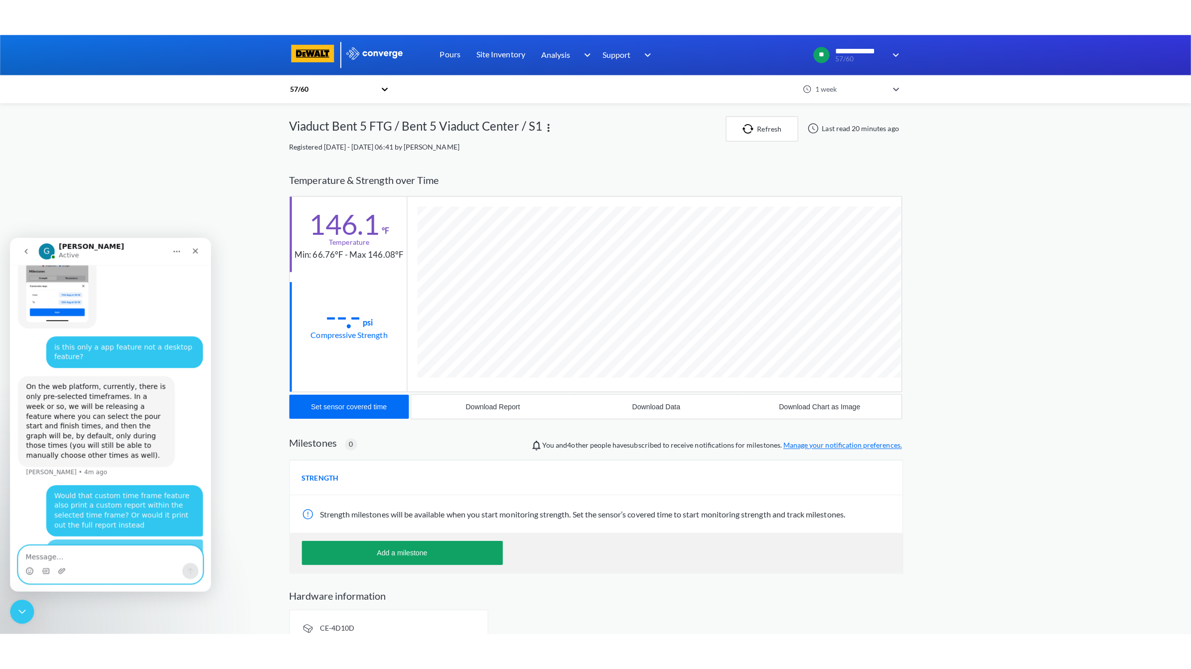
scroll to position [429, 0]
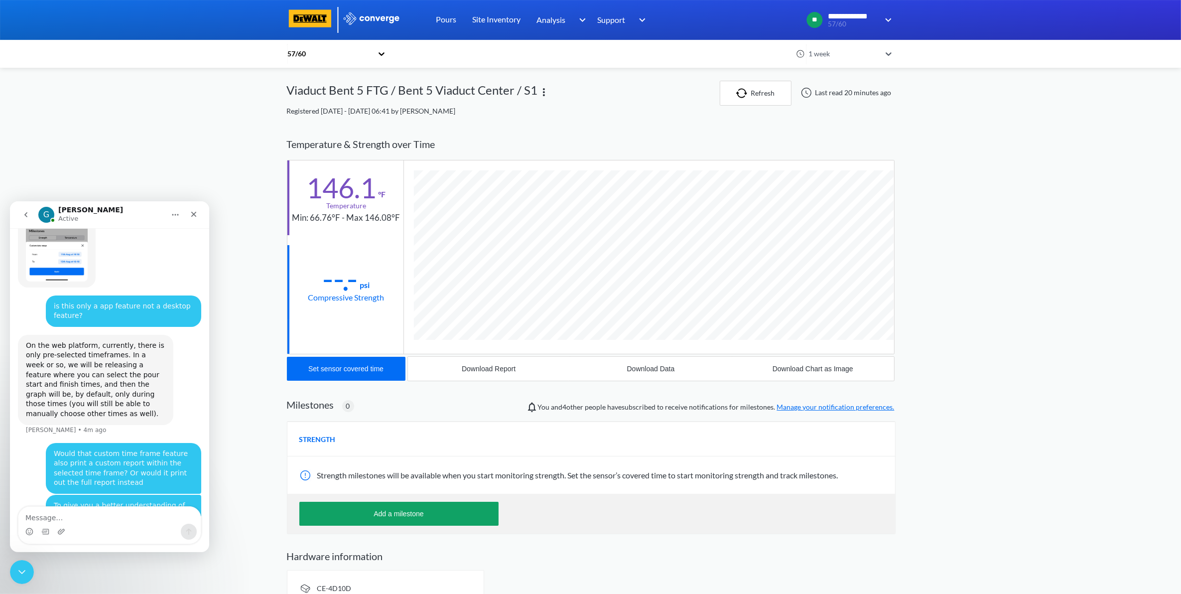
click at [110, 140] on div "**********" at bounding box center [590, 307] width 1181 height 615
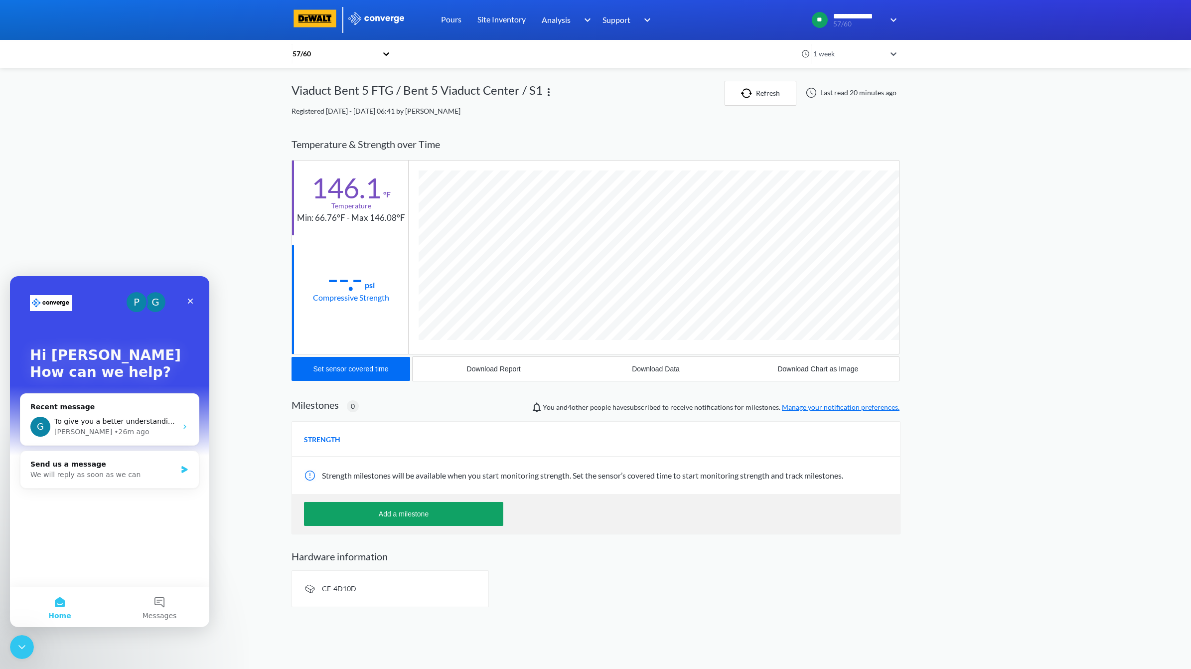
scroll to position [526, 608]
click at [128, 424] on span "To give you a better understanding of the situation: if an engineer forgets to …" at bounding box center [520, 421] width 933 height 8
click at [153, 432] on div "Greg • 26m ago" at bounding box center [115, 431] width 123 height 10
click at [184, 429] on icon "Intercom messenger" at bounding box center [185, 426] width 8 height 8
click at [149, 428] on div "Greg • 26m ago" at bounding box center [115, 431] width 123 height 10
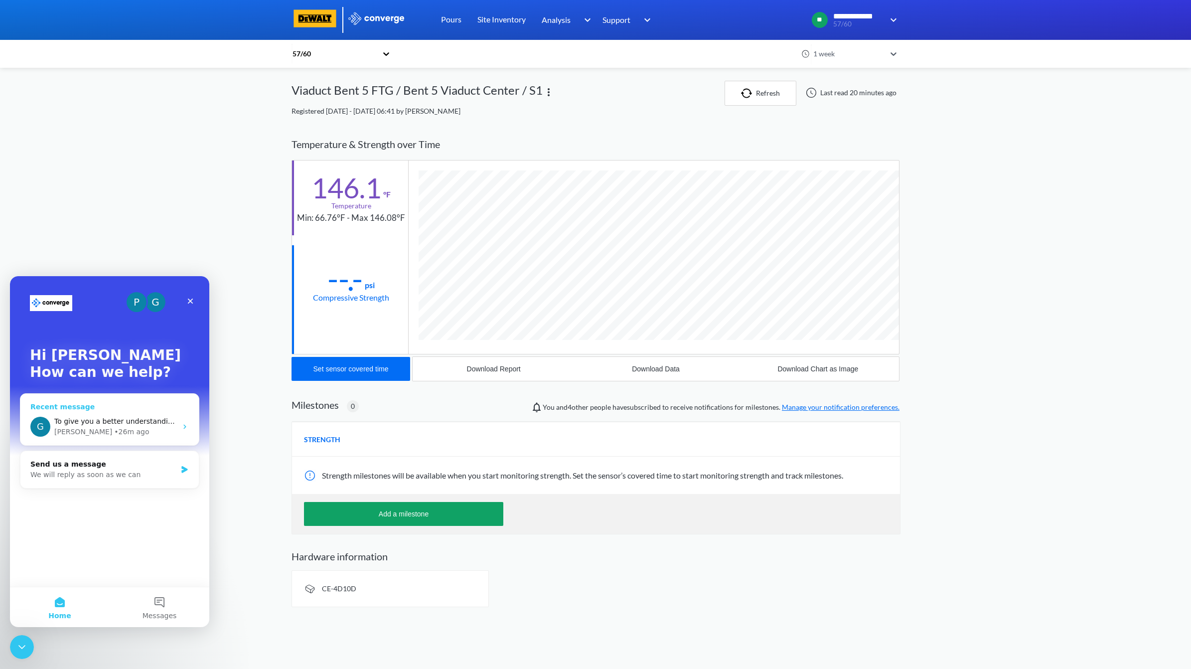
click at [179, 426] on div "G To give you a better understanding of the situation: if an engineer forgets t…" at bounding box center [109, 426] width 178 height 37
click at [123, 407] on div "Recent message" at bounding box center [109, 407] width 158 height 10
click at [62, 408] on div "Recent message G To give you a better understanding of the situation: if an eng…" at bounding box center [109, 419] width 179 height 52
click at [62, 407] on div "Recent message" at bounding box center [109, 407] width 158 height 10
click at [62, 408] on div "Recent message G To give you a better understanding of the situation: if an eng…" at bounding box center [109, 419] width 179 height 52
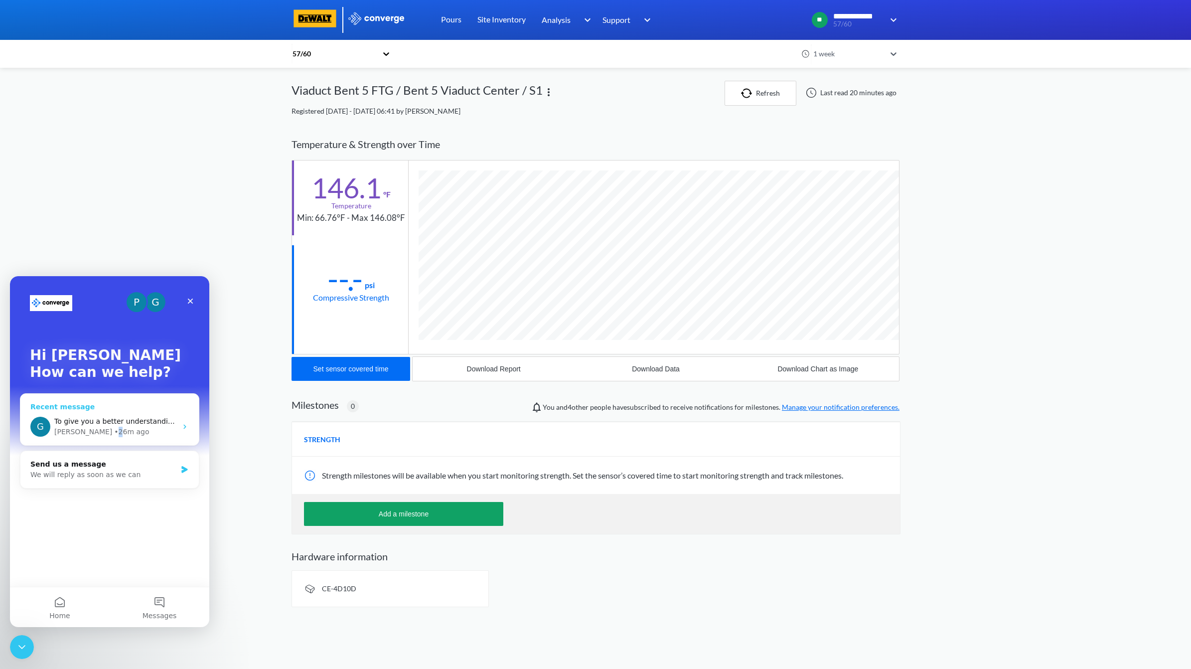
drag, startPoint x: 62, startPoint y: 408, endPoint x: 78, endPoint y: 434, distance: 30.6
click at [114, 434] on div "• 26m ago" at bounding box center [131, 431] width 35 height 10
drag, startPoint x: 78, startPoint y: 434, endPoint x: 86, endPoint y: 431, distance: 8.5
click at [114, 431] on div "• 26m ago" at bounding box center [131, 431] width 35 height 10
click at [106, 431] on div "Greg • 26m ago" at bounding box center [115, 431] width 123 height 10
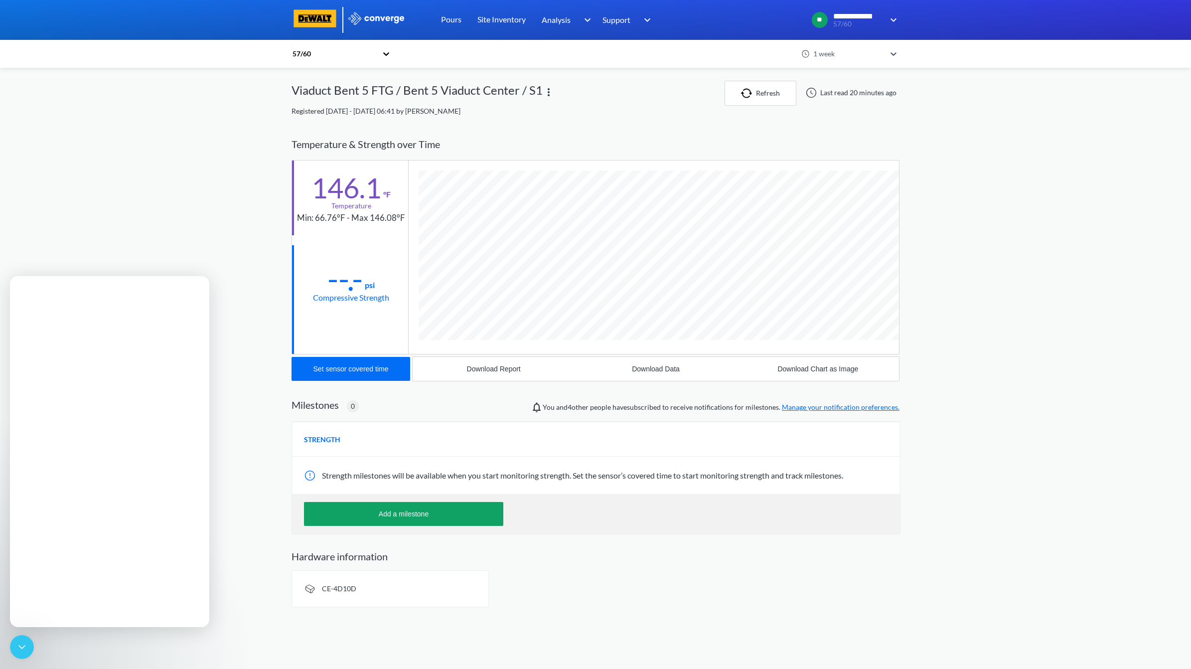
click at [117, 430] on div "Greg • 26m ago" at bounding box center [115, 431] width 123 height 10
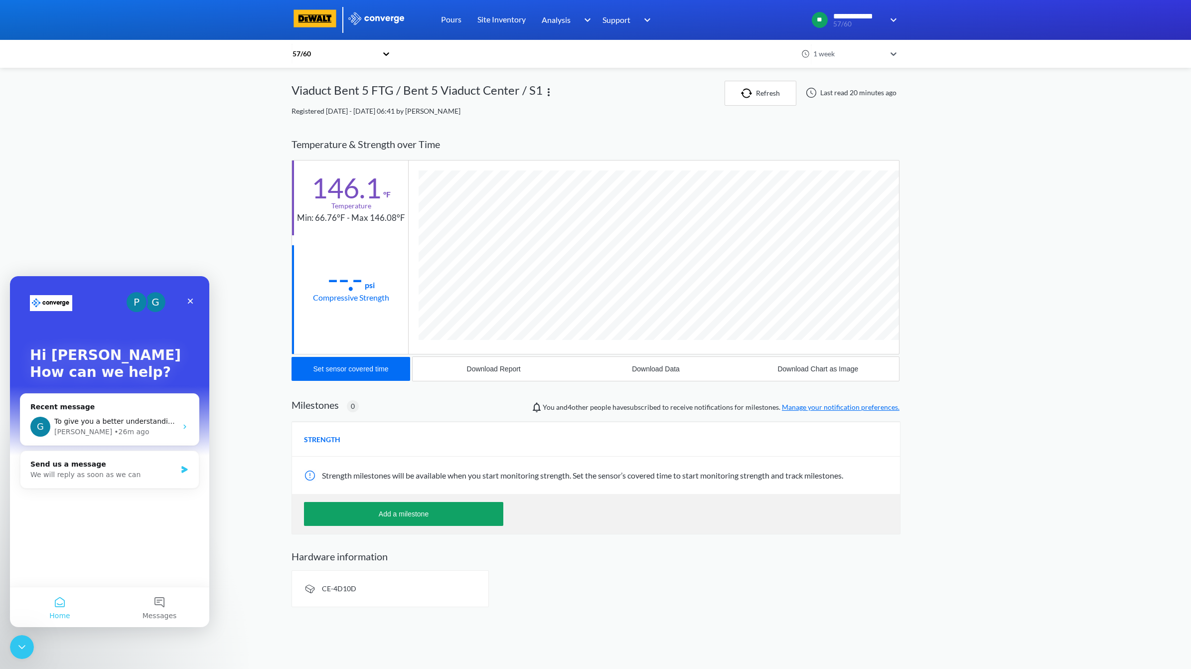
click at [63, 593] on button "Home" at bounding box center [60, 607] width 100 height 40
click at [152, 593] on button "Messages" at bounding box center [160, 607] width 100 height 40
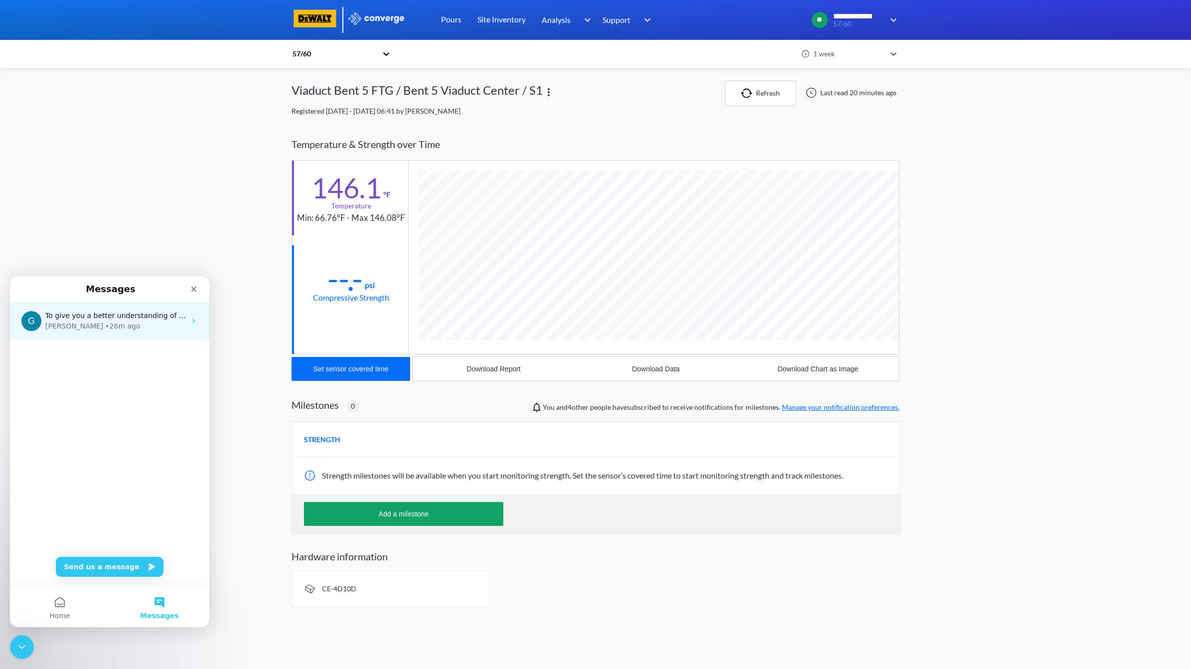
click at [171, 315] on span "To give you a better understanding of the situation: if an engineer forgets to …" at bounding box center [511, 315] width 933 height 8
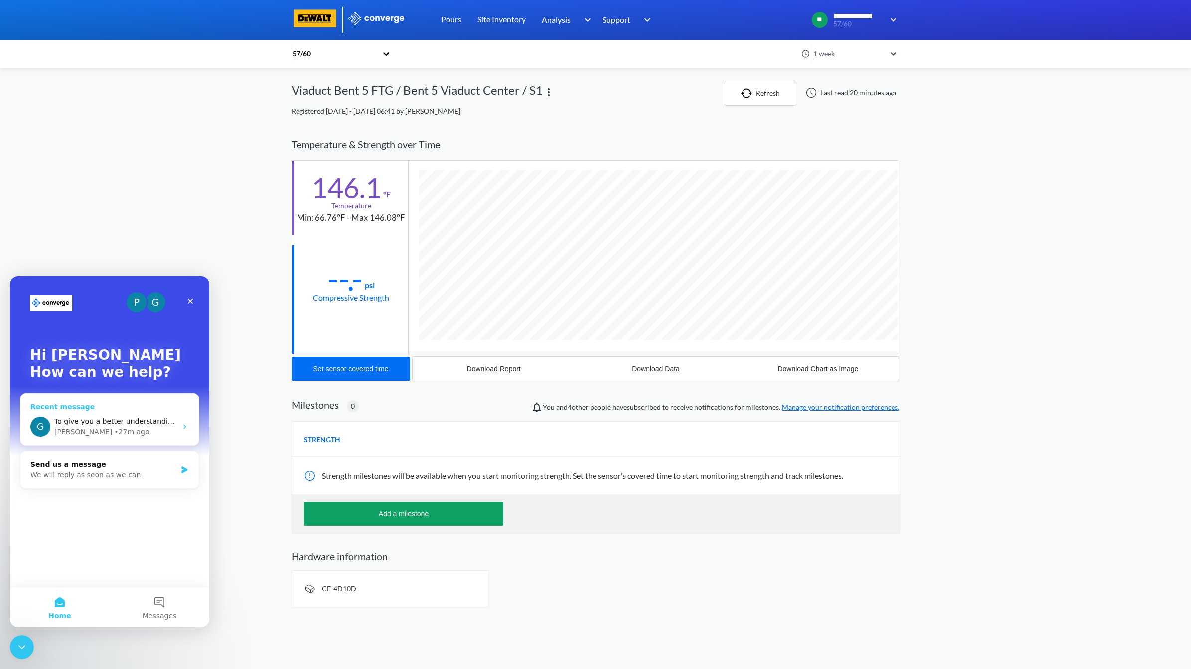
click at [160, 421] on span "To give you a better understanding of the situation: if an engineer forgets to …" at bounding box center [520, 421] width 933 height 8
click at [190, 429] on div "G To give you a better understanding of the situation: if an engineer forgets t…" at bounding box center [109, 426] width 178 height 37
click at [183, 428] on icon "Intercom messenger" at bounding box center [185, 426] width 8 height 8
click at [115, 411] on div "G To give you a better understanding of the situation: if an engineer forgets t…" at bounding box center [109, 426] width 178 height 37
click at [162, 593] on button "Messages" at bounding box center [160, 607] width 100 height 40
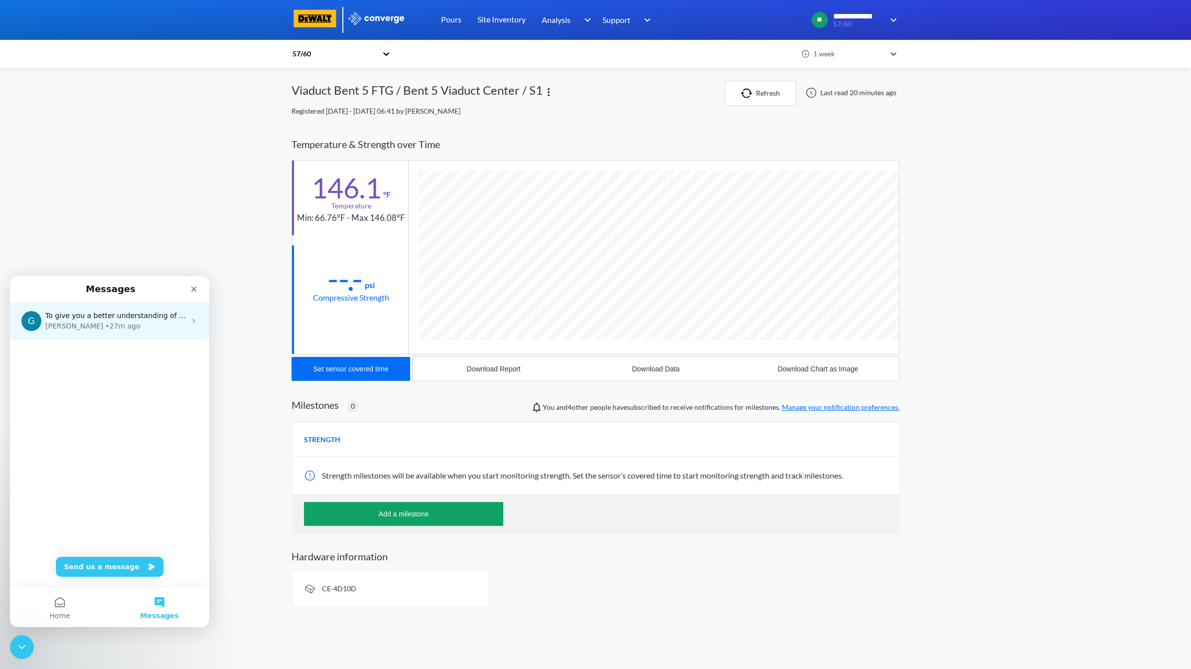
click at [190, 319] on icon "Intercom messenger" at bounding box center [194, 321] width 8 height 8
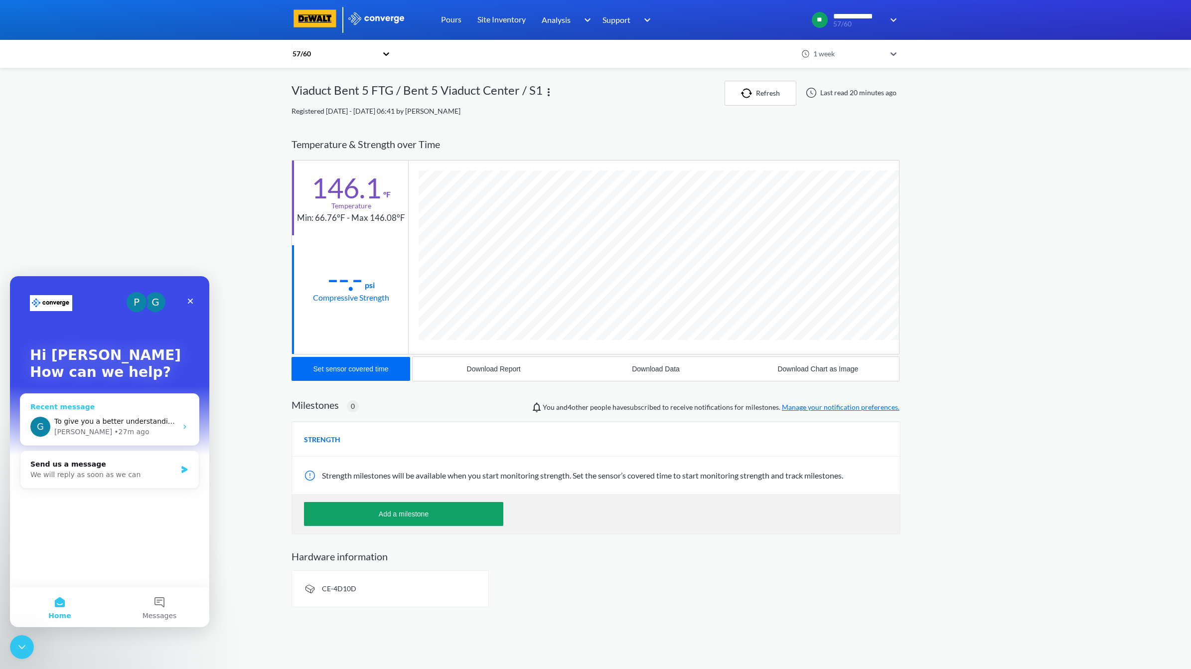
click at [107, 431] on div "Greg • 27m ago" at bounding box center [115, 431] width 123 height 10
click at [63, 410] on div "G To give you a better understanding of the situation: if an engineer forgets t…" at bounding box center [109, 426] width 178 height 37
click at [62, 410] on div "G To give you a better understanding of the situation: if an engineer forgets t…" at bounding box center [109, 426] width 178 height 37
drag, startPoint x: 198, startPoint y: 575, endPoint x: 188, endPoint y: 298, distance: 276.7
click at [188, 298] on icon "Close" at bounding box center [190, 301] width 8 height 8
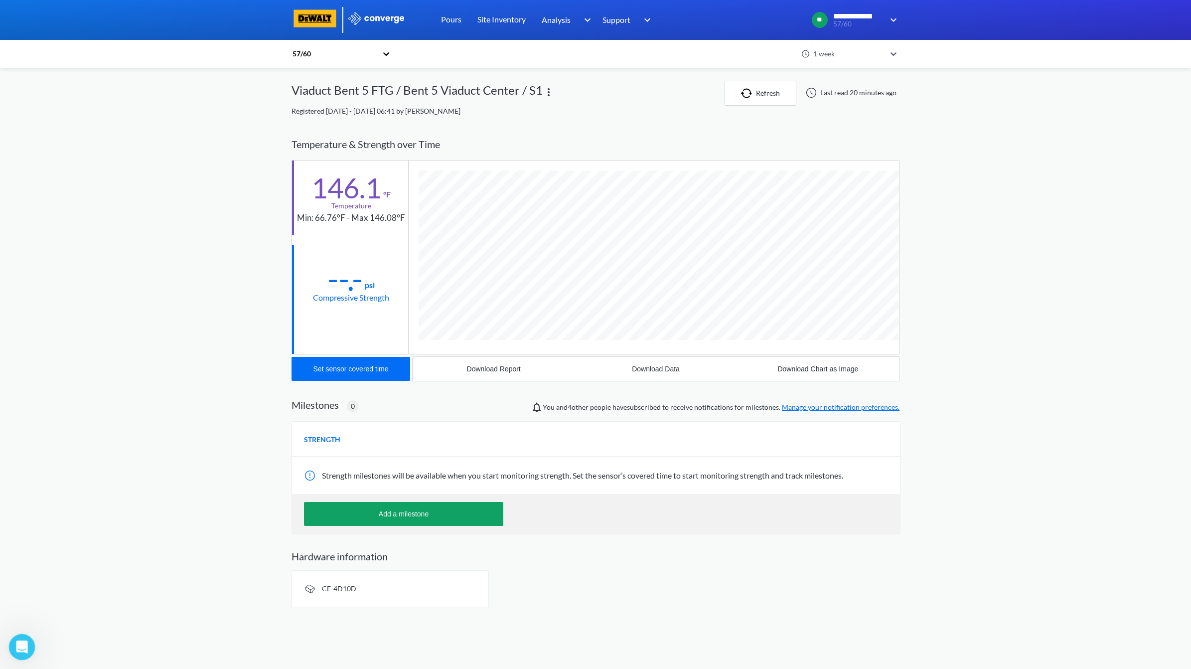
click at [23, 593] on icon "Open Intercom Messenger" at bounding box center [20, 645] width 16 height 16
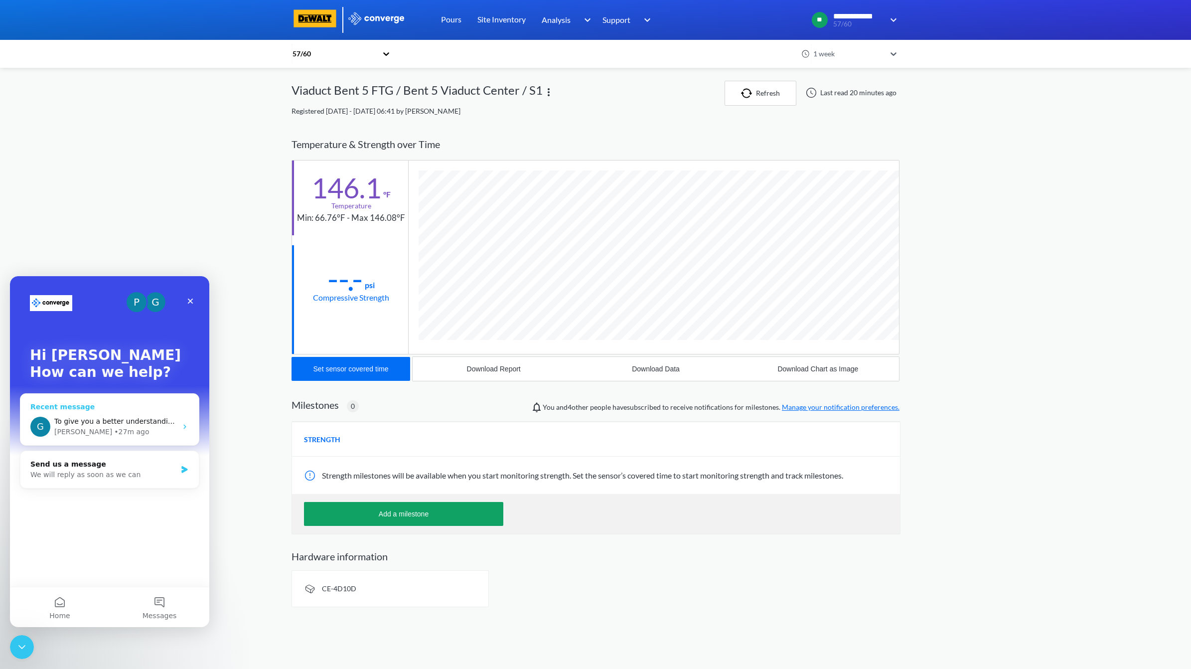
click at [64, 411] on div "G To give you a better understanding of the situation: if an engineer forgets t…" at bounding box center [109, 426] width 178 height 37
click at [114, 429] on div "• 27m ago" at bounding box center [131, 431] width 35 height 10
click at [160, 433] on div "Greg • 27m ago" at bounding box center [115, 431] width 123 height 10
click at [164, 431] on div "Greg • 27m ago" at bounding box center [115, 431] width 123 height 10
drag, startPoint x: 168, startPoint y: 429, endPoint x: 179, endPoint y: 427, distance: 11.7
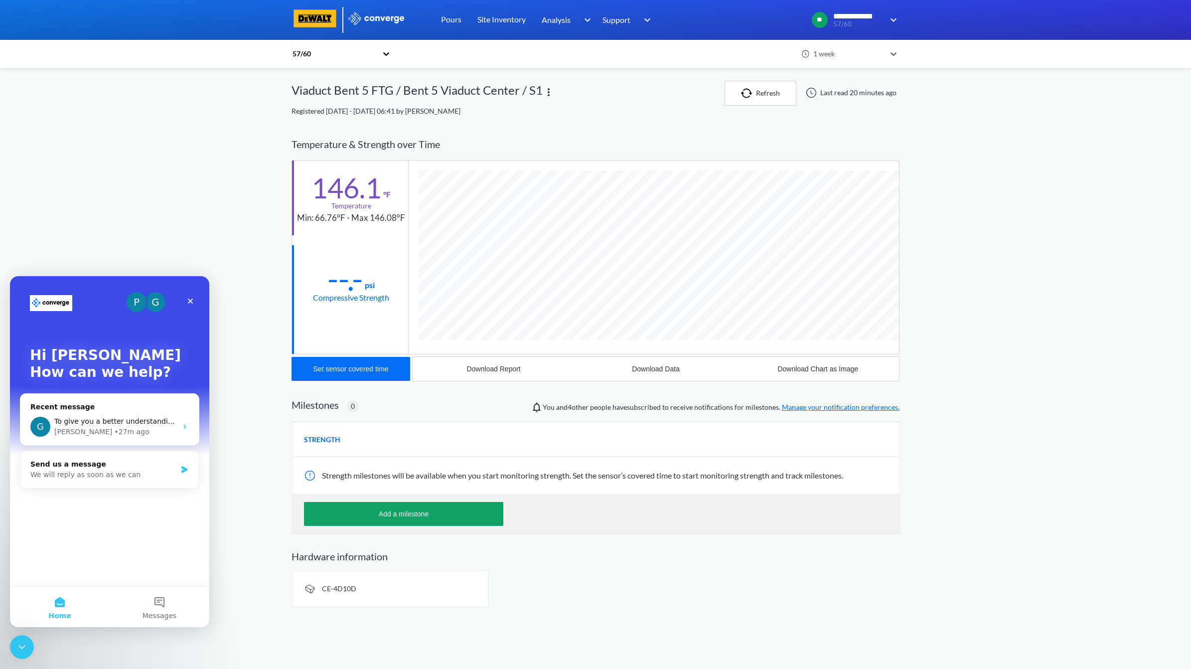
click at [169, 429] on div "Greg • 27m ago" at bounding box center [115, 431] width 123 height 10
click at [180, 427] on div "G To give you a better understanding of the situation: if an engineer forgets t…" at bounding box center [109, 426] width 178 height 37
click at [182, 425] on icon "Intercom messenger" at bounding box center [185, 426] width 8 height 8
click at [178, 466] on div "Send us a message We will reply as soon as we can" at bounding box center [109, 469] width 178 height 37
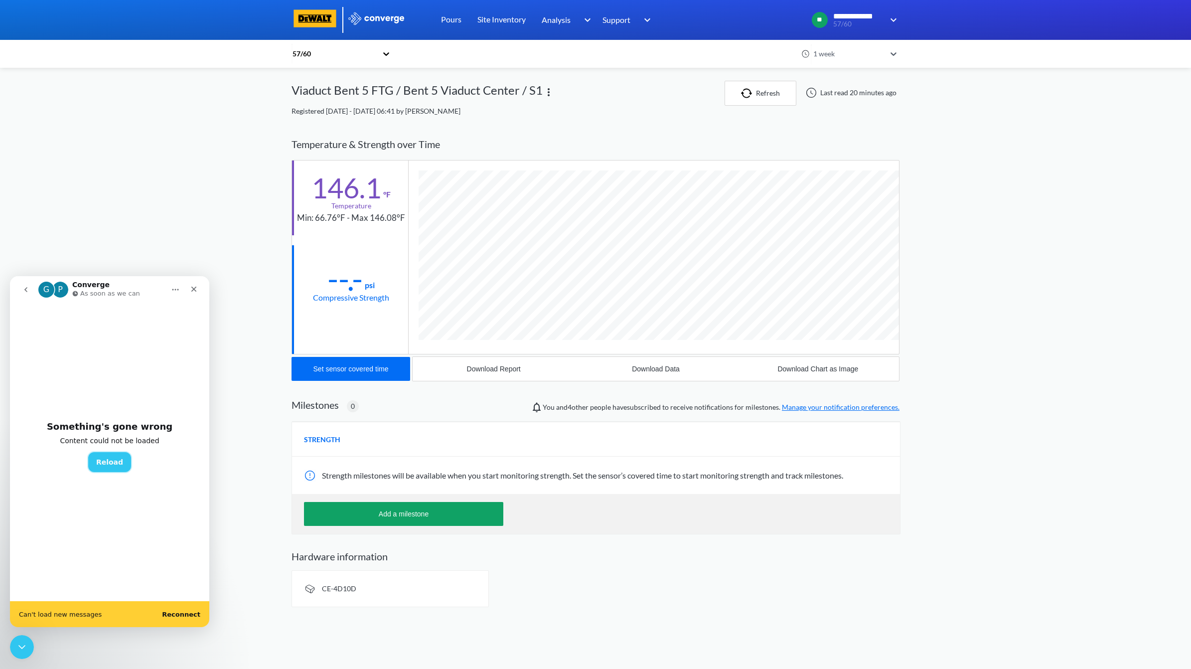
click at [111, 463] on button "Reload" at bounding box center [109, 462] width 43 height 20
click at [194, 593] on b "Reconnect" at bounding box center [181, 613] width 38 height 7
click at [116, 459] on button "Reload" at bounding box center [109, 462] width 43 height 20
click at [117, 296] on p "As soon as we can" at bounding box center [110, 293] width 60 height 10
click at [119, 488] on div "Something's gone wrong Content could not be loaded Reload" at bounding box center [109, 452] width 199 height 298
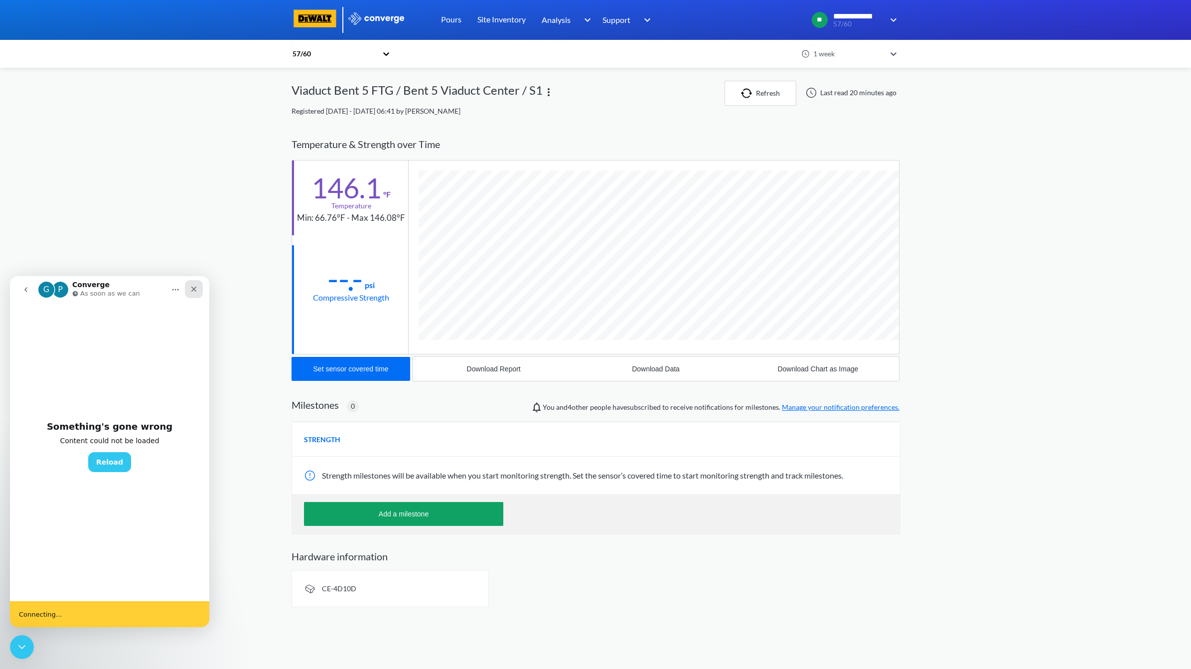
click at [191, 287] on icon "Close" at bounding box center [194, 289] width 8 height 8
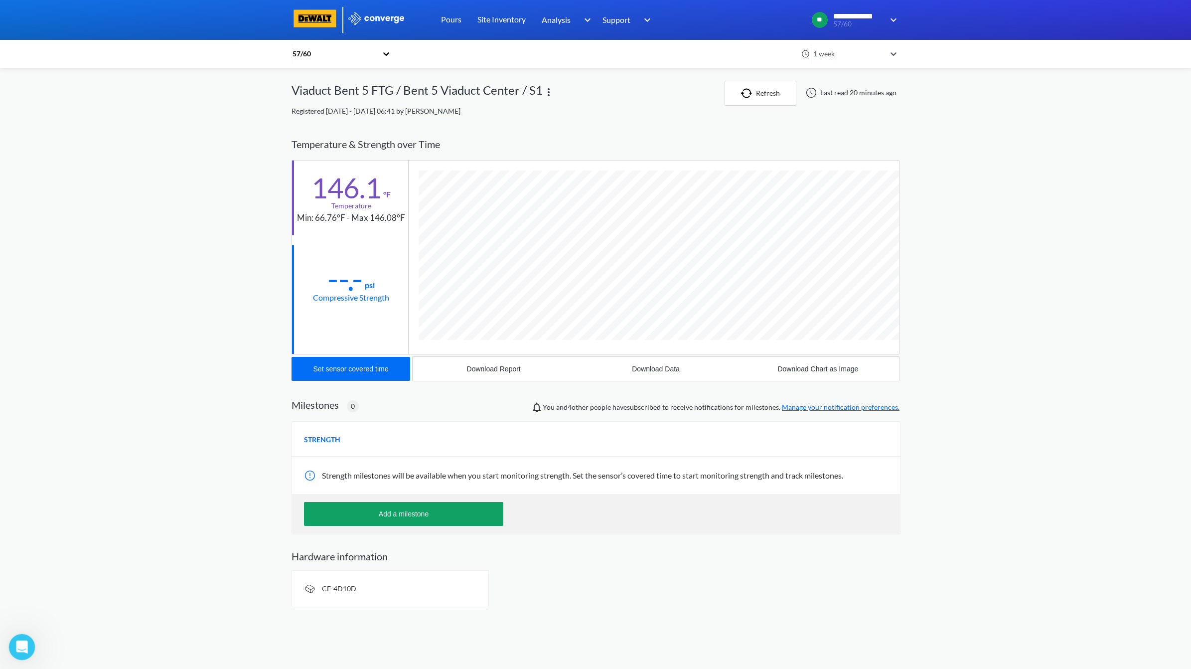
click at [29, 593] on div "Open Intercom Messenger" at bounding box center [20, 645] width 33 height 33
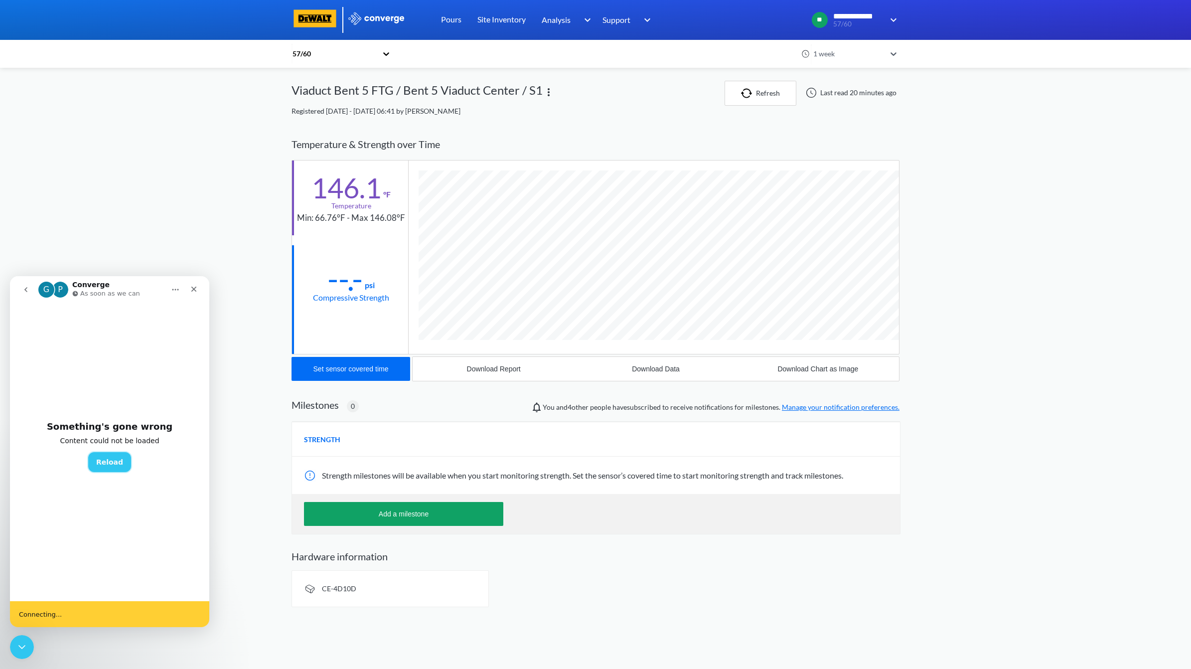
click at [114, 465] on button "Reload" at bounding box center [109, 462] width 43 height 20
click at [25, 290] on icon "go back" at bounding box center [25, 289] width 3 height 5
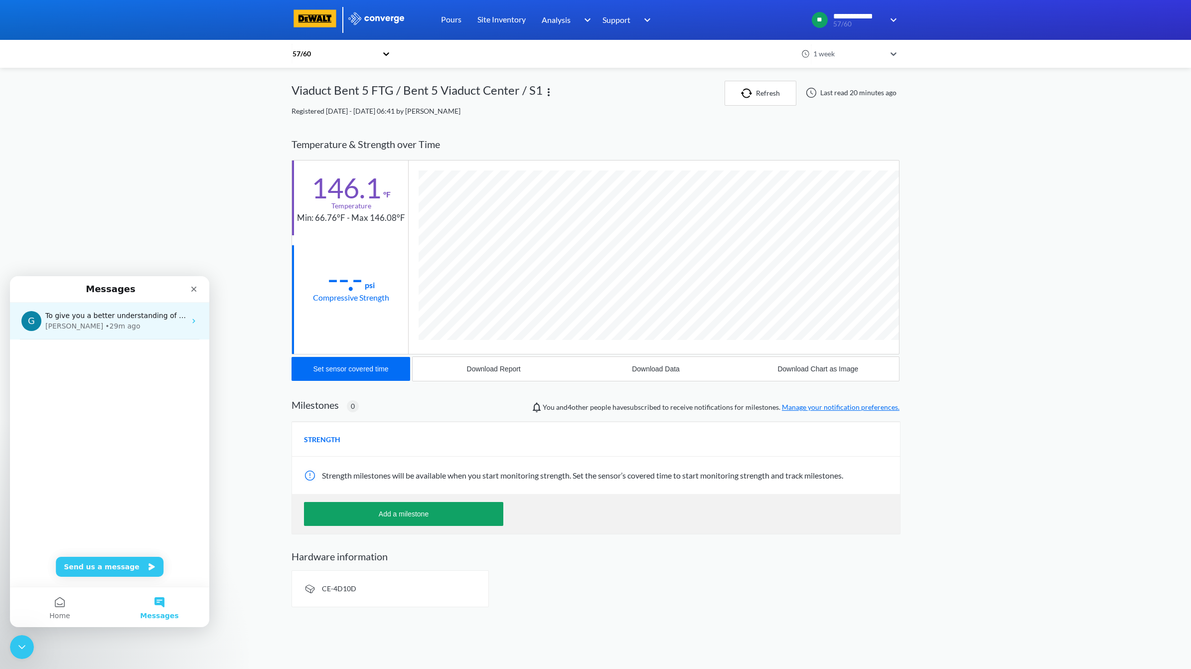
click at [105, 330] on div "• 29m ago" at bounding box center [122, 326] width 35 height 10
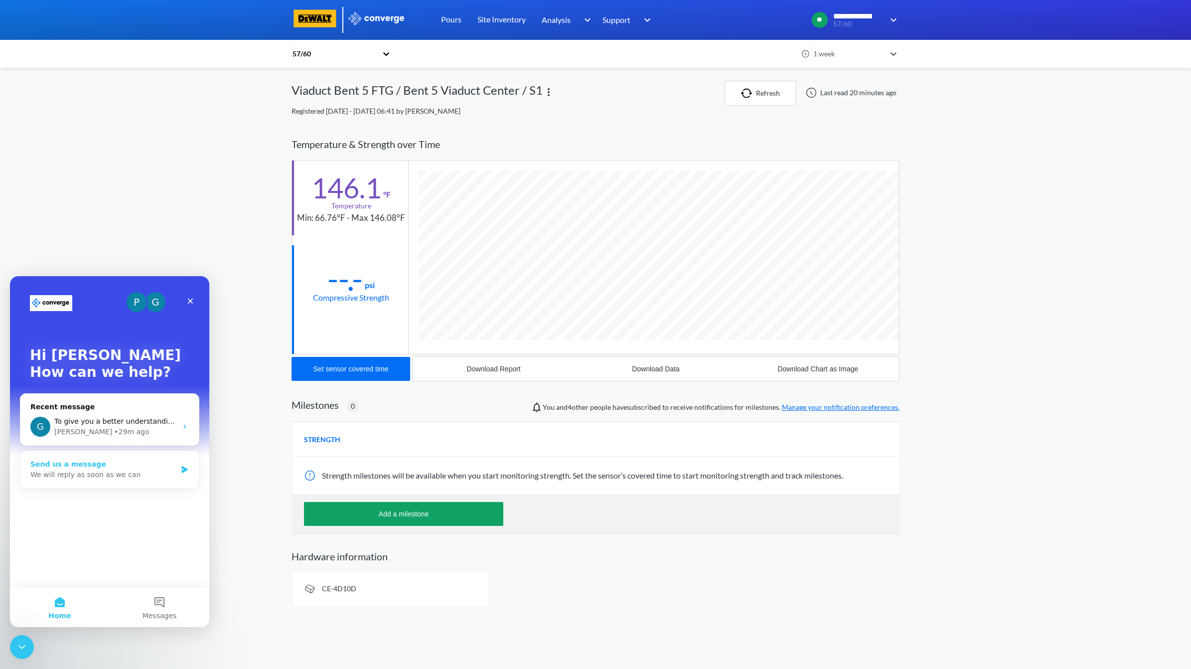
click at [138, 465] on div "Send us a message" at bounding box center [103, 464] width 146 height 10
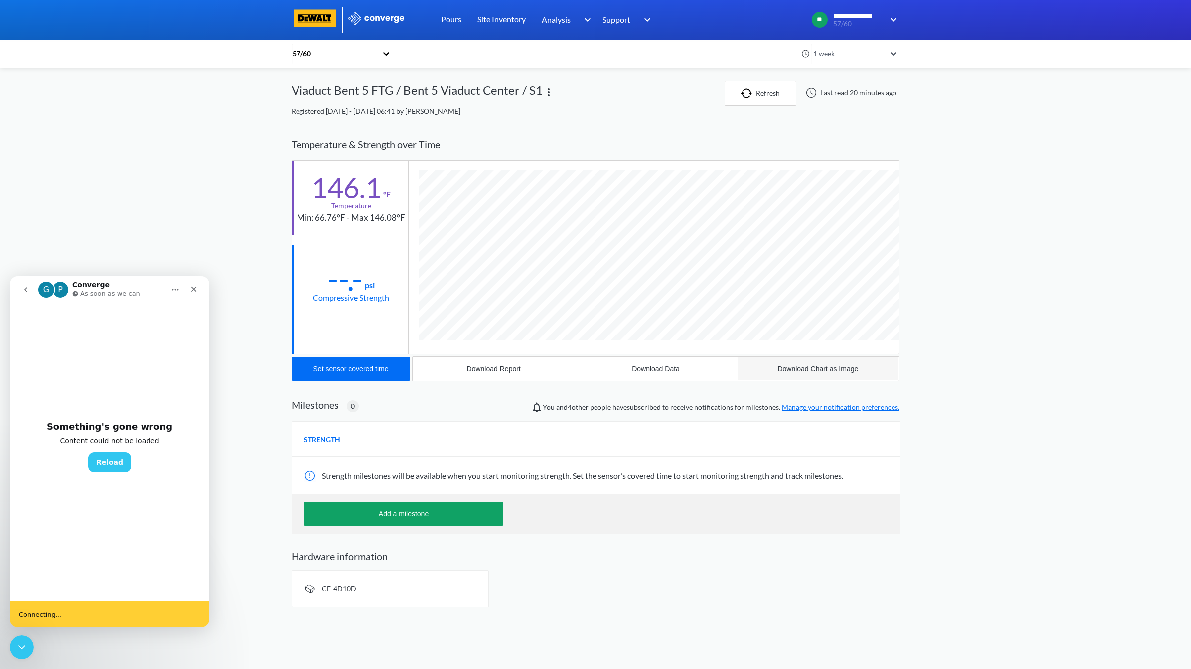
click at [878, 362] on button "Download Chart as Image" at bounding box center [818, 369] width 162 height 24
click at [1006, 411] on div "**********" at bounding box center [595, 307] width 1191 height 615
click at [193, 282] on div "Close" at bounding box center [194, 289] width 18 height 18
